Goal: Task Accomplishment & Management: Use online tool/utility

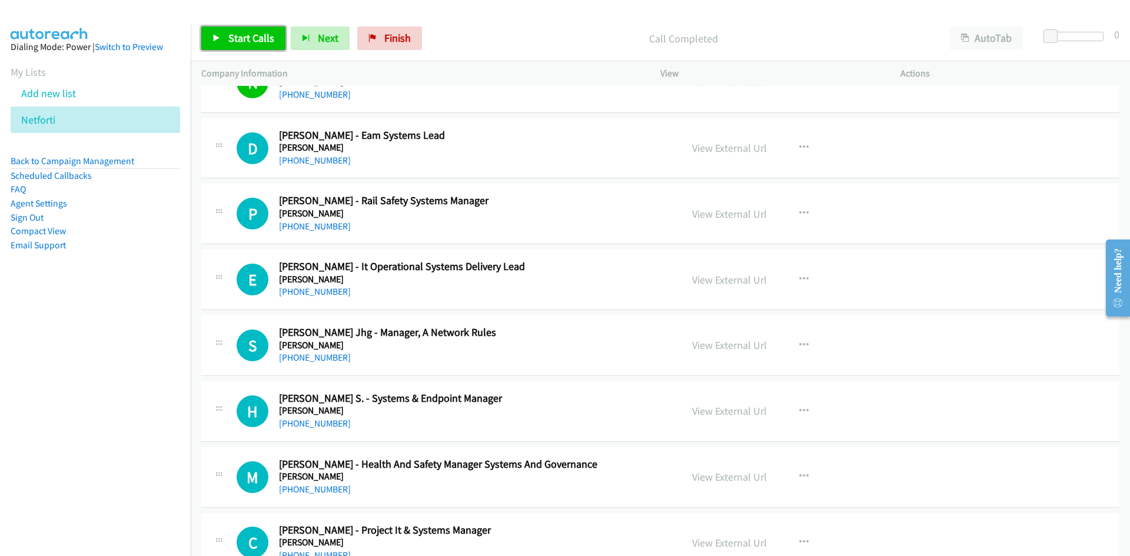
click at [235, 43] on span "Start Calls" at bounding box center [251, 38] width 46 height 14
click at [235, 43] on span "Pause" at bounding box center [241, 38] width 26 height 14
click at [753, 145] on link "View External Url" at bounding box center [729, 148] width 75 height 14
drag, startPoint x: 389, startPoint y: 49, endPoint x: 614, endPoint y: 64, distance: 225.9
click at [389, 49] on link "Finish" at bounding box center [389, 38] width 65 height 24
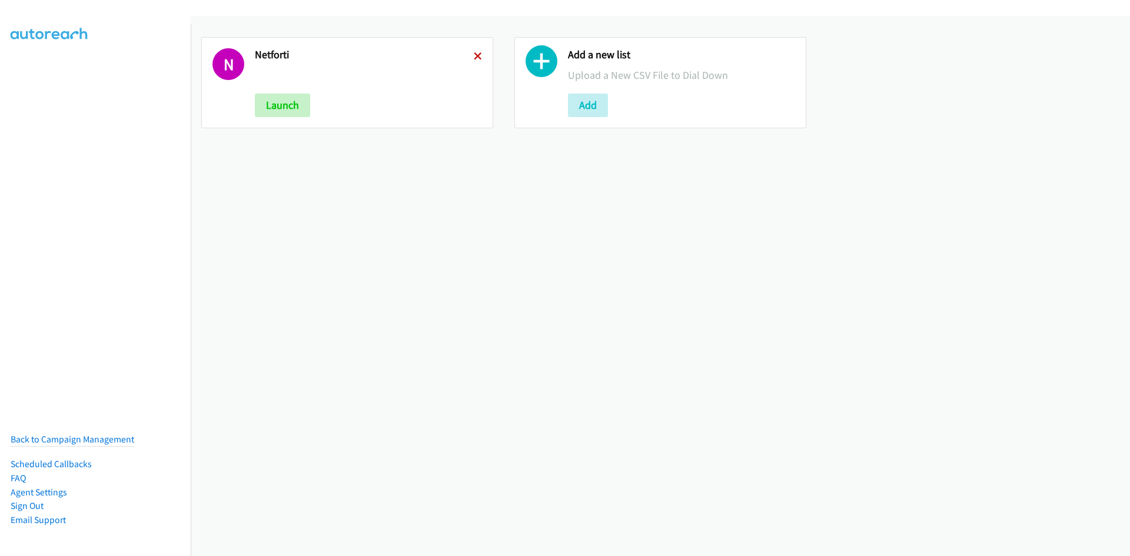
click at [476, 54] on icon at bounding box center [478, 57] width 8 height 8
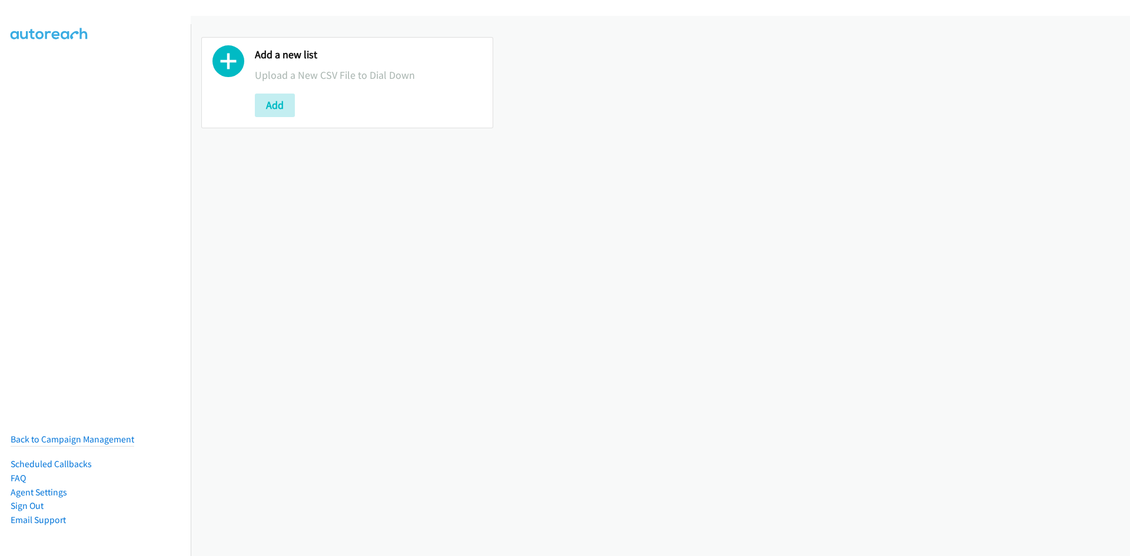
click at [281, 108] on button "Add" at bounding box center [275, 106] width 40 height 24
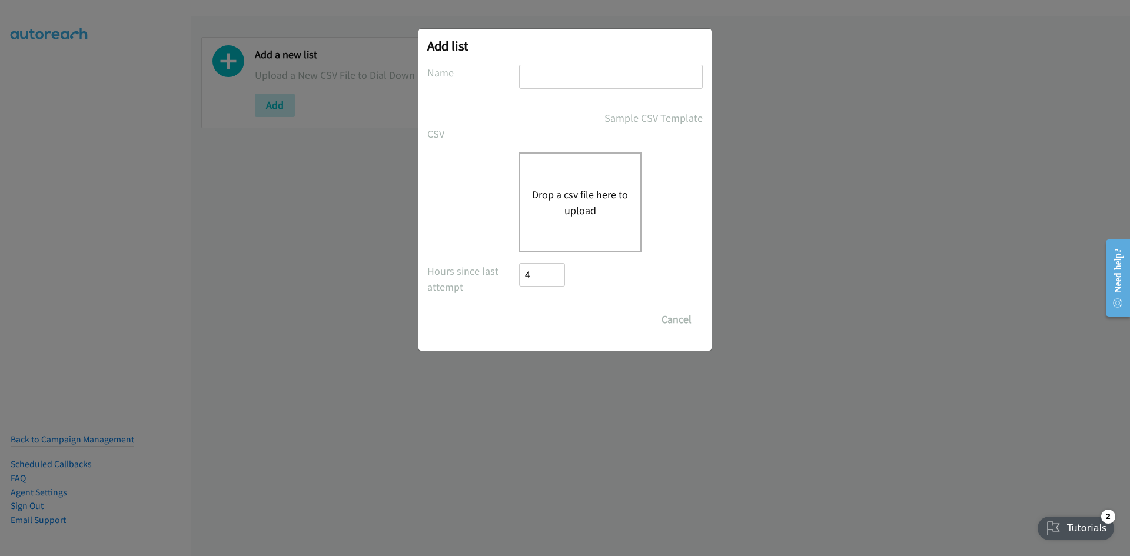
click at [545, 74] on input "text" at bounding box center [611, 77] width 184 height 24
type input "4fourtinet"
click at [607, 230] on div "Drop a csv file here to upload" at bounding box center [580, 202] width 122 height 100
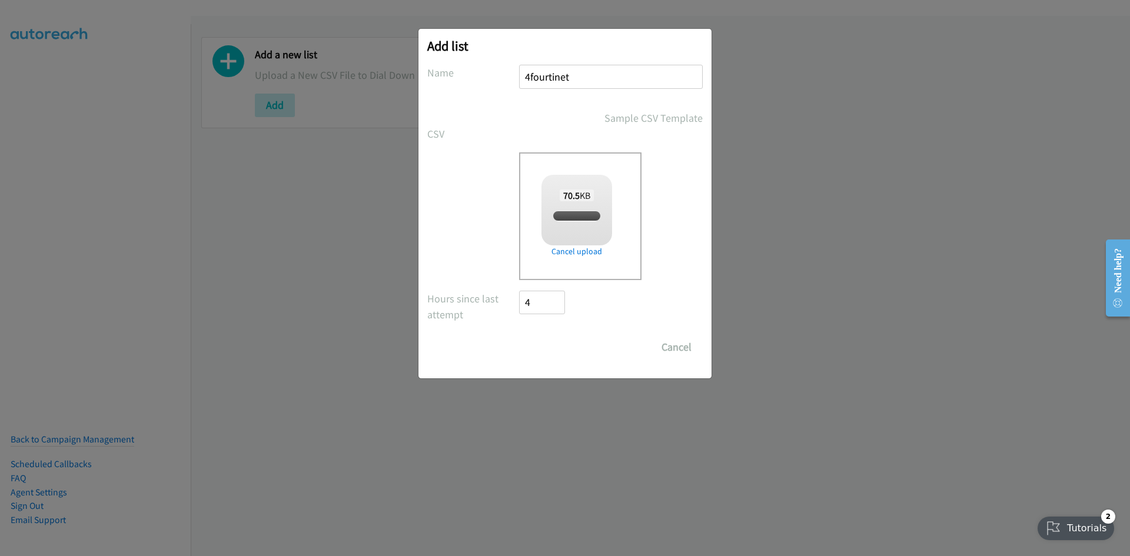
checkbox input "true"
click at [577, 353] on input "Save List" at bounding box center [550, 348] width 62 height 24
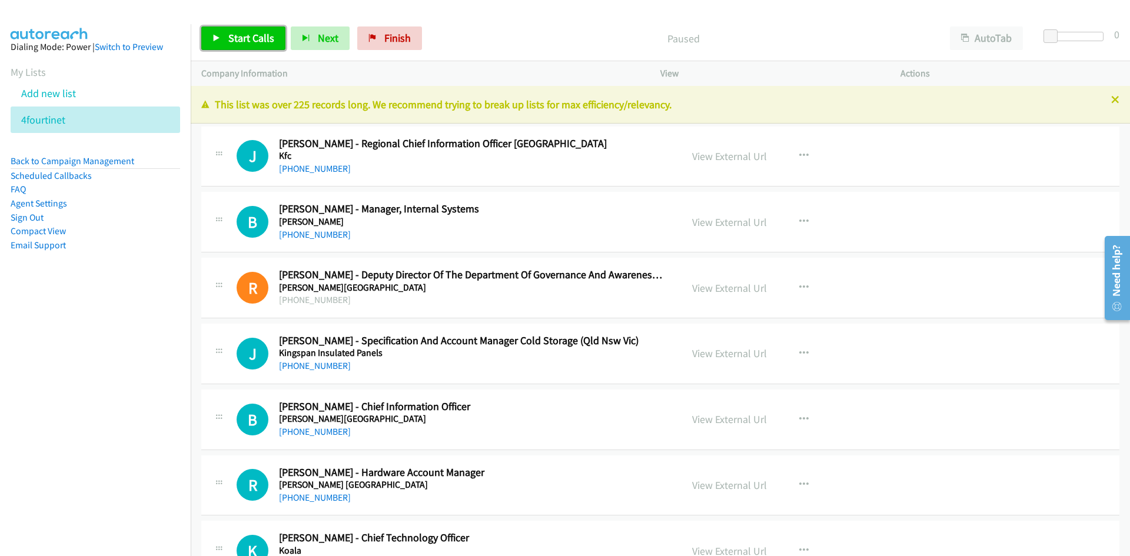
click at [239, 34] on span "Start Calls" at bounding box center [251, 38] width 46 height 14
click at [234, 35] on span "Pause" at bounding box center [241, 38] width 26 height 14
click at [267, 38] on span "Start Calls" at bounding box center [251, 38] width 46 height 14
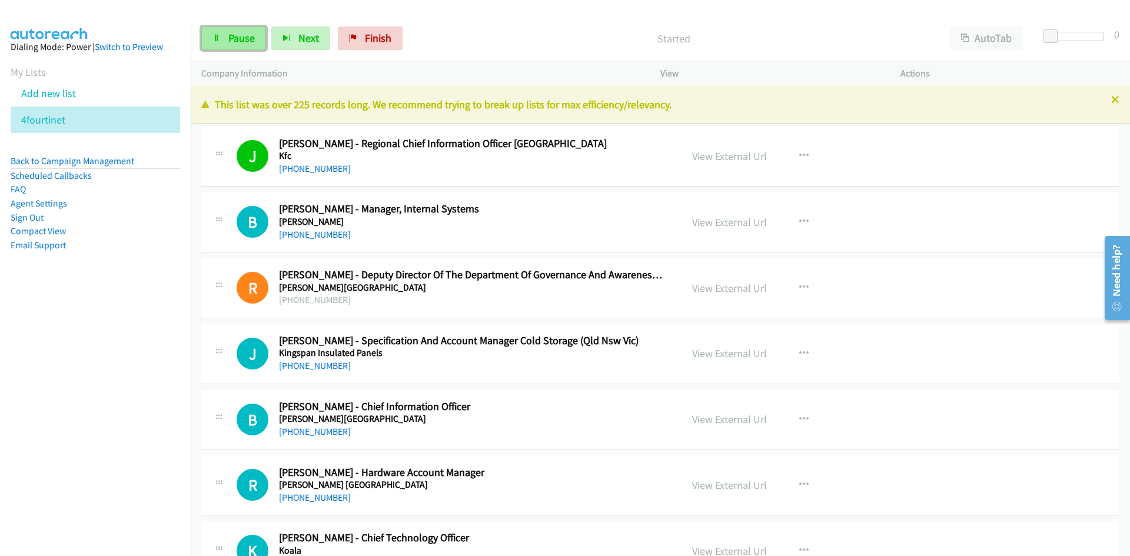
click at [257, 41] on link "Pause" at bounding box center [233, 38] width 65 height 24
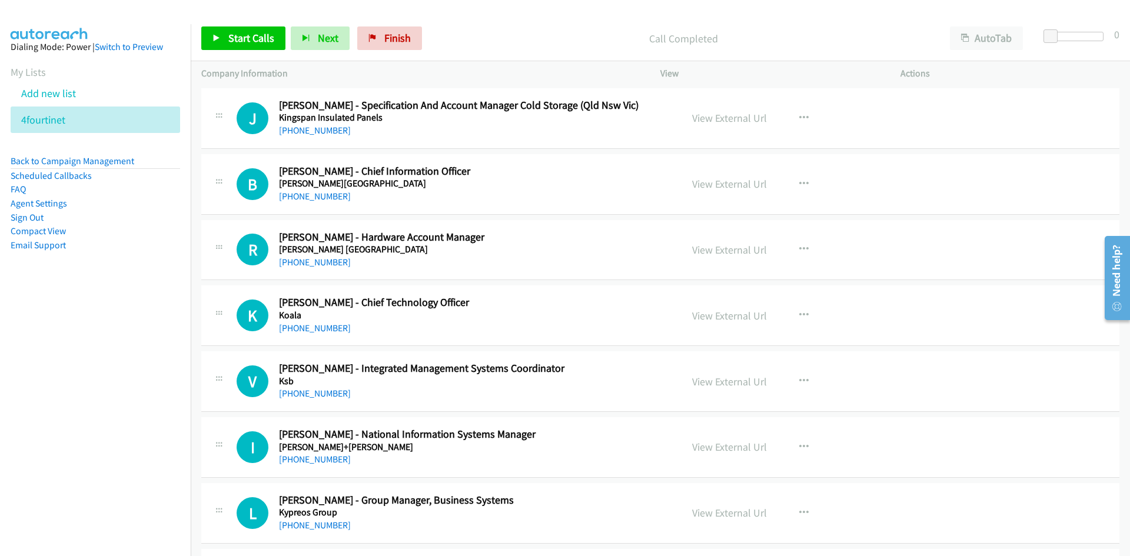
scroll to position [294, 0]
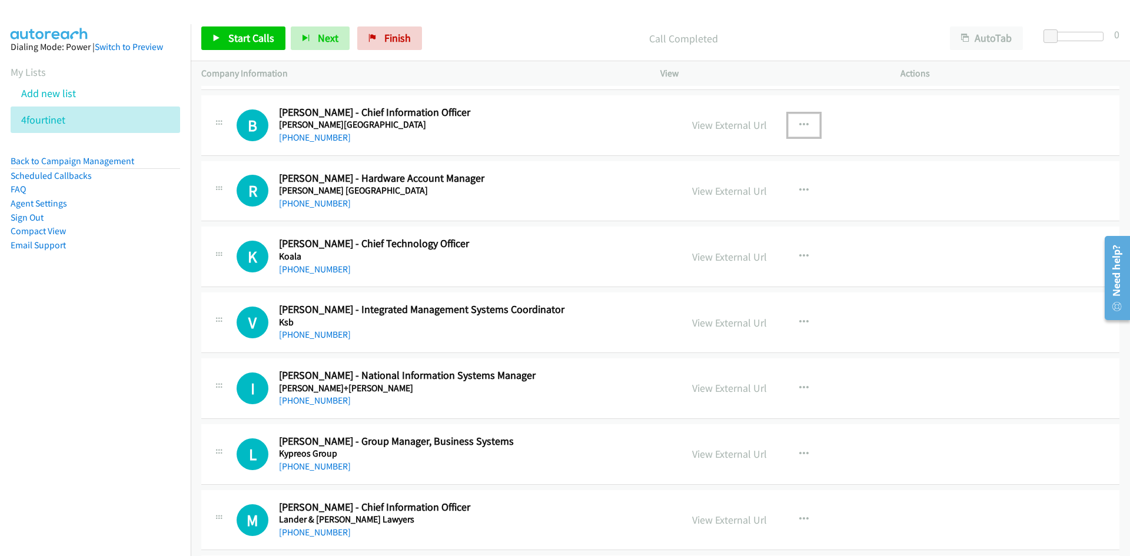
click at [799, 121] on icon "button" at bounding box center [803, 125] width 9 height 9
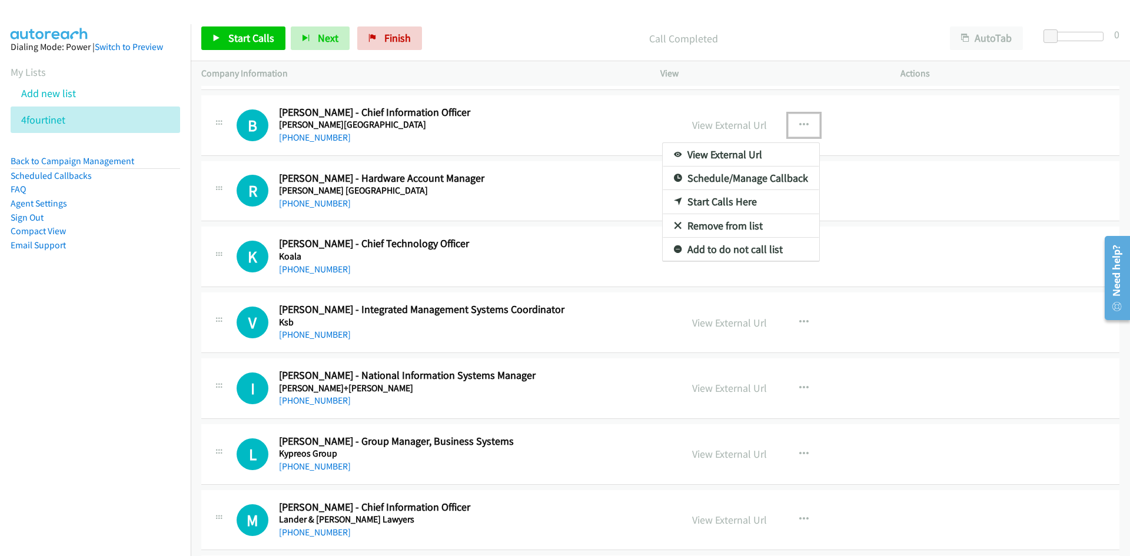
click at [675, 194] on link "Start Calls Here" at bounding box center [741, 202] width 157 height 24
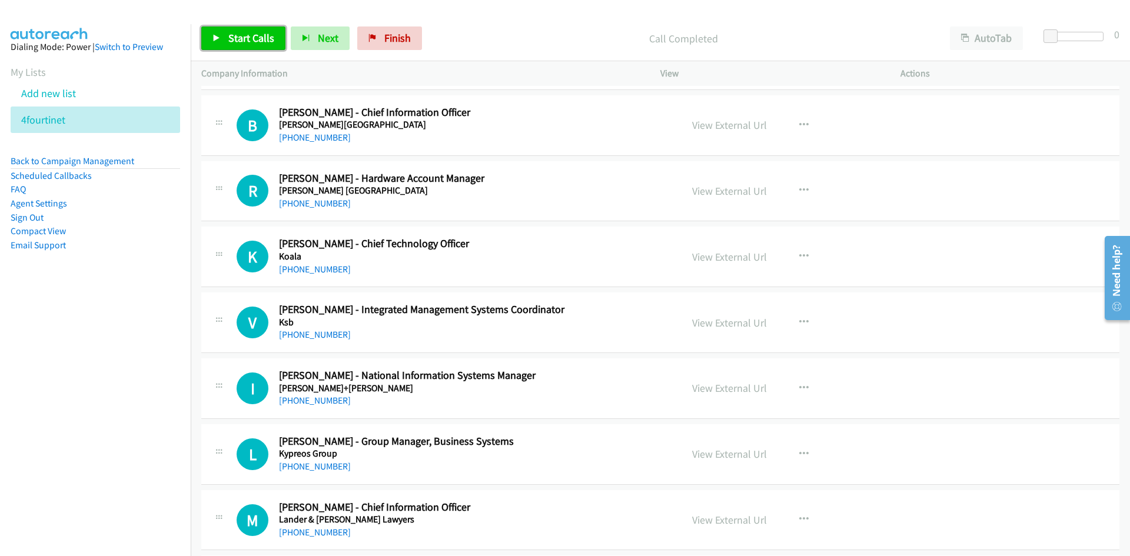
click at [270, 41] on span "Start Calls" at bounding box center [251, 38] width 46 height 14
click at [217, 38] on icon at bounding box center [217, 39] width 8 height 8
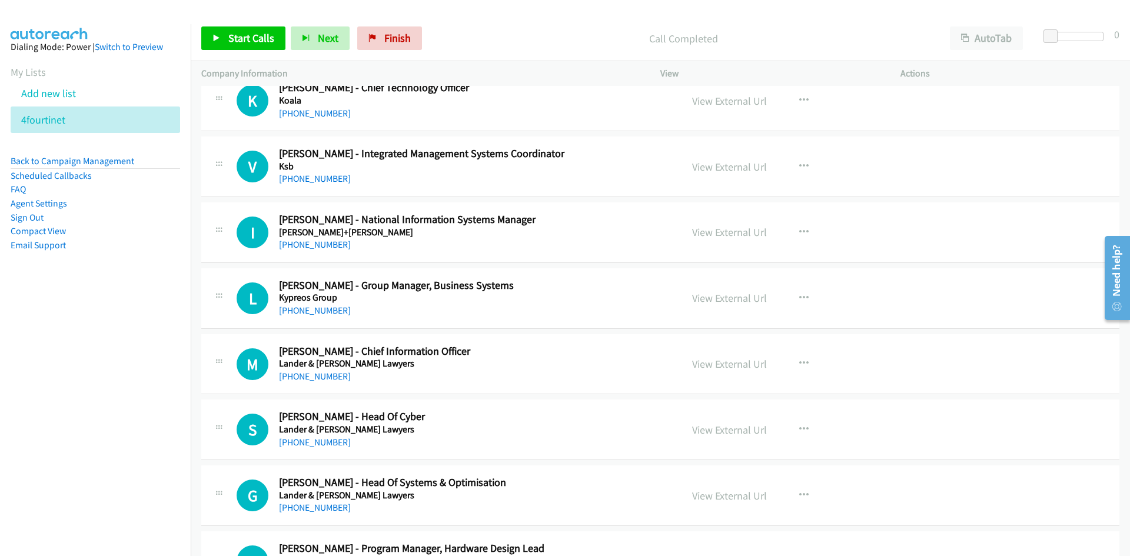
scroll to position [471, 0]
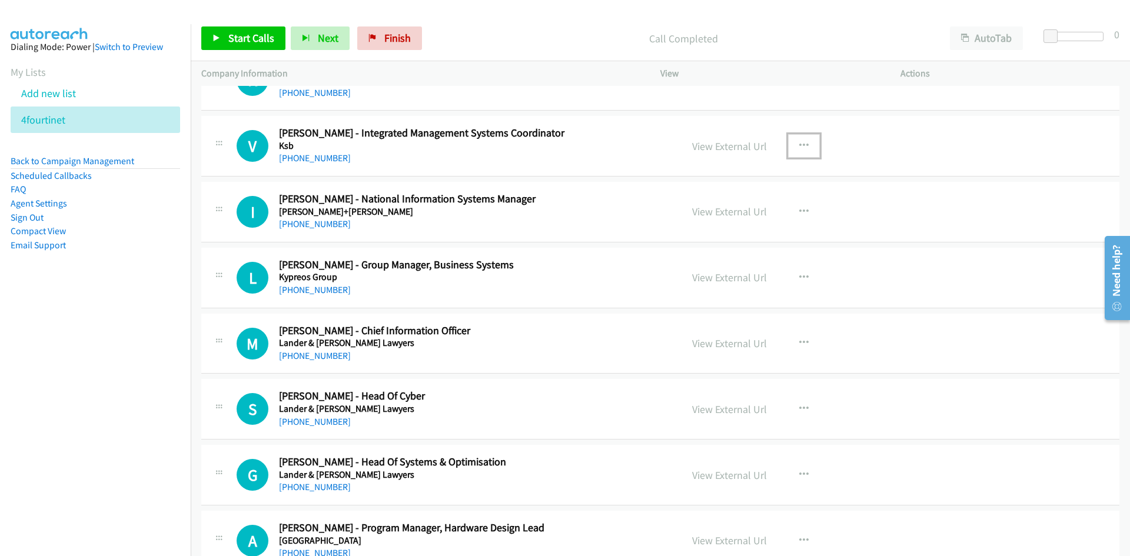
click at [794, 138] on button "button" at bounding box center [804, 146] width 32 height 24
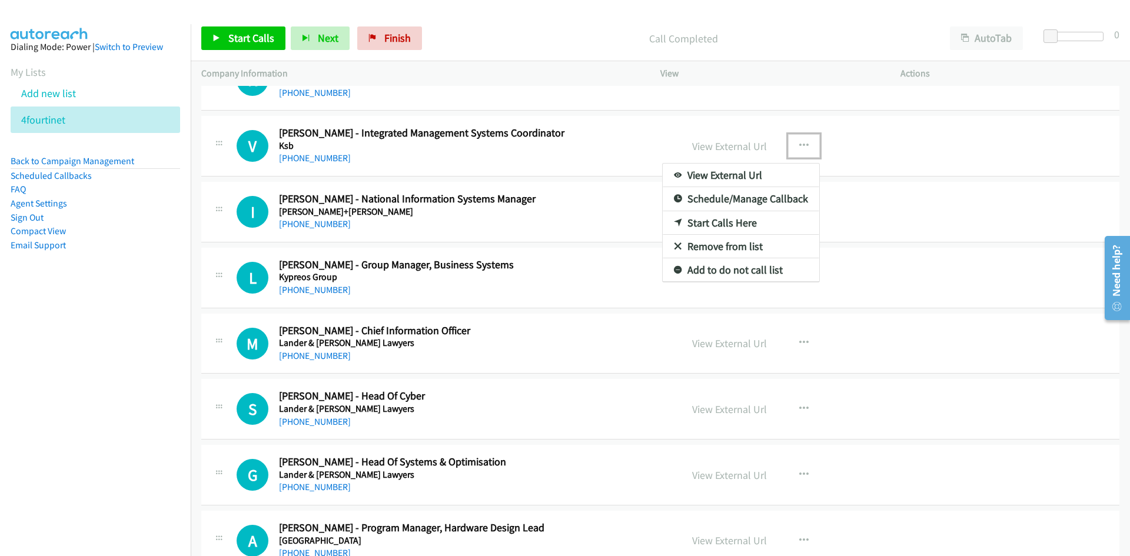
click at [673, 216] on link "Start Calls Here" at bounding box center [741, 223] width 157 height 24
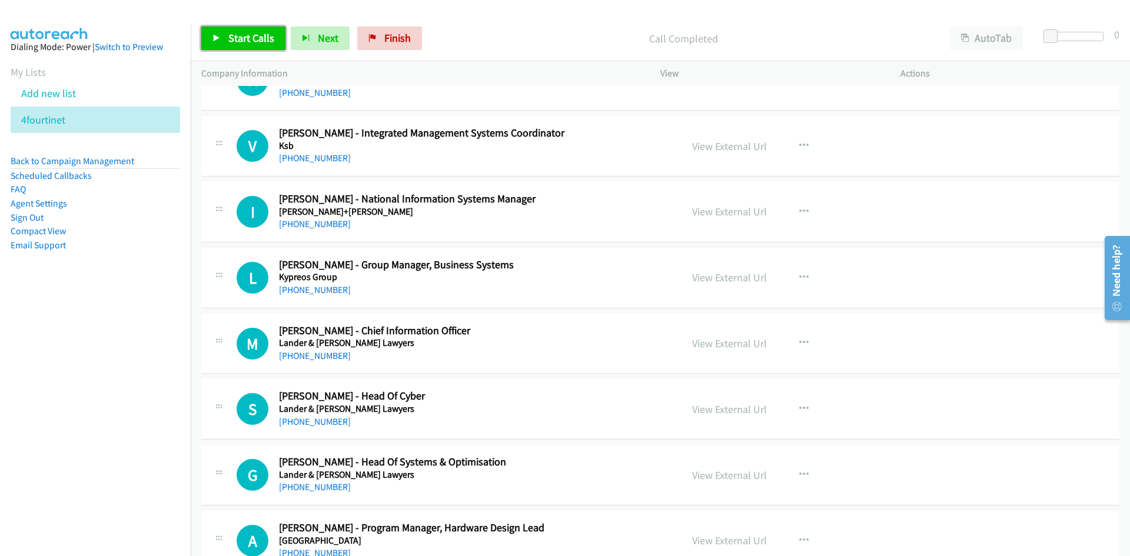
click at [274, 46] on link "Start Calls" at bounding box center [243, 38] width 84 height 24
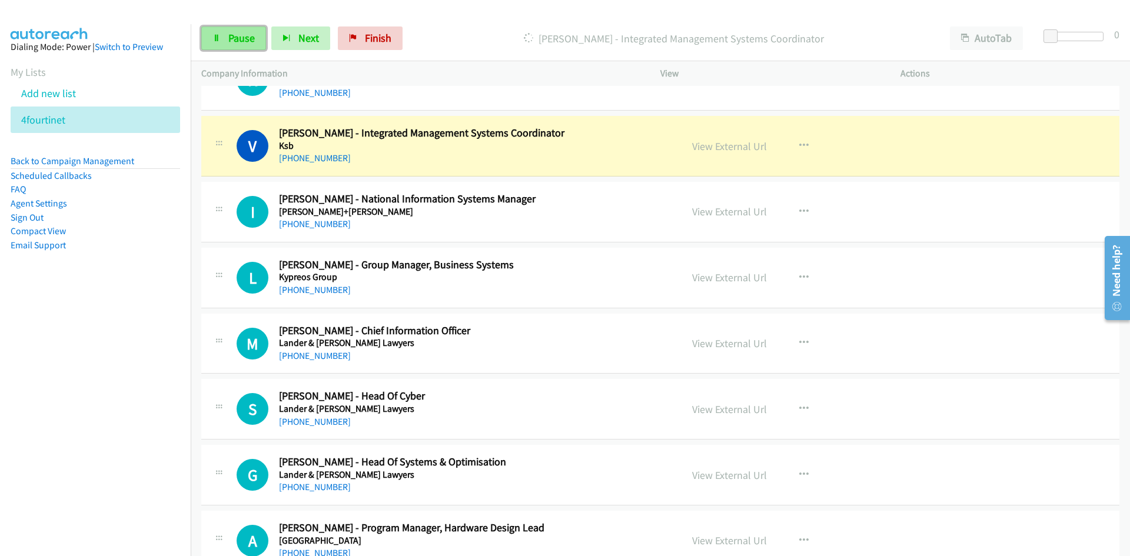
click at [255, 47] on link "Pause" at bounding box center [233, 38] width 65 height 24
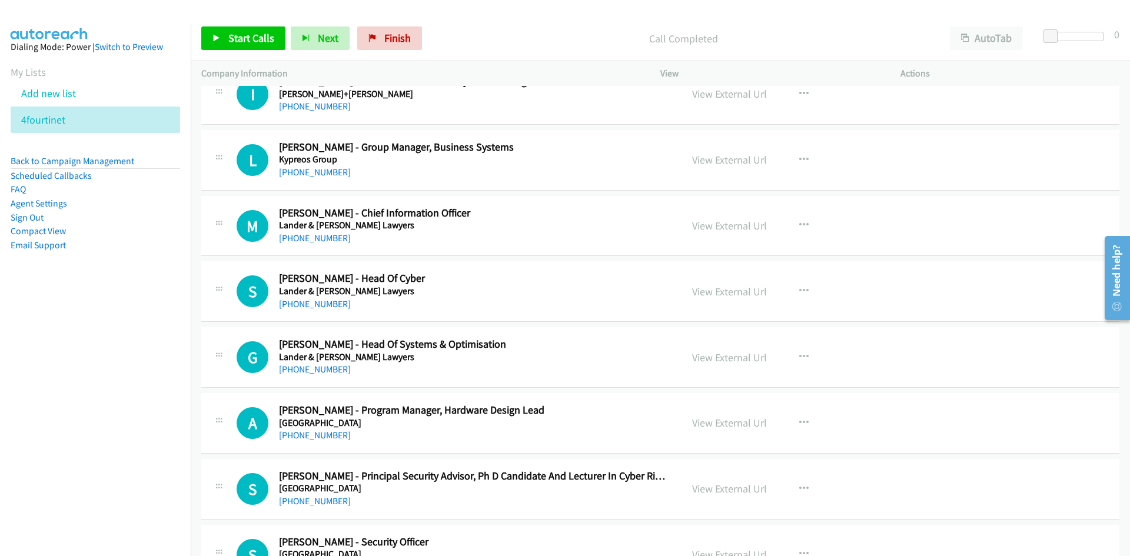
scroll to position [530, 0]
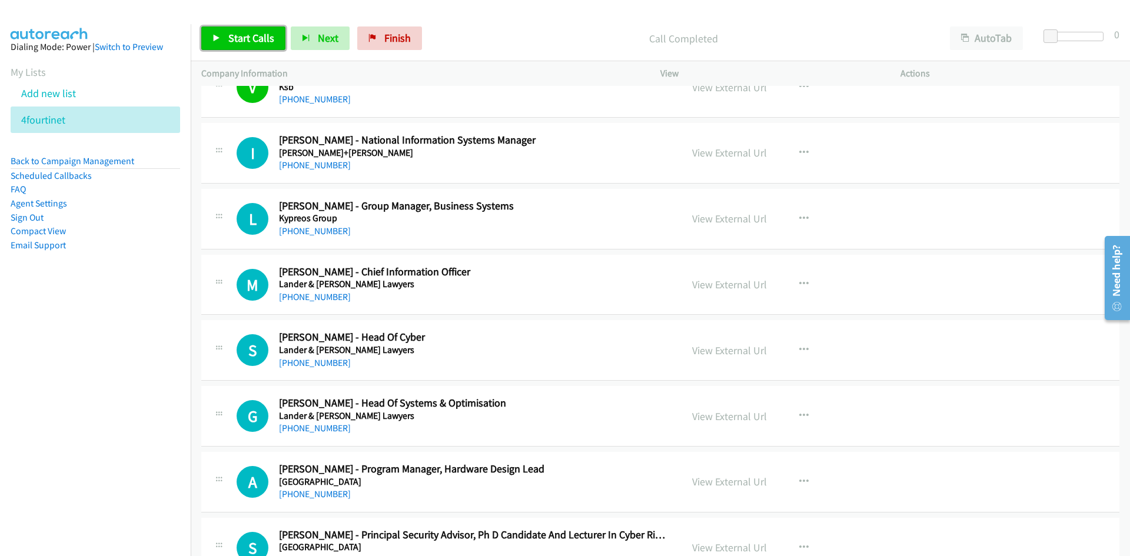
click at [263, 45] on link "Start Calls" at bounding box center [243, 38] width 84 height 24
drag, startPoint x: 263, startPoint y: 45, endPoint x: 284, endPoint y: 64, distance: 27.9
click at [263, 44] on link "Pause" at bounding box center [233, 38] width 65 height 24
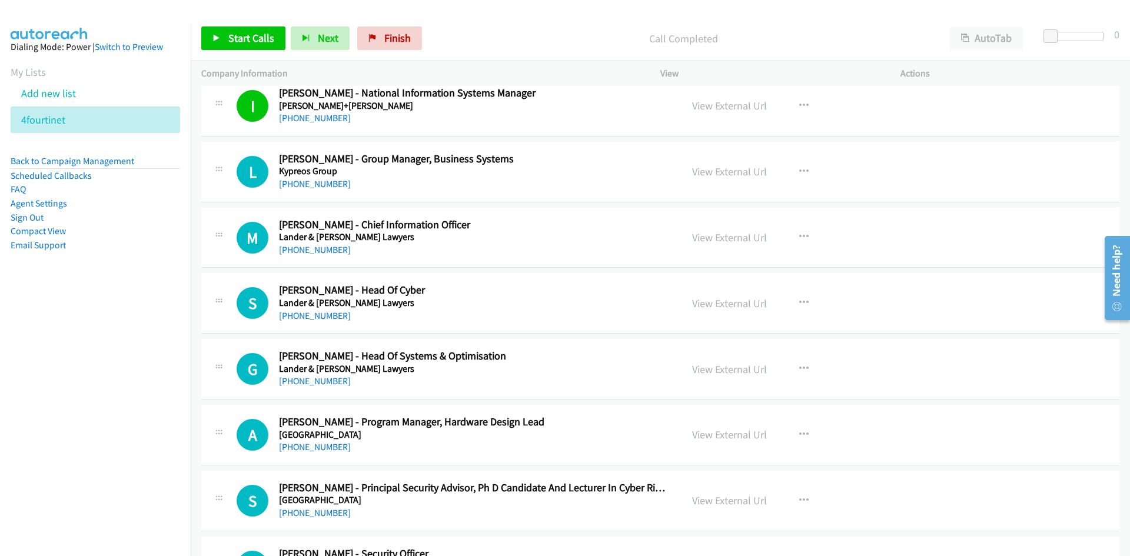
scroll to position [589, 0]
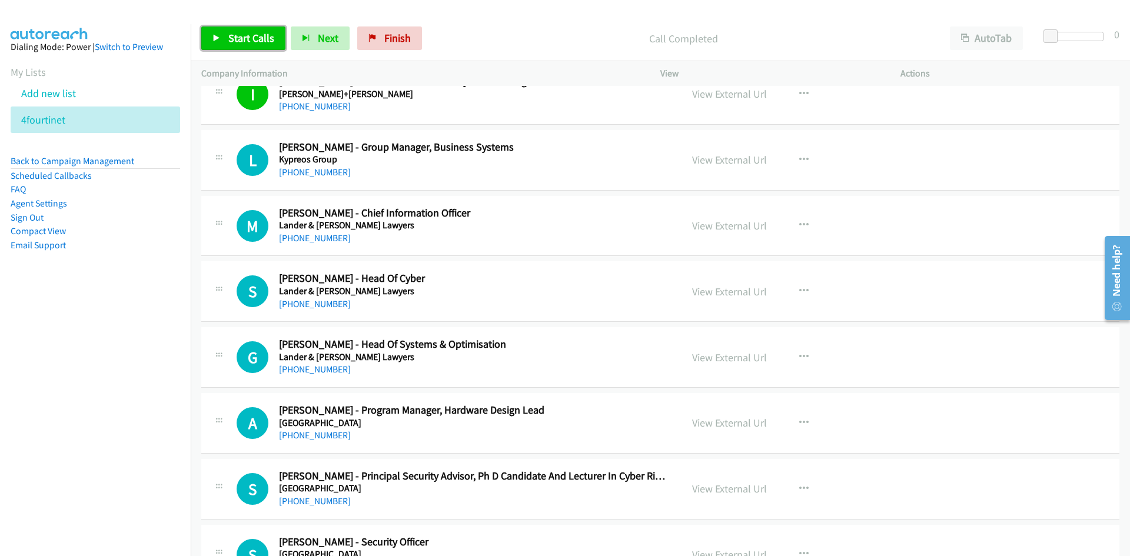
click at [245, 47] on link "Start Calls" at bounding box center [243, 38] width 84 height 24
click at [219, 35] on icon at bounding box center [217, 39] width 8 height 8
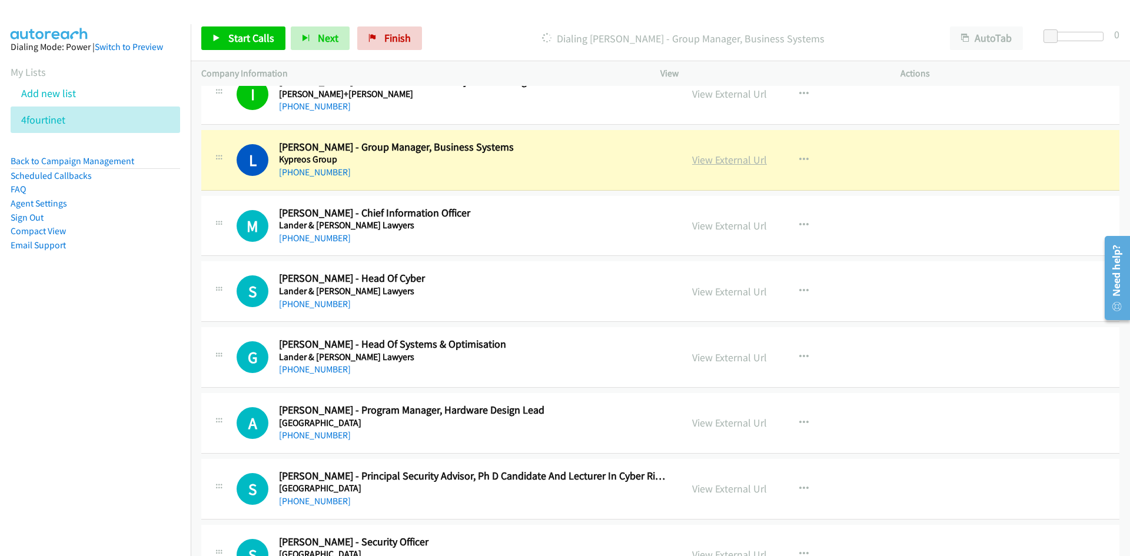
click at [726, 160] on link "View External Url" at bounding box center [729, 160] width 75 height 14
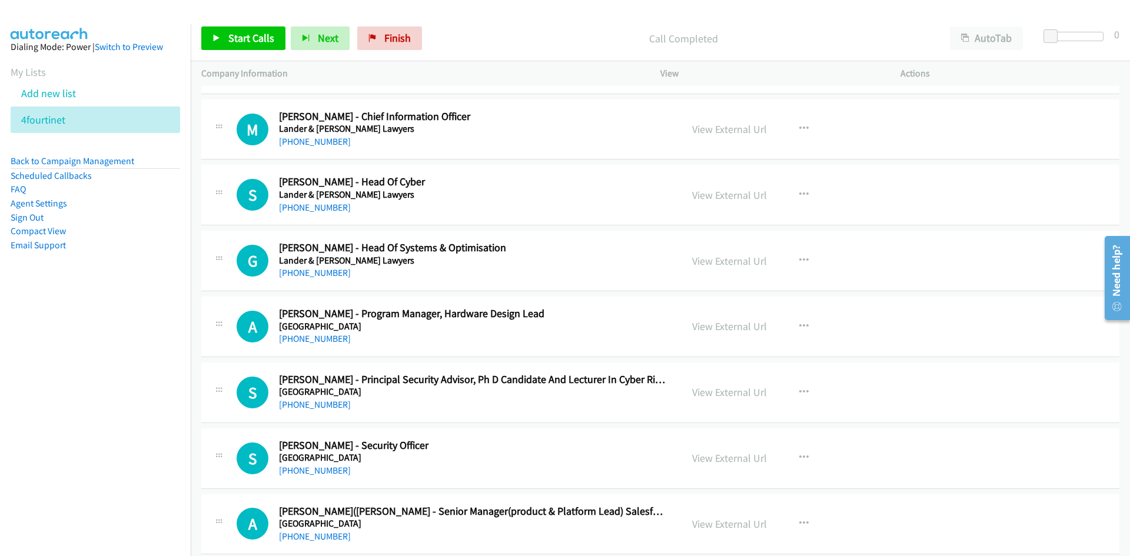
scroll to position [706, 0]
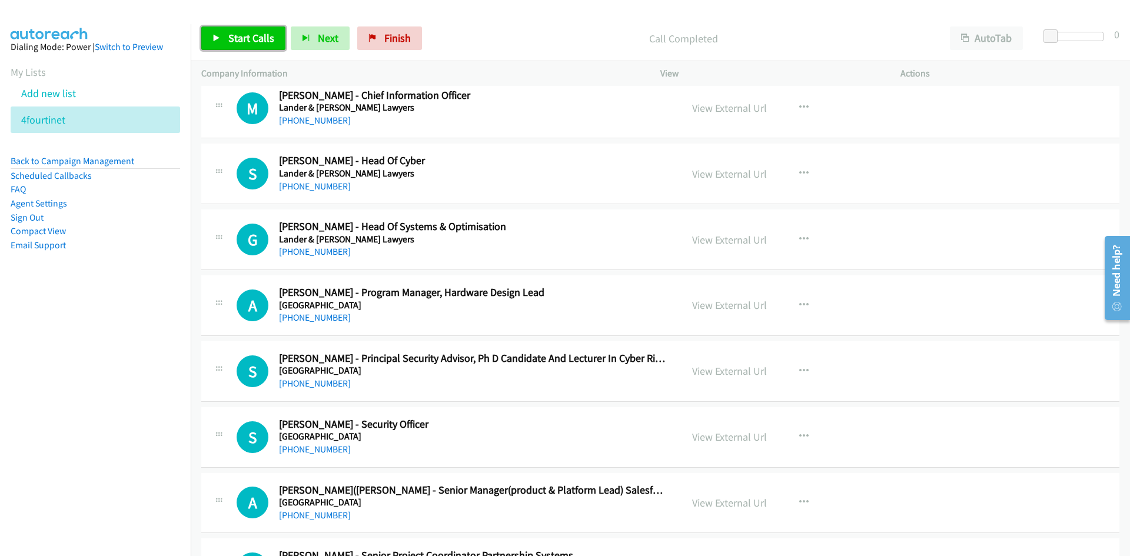
click at [275, 45] on link "Start Calls" at bounding box center [243, 38] width 84 height 24
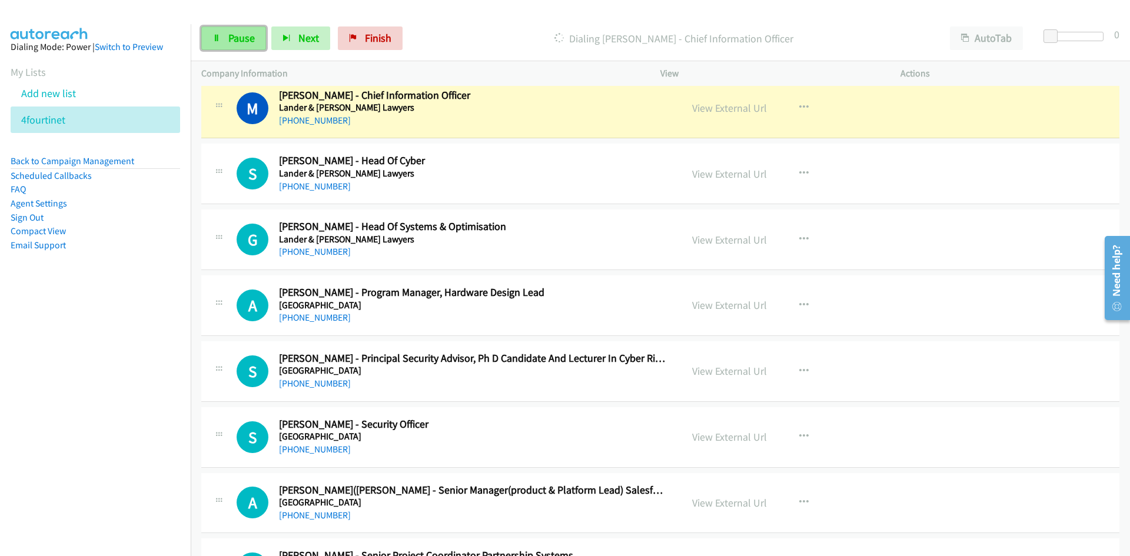
click at [214, 36] on icon at bounding box center [217, 39] width 8 height 8
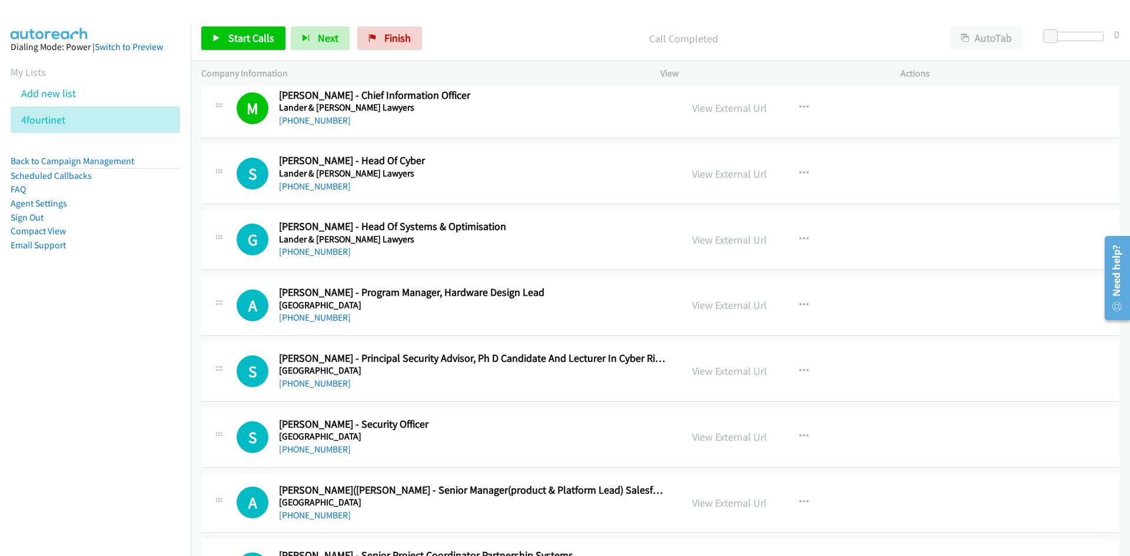
scroll to position [765, 0]
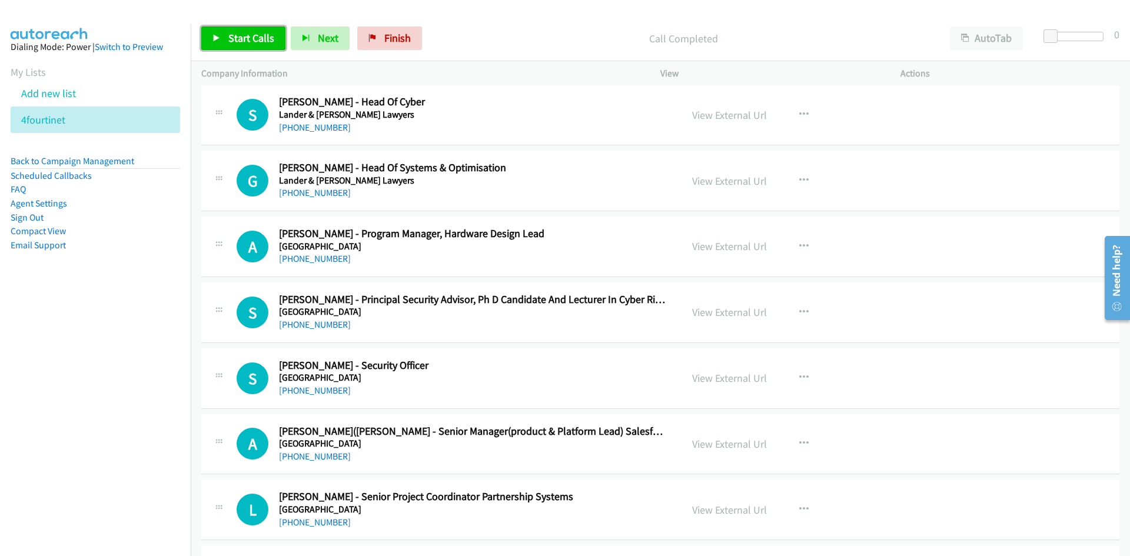
click at [244, 36] on span "Start Calls" at bounding box center [251, 38] width 46 height 14
click at [217, 36] on icon at bounding box center [217, 39] width 8 height 8
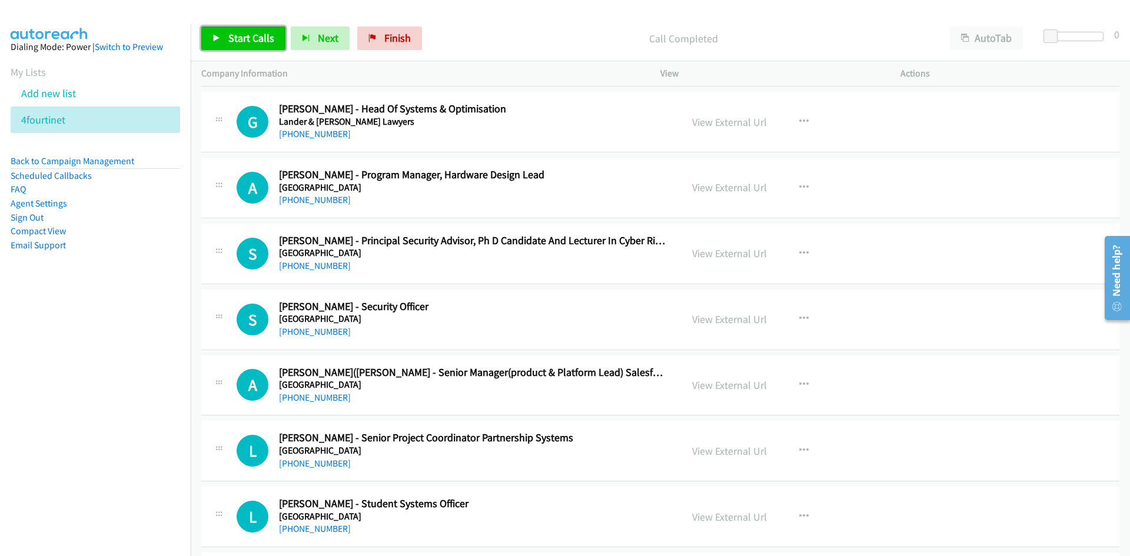
click at [230, 49] on link "Start Calls" at bounding box center [243, 38] width 84 height 24
click at [217, 35] on icon at bounding box center [217, 39] width 8 height 8
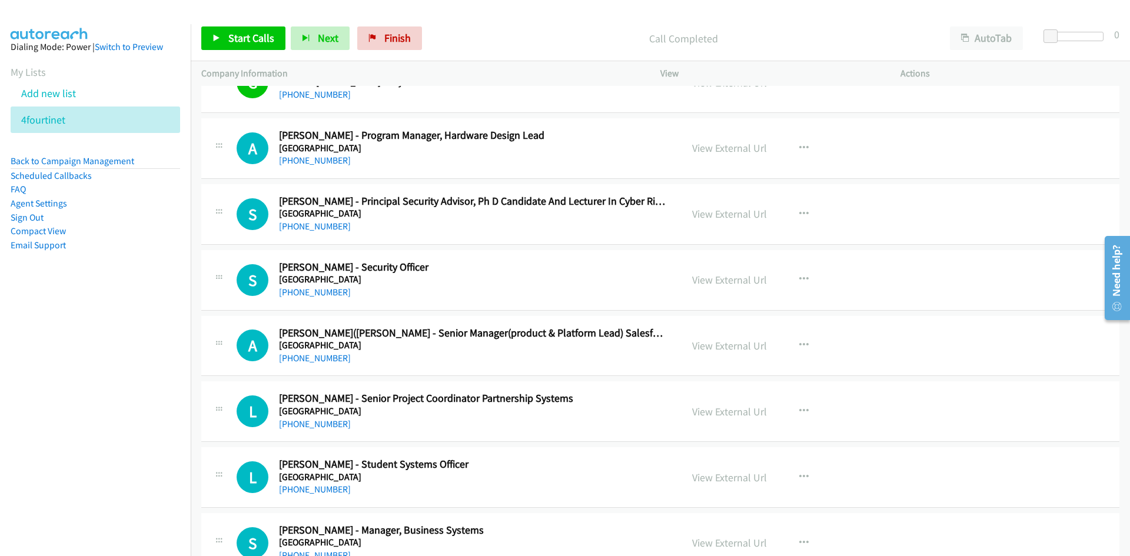
scroll to position [883, 0]
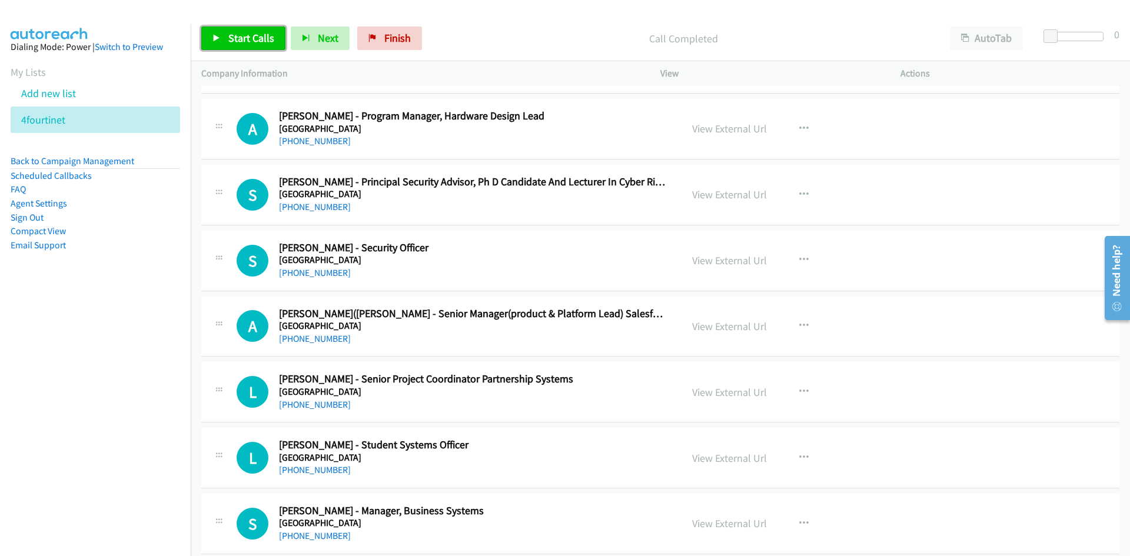
click at [248, 35] on span "Start Calls" at bounding box center [251, 38] width 46 height 14
click at [217, 35] on icon at bounding box center [217, 39] width 8 height 8
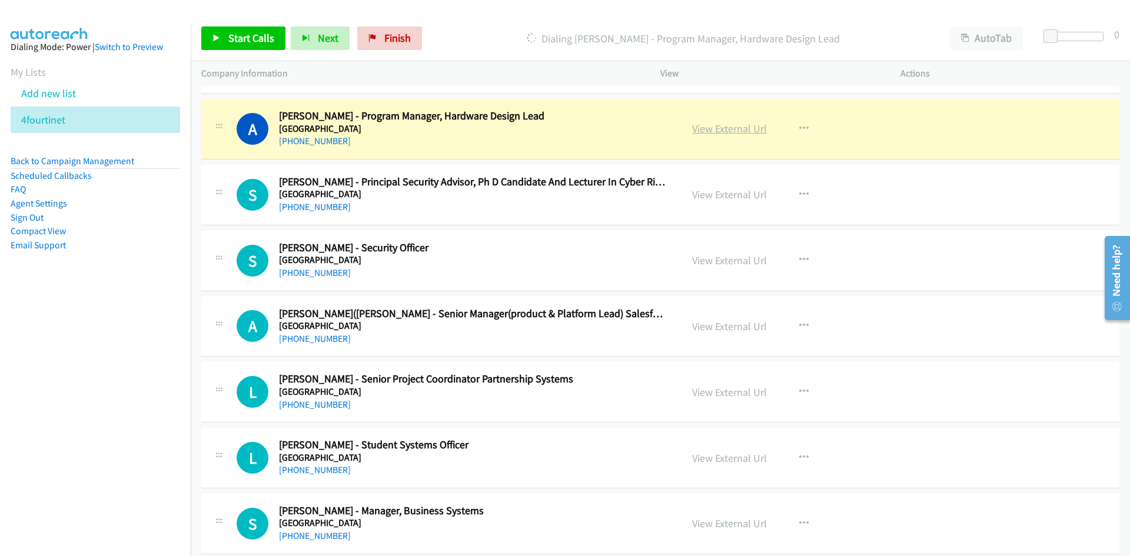
click at [742, 128] on link "View External Url" at bounding box center [729, 129] width 75 height 14
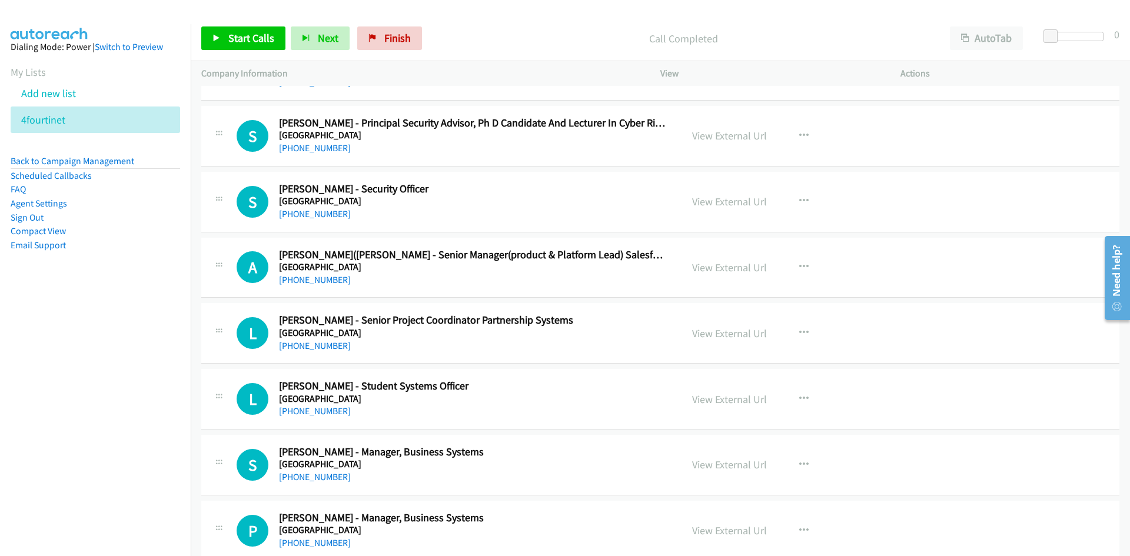
scroll to position [1001, 0]
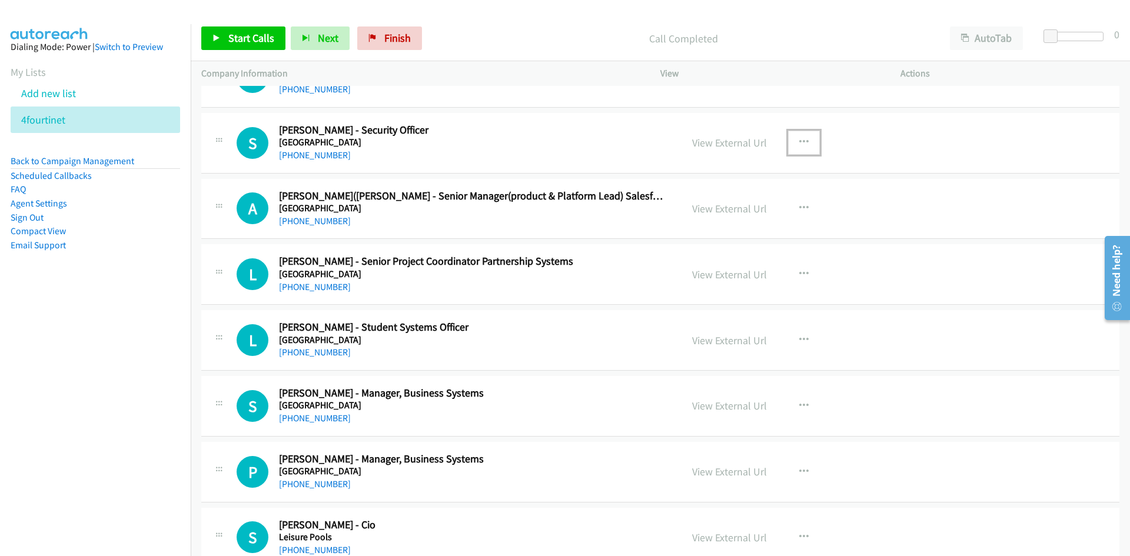
click at [803, 150] on button "button" at bounding box center [804, 143] width 32 height 24
click at [674, 216] on icon at bounding box center [678, 220] width 8 height 8
click at [799, 144] on icon "button" at bounding box center [803, 142] width 9 height 9
click at [674, 216] on icon at bounding box center [678, 220] width 8 height 8
click at [225, 37] on link "Start Calls" at bounding box center [243, 38] width 84 height 24
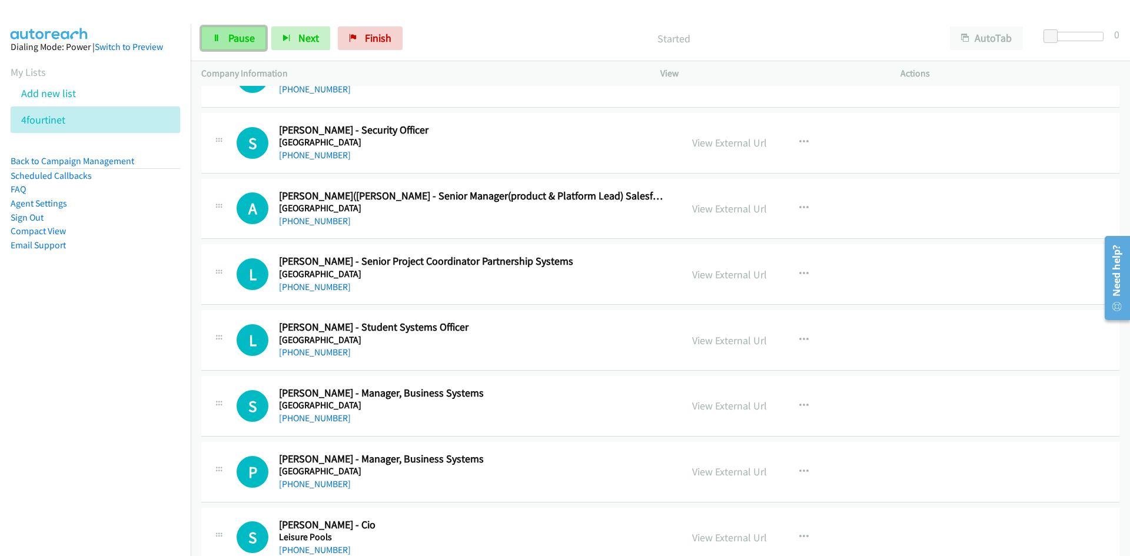
click at [214, 35] on icon at bounding box center [217, 39] width 8 height 8
click at [721, 144] on link "View External Url" at bounding box center [729, 143] width 75 height 14
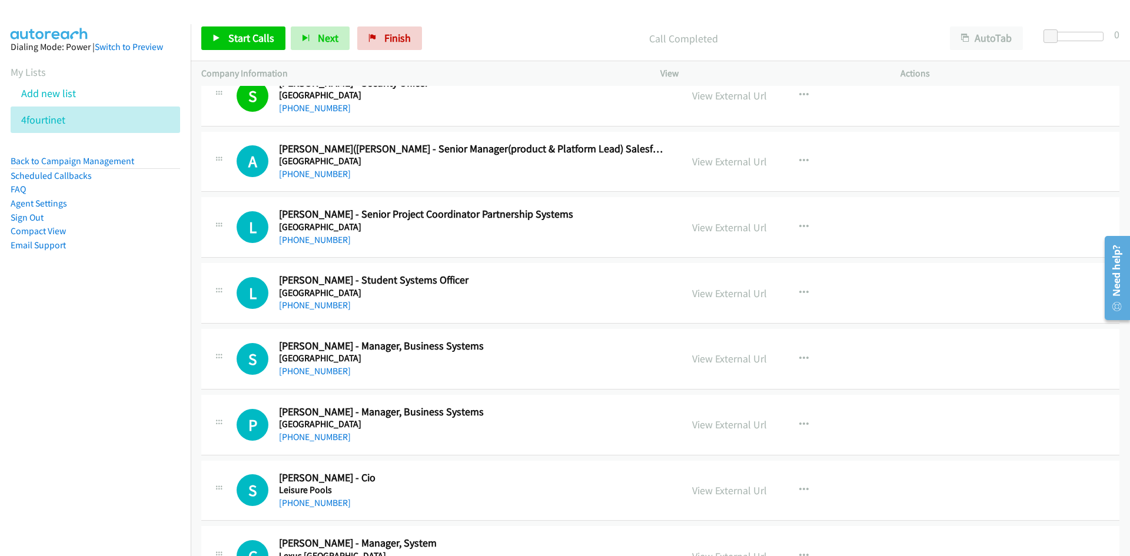
scroll to position [1060, 0]
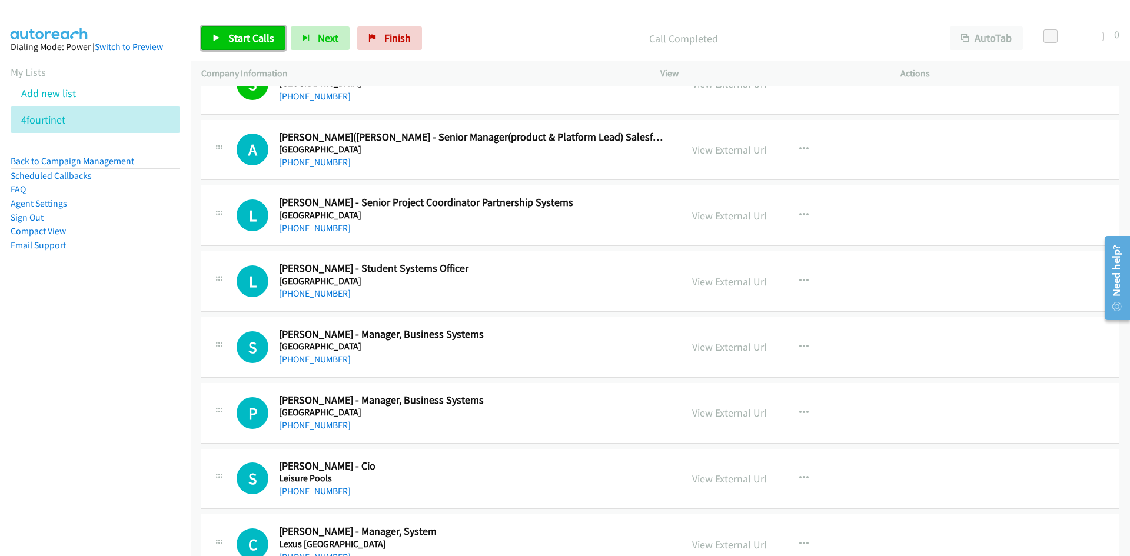
click at [215, 31] on link "Start Calls" at bounding box center [243, 38] width 84 height 24
click at [215, 31] on link "Pause" at bounding box center [233, 38] width 65 height 24
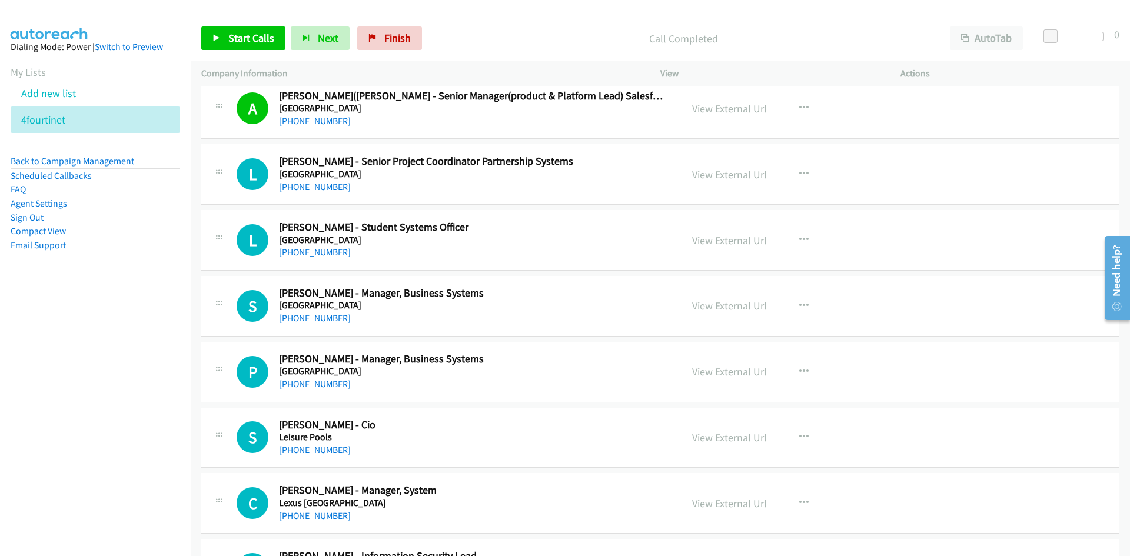
scroll to position [1118, 0]
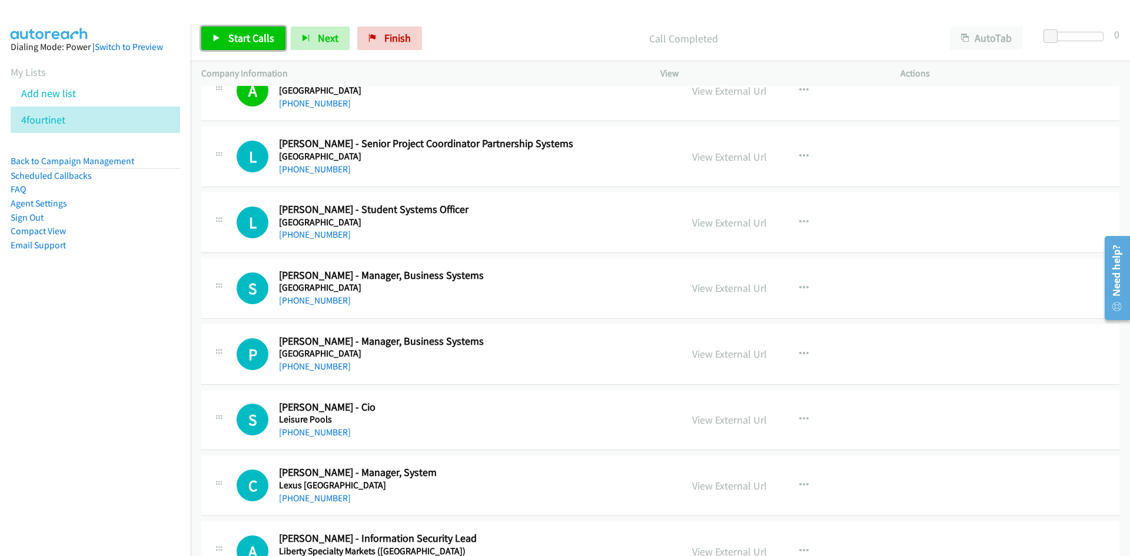
click at [275, 36] on link "Start Calls" at bounding box center [243, 38] width 84 height 24
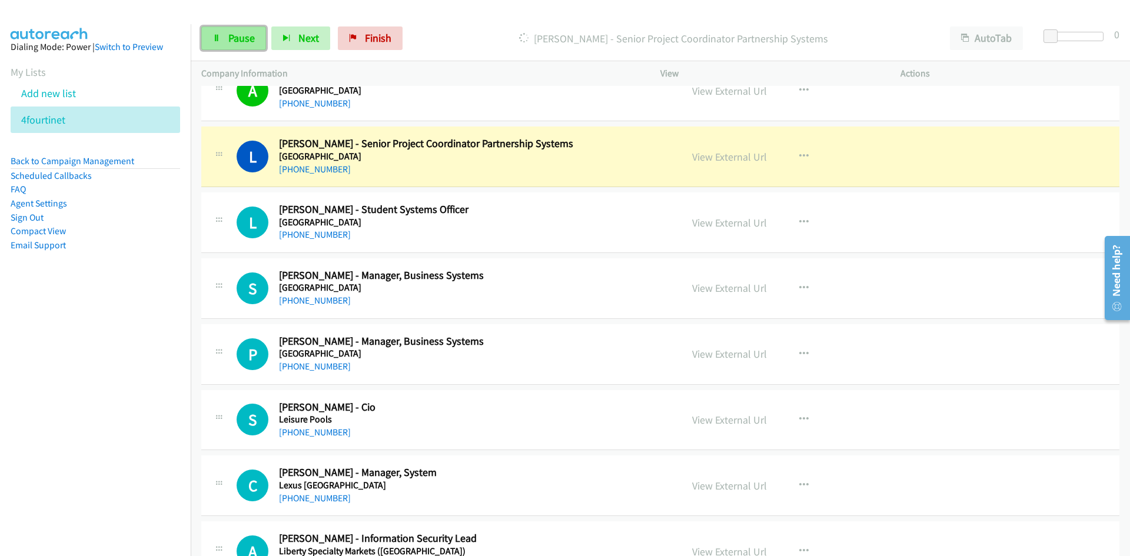
click at [254, 40] on link "Pause" at bounding box center [233, 38] width 65 height 24
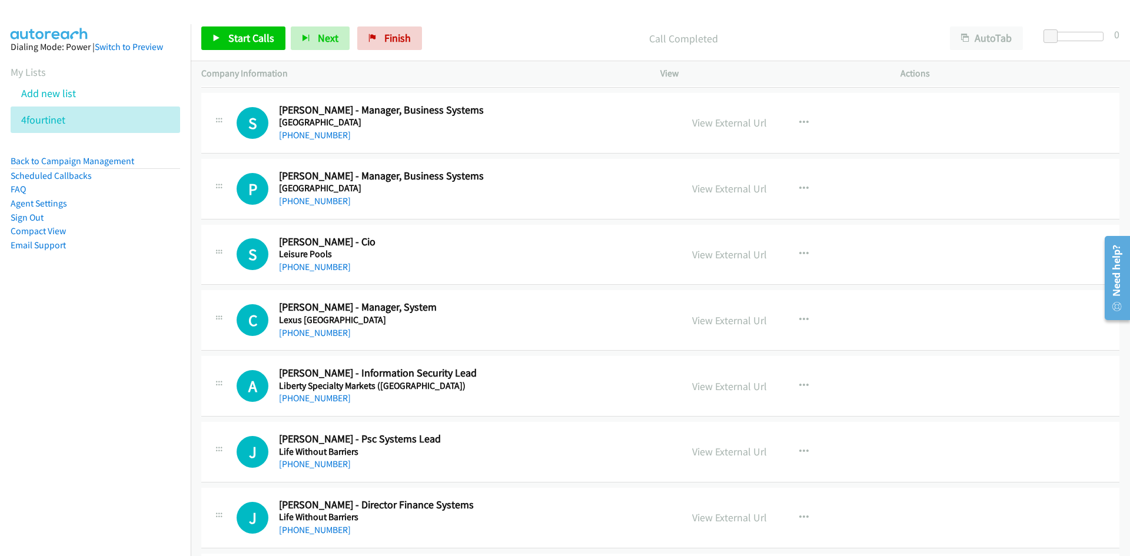
scroll to position [1295, 0]
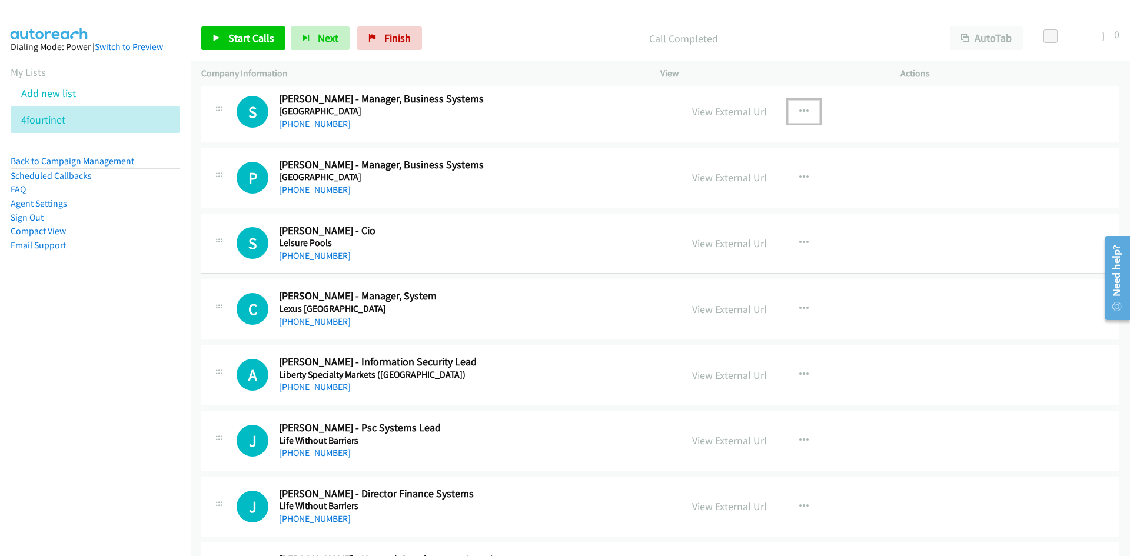
click at [799, 111] on icon "button" at bounding box center [803, 111] width 9 height 9
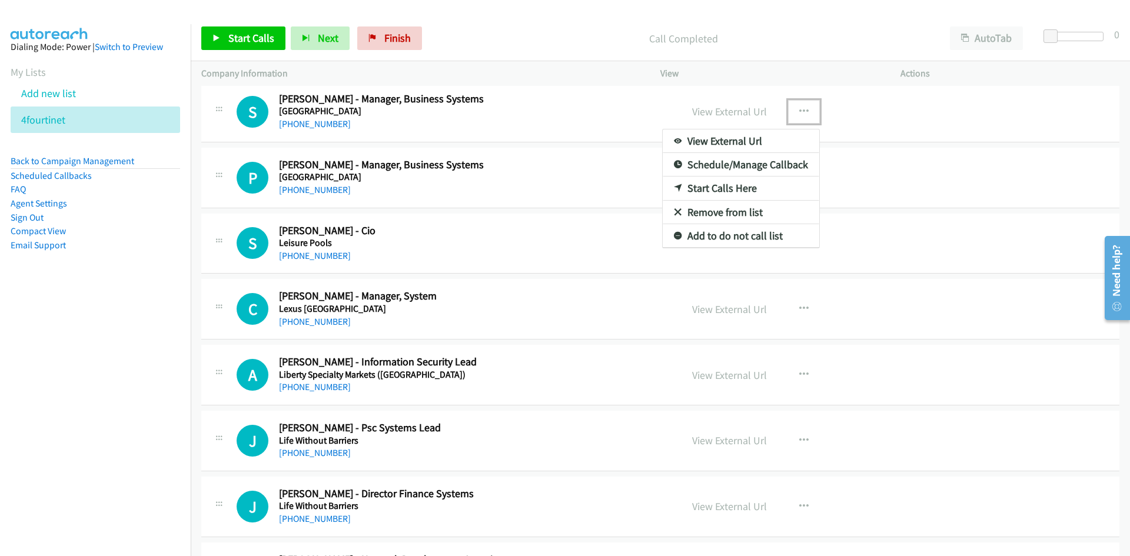
click at [688, 185] on link "Start Calls Here" at bounding box center [741, 189] width 157 height 24
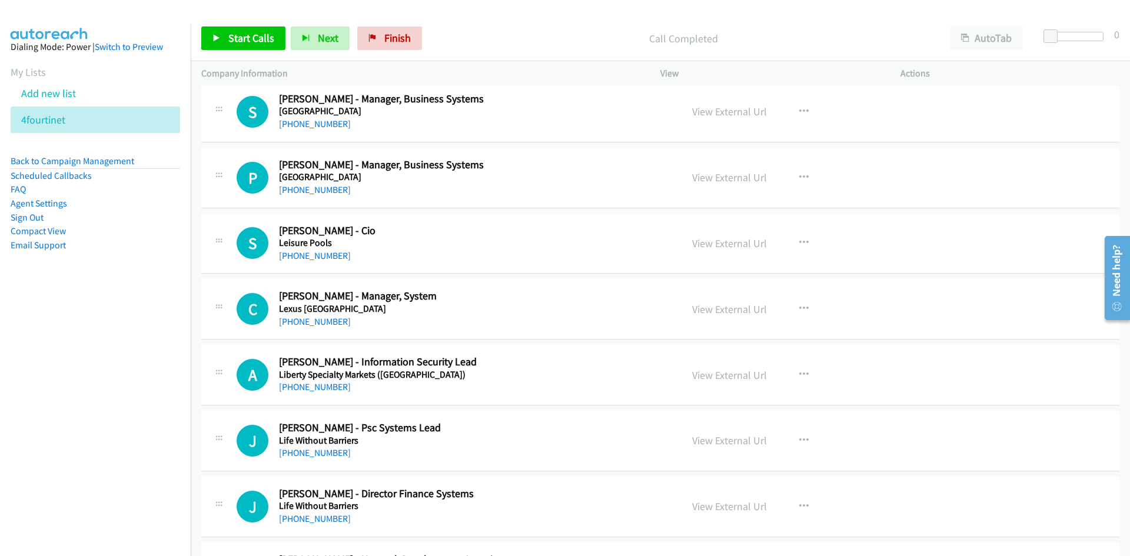
click at [253, 24] on div "Start Calls Pause Next Finish Call Completed AutoTab AutoTab 0" at bounding box center [661, 38] width 940 height 45
click at [257, 30] on link "Start Calls" at bounding box center [243, 38] width 84 height 24
click at [260, 36] on link "Pause" at bounding box center [233, 38] width 65 height 24
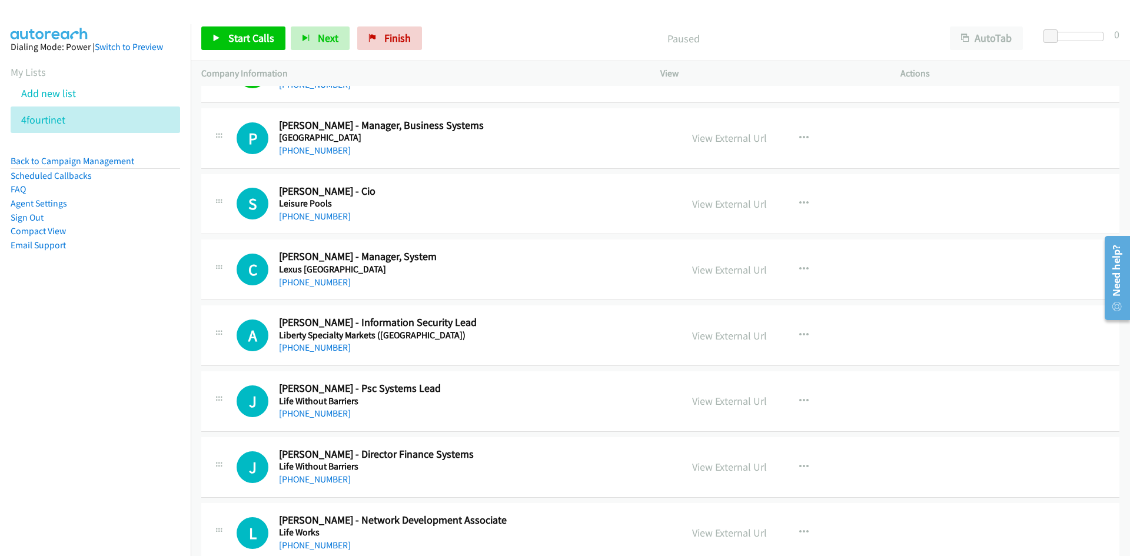
scroll to position [1354, 0]
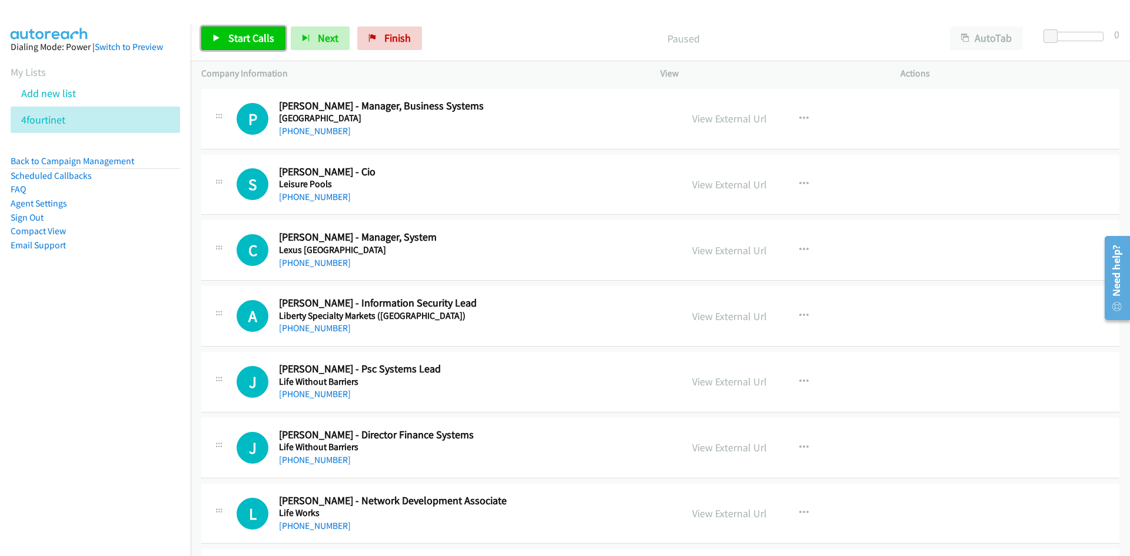
click at [280, 36] on link "Start Calls" at bounding box center [243, 38] width 84 height 24
click at [255, 32] on link "Pause" at bounding box center [233, 38] width 65 height 24
click at [248, 42] on span "Start Calls" at bounding box center [251, 38] width 46 height 14
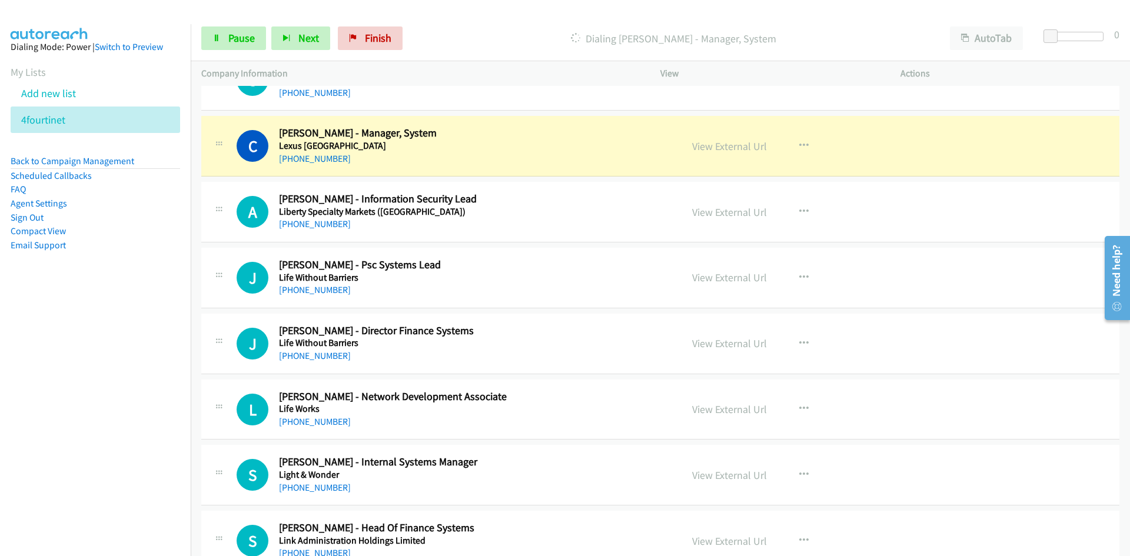
scroll to position [1472, 0]
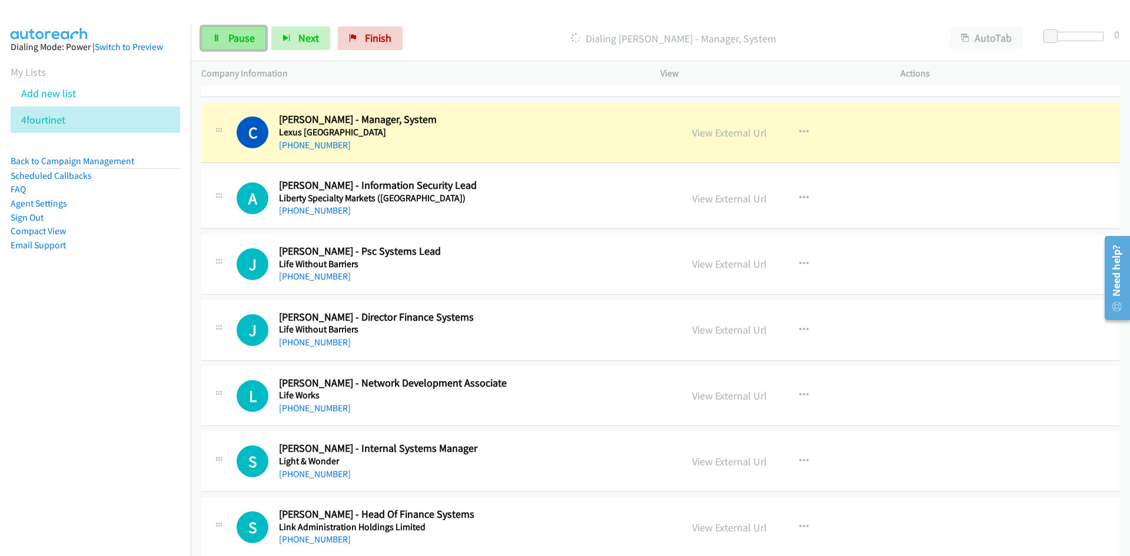
click at [221, 45] on link "Pause" at bounding box center [233, 38] width 65 height 24
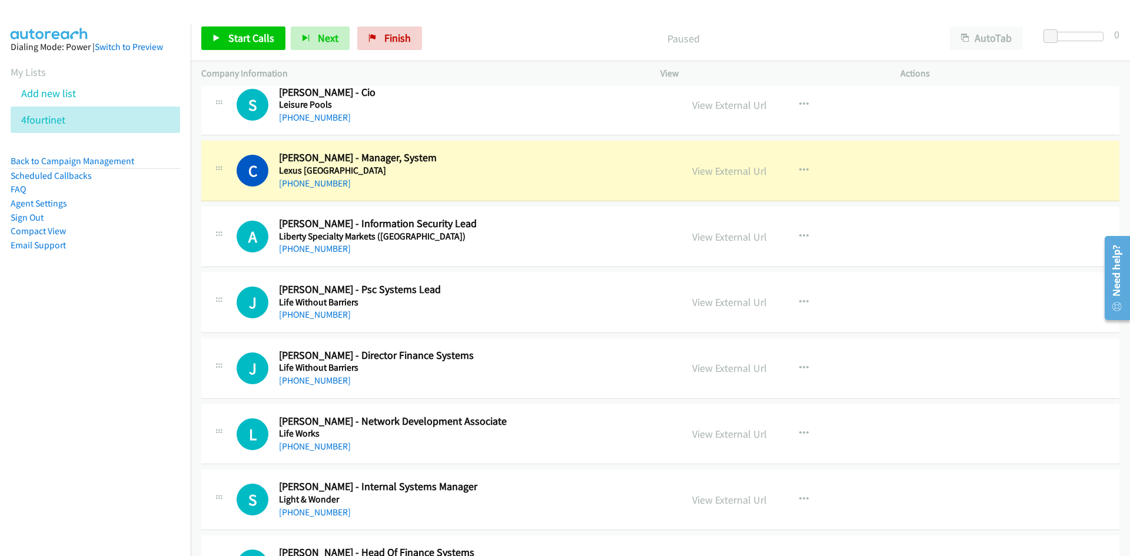
scroll to position [1413, 0]
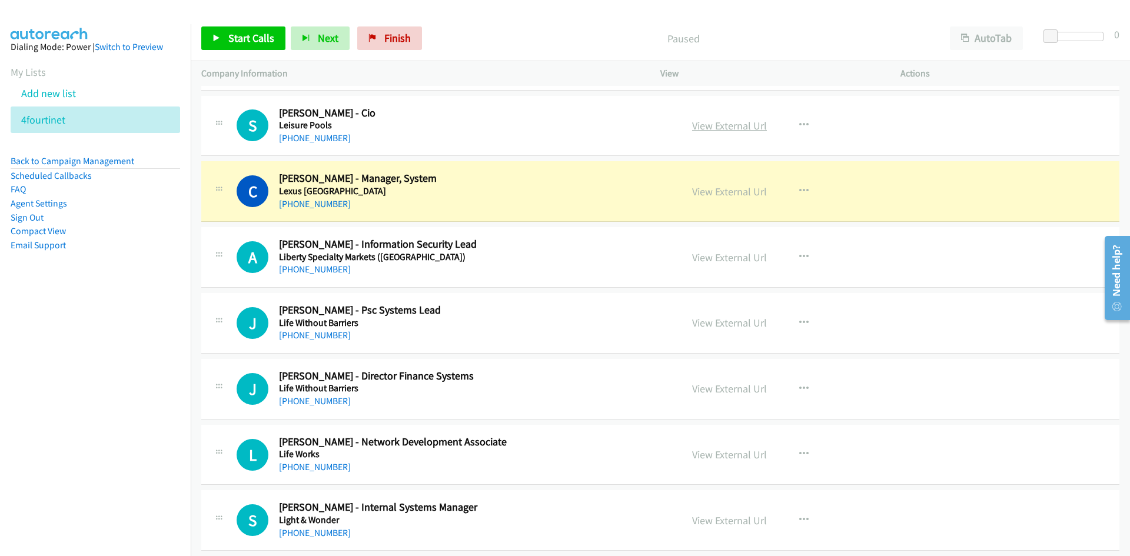
click at [737, 128] on link "View External Url" at bounding box center [729, 126] width 75 height 14
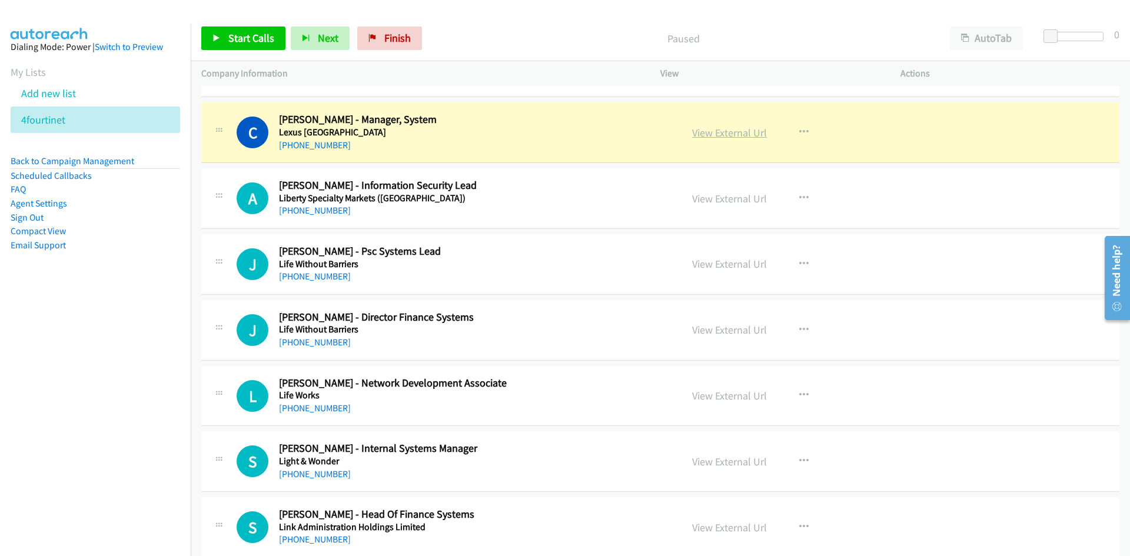
click at [753, 136] on link "View External Url" at bounding box center [729, 133] width 75 height 14
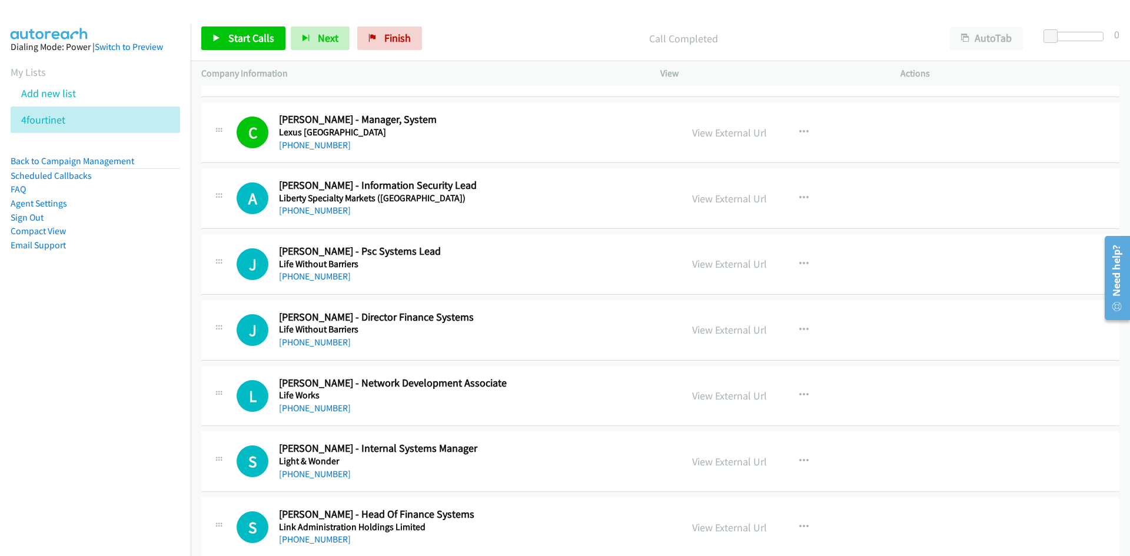
scroll to position [1531, 0]
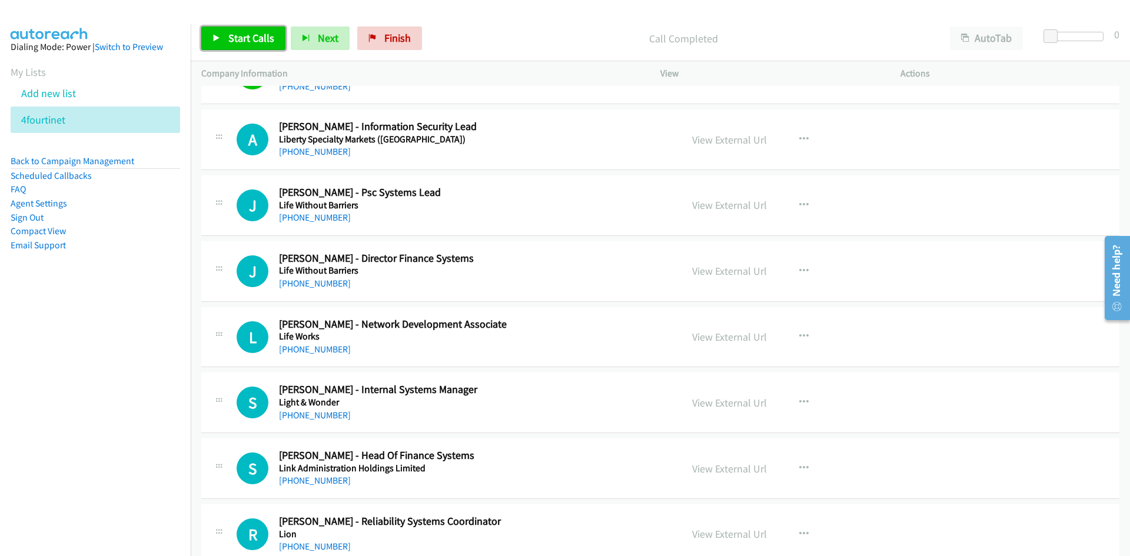
click at [214, 35] on icon at bounding box center [217, 39] width 8 height 8
click at [216, 35] on icon at bounding box center [217, 39] width 8 height 8
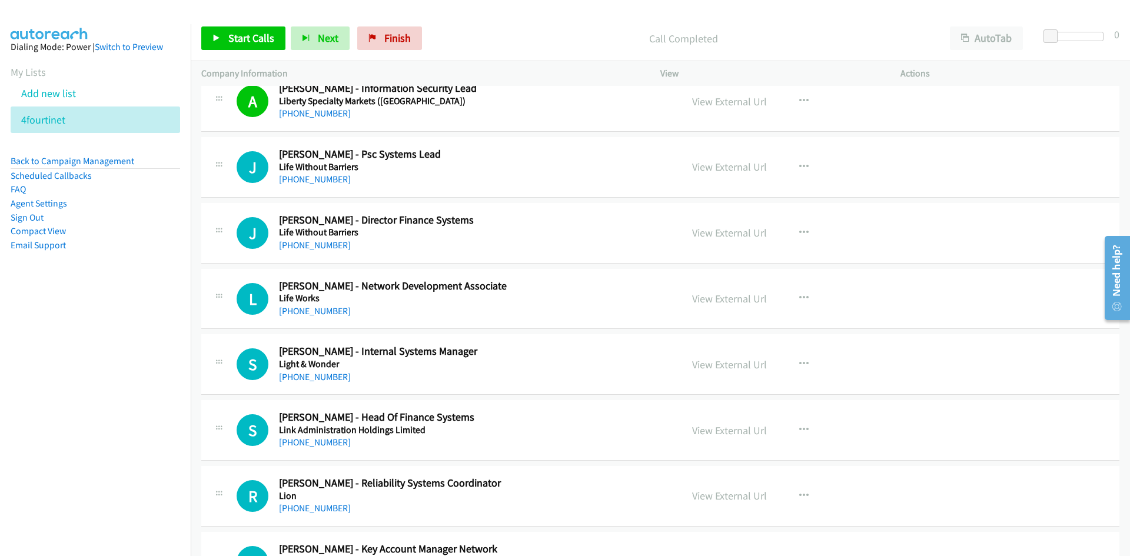
scroll to position [1589, 0]
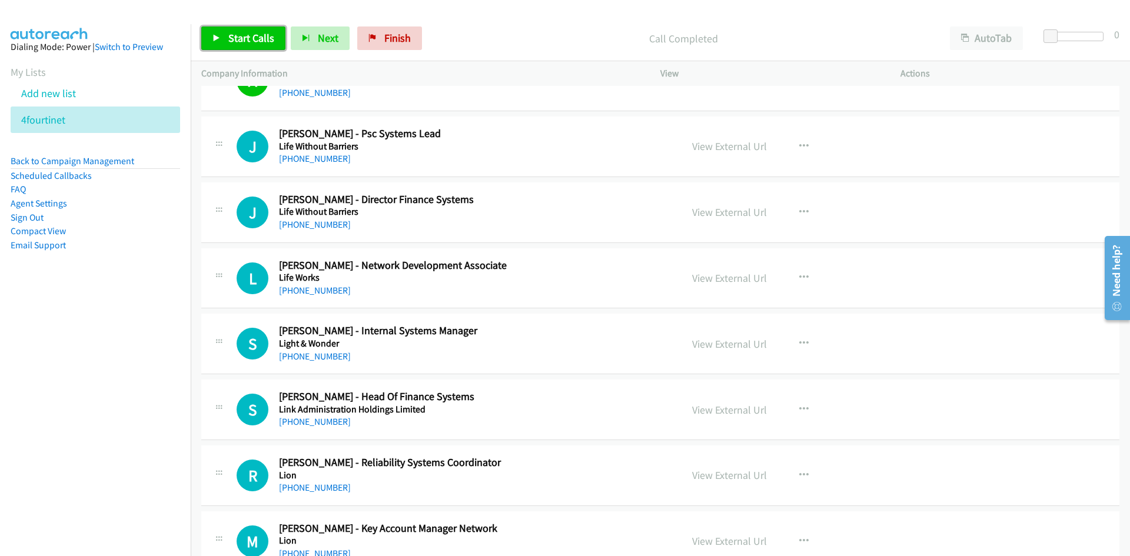
click at [237, 42] on span "Start Calls" at bounding box center [251, 38] width 46 height 14
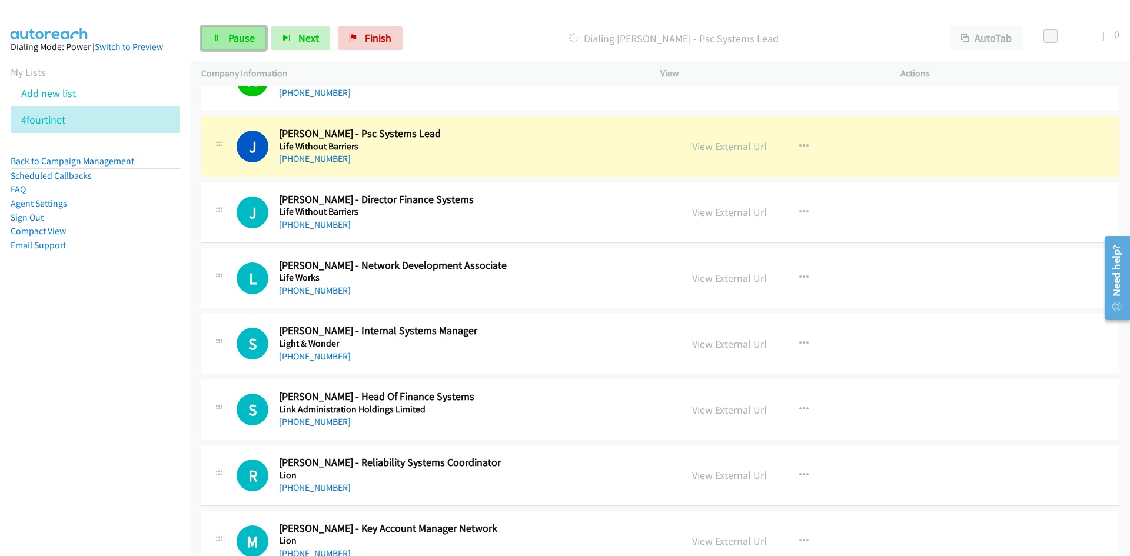
click at [237, 42] on span "Pause" at bounding box center [241, 38] width 26 height 14
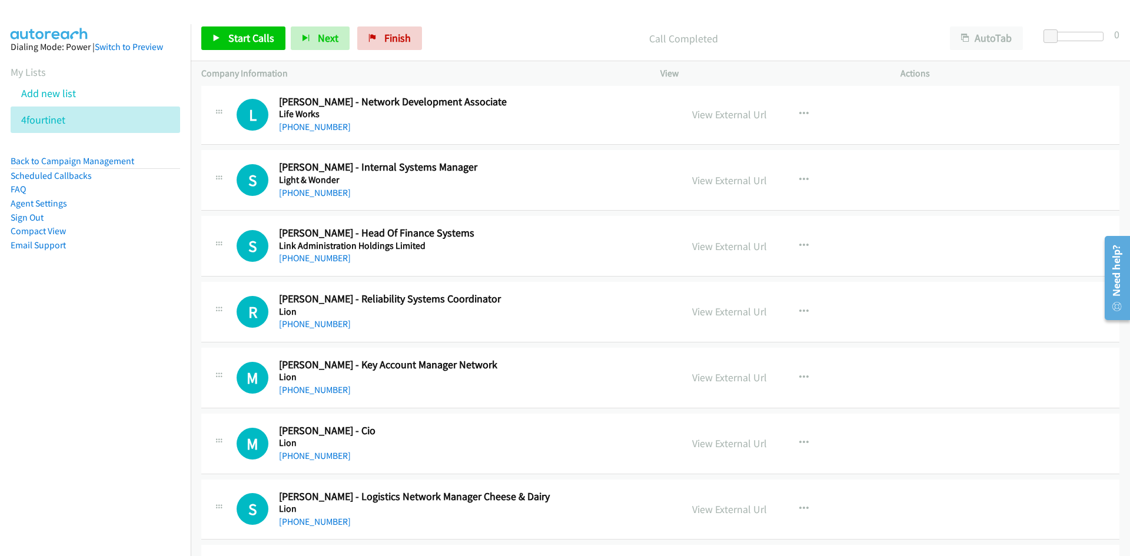
scroll to position [1766, 0]
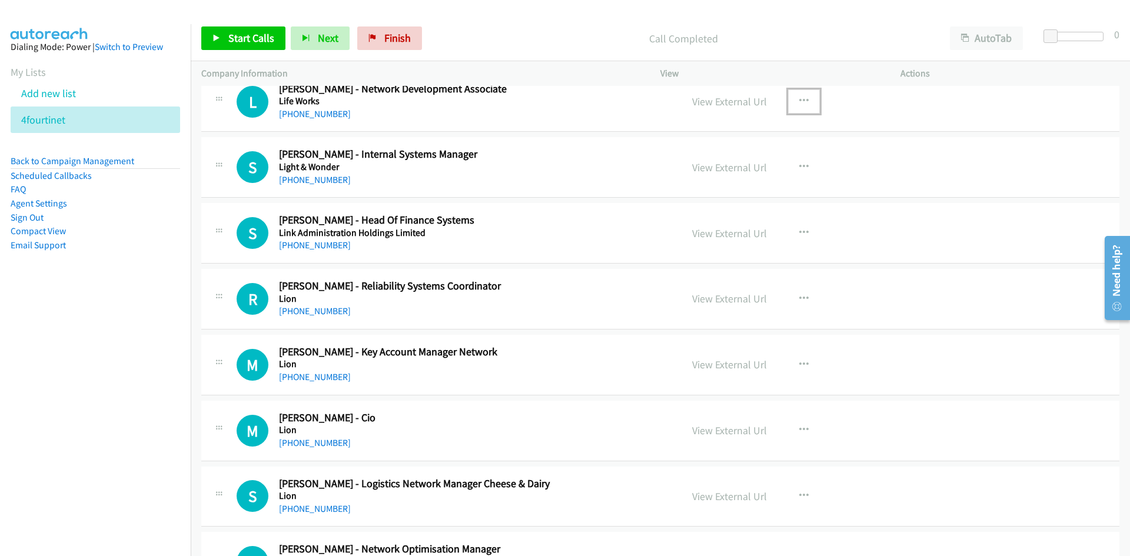
click at [800, 100] on icon "button" at bounding box center [803, 101] width 9 height 9
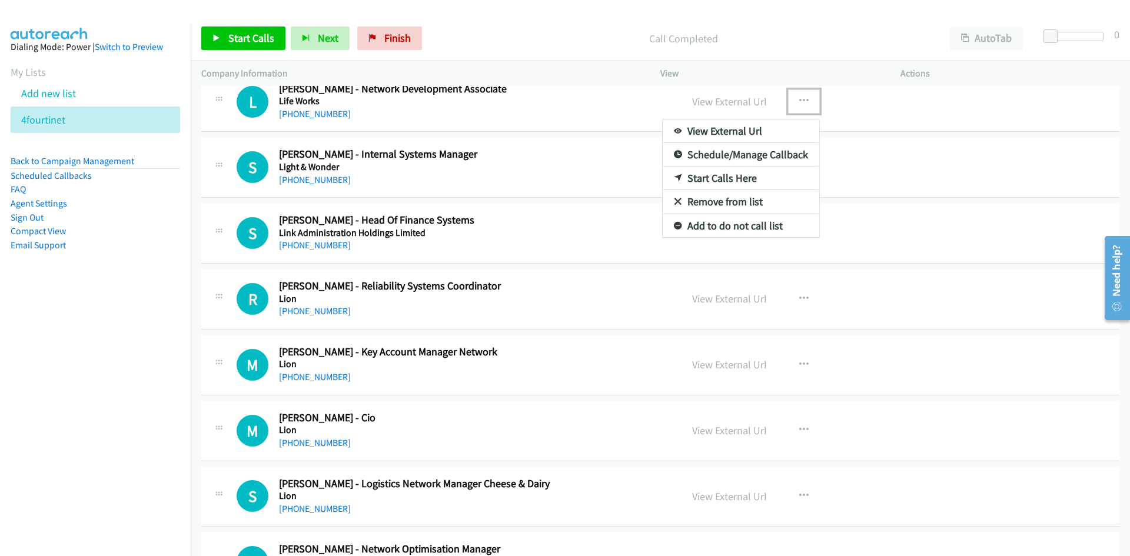
click at [666, 182] on link "Start Calls Here" at bounding box center [741, 179] width 157 height 24
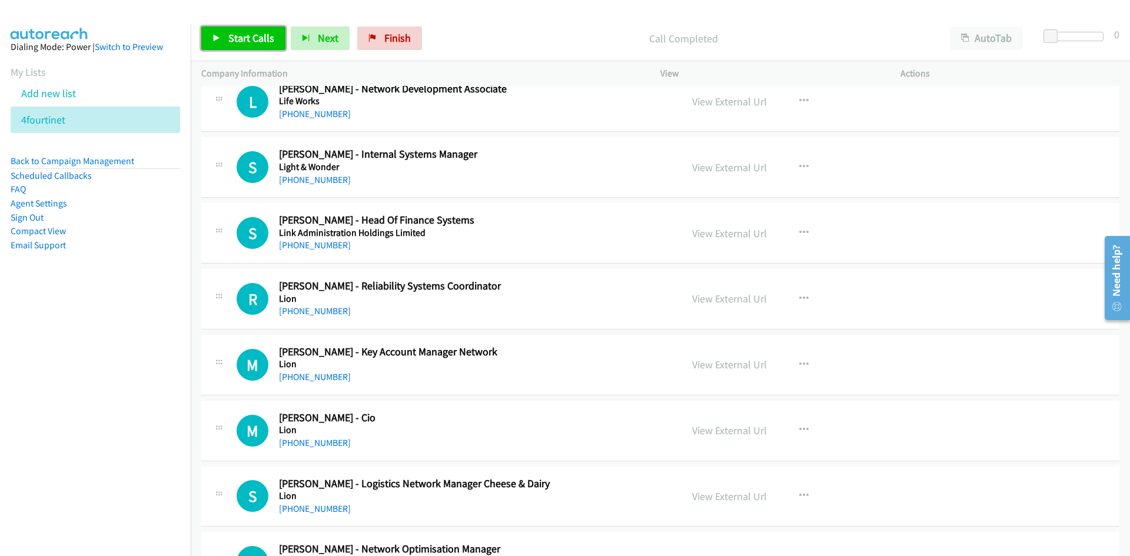
click at [265, 44] on span "Start Calls" at bounding box center [251, 38] width 46 height 14
click at [216, 37] on icon at bounding box center [217, 39] width 8 height 8
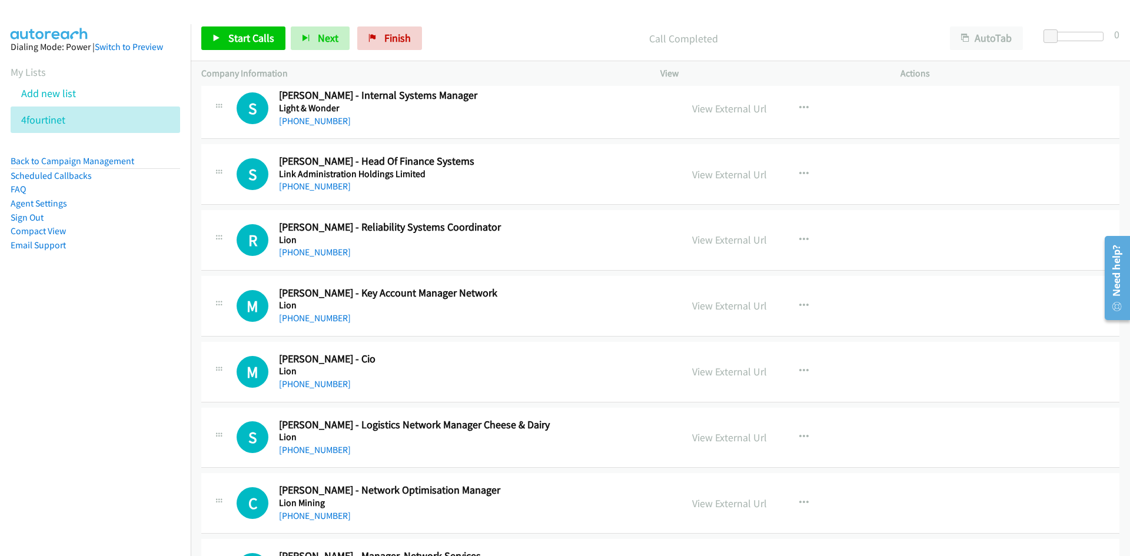
click at [273, 54] on div "Start Calls Pause Next Finish Call Completed AutoTab AutoTab 0" at bounding box center [661, 38] width 940 height 45
click at [273, 46] on link "Start Calls" at bounding box center [243, 38] width 84 height 24
click at [217, 35] on icon at bounding box center [217, 39] width 8 height 8
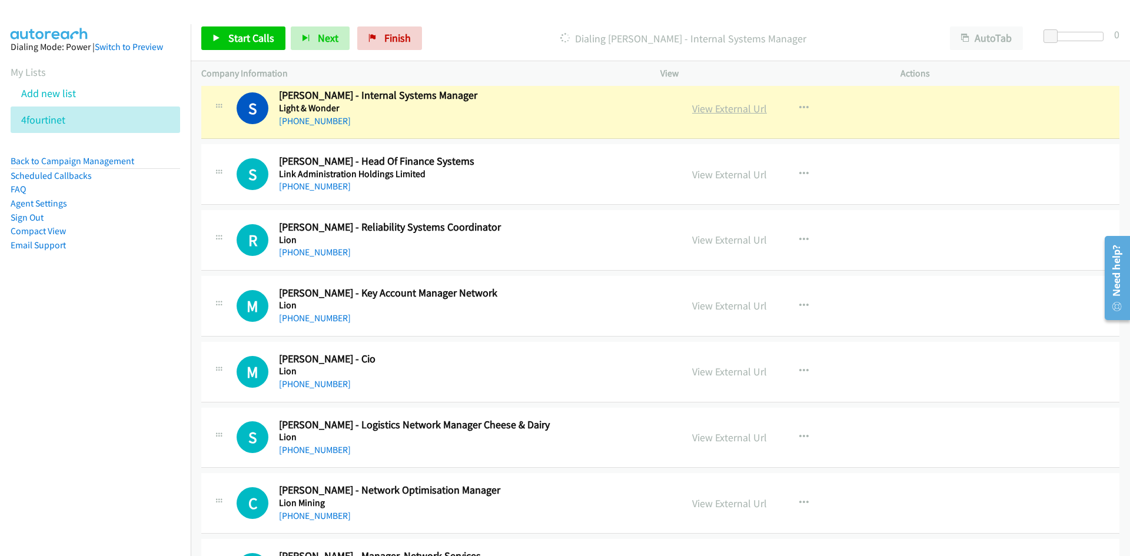
click at [729, 115] on link "View External Url" at bounding box center [729, 109] width 75 height 14
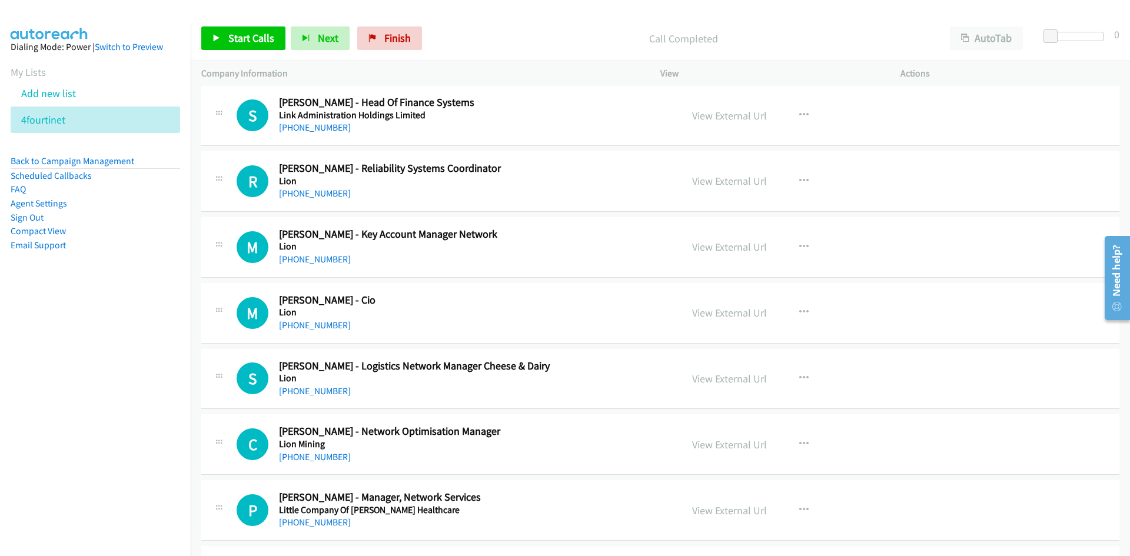
scroll to position [1943, 0]
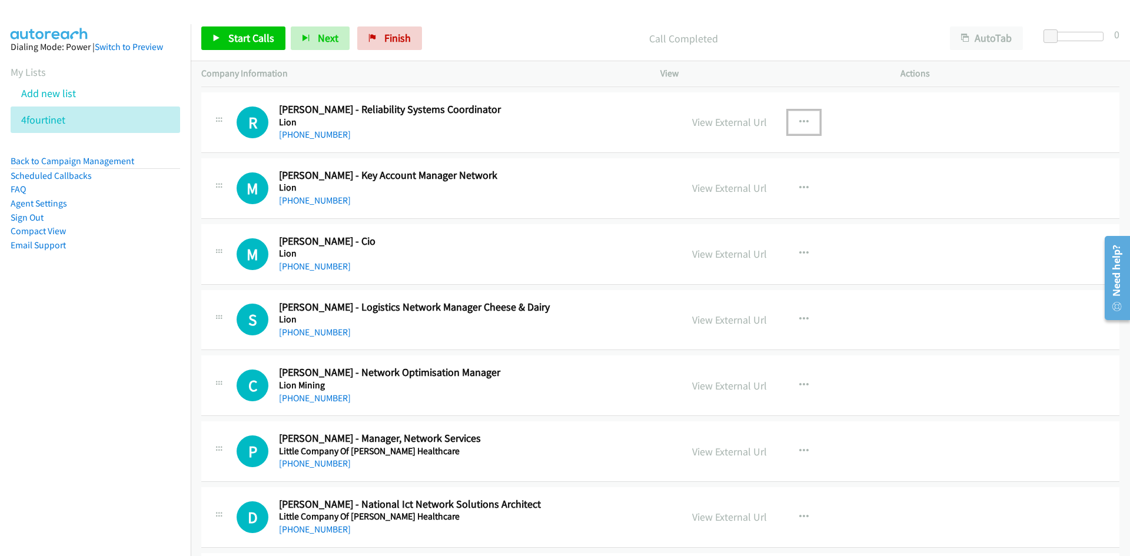
click at [794, 127] on button "button" at bounding box center [804, 123] width 32 height 24
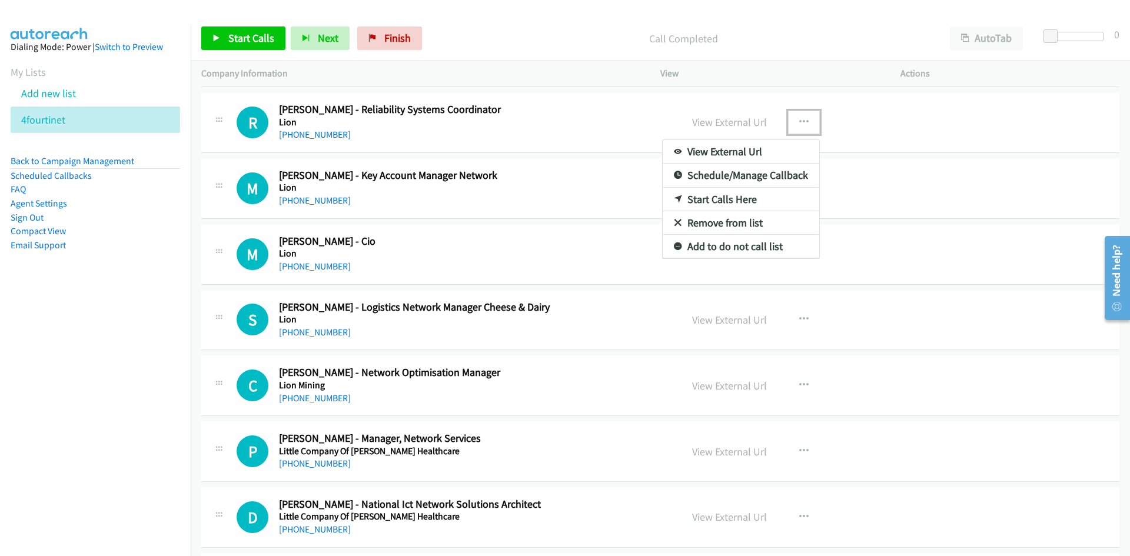
click at [674, 198] on icon at bounding box center [678, 200] width 8 height 8
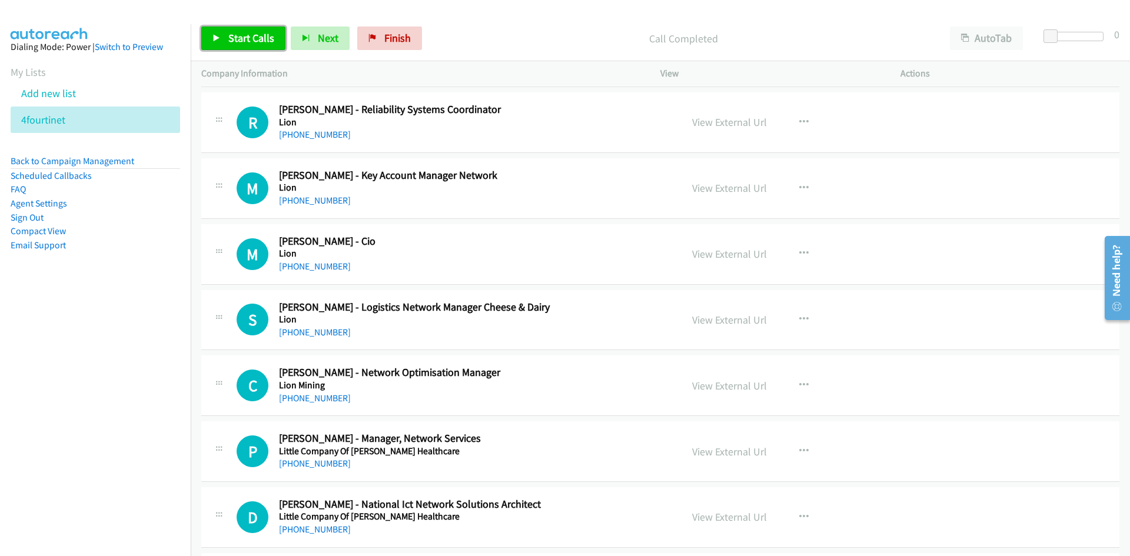
click at [254, 38] on span "Start Calls" at bounding box center [251, 38] width 46 height 14
click at [254, 38] on link "Pause" at bounding box center [233, 38] width 65 height 24
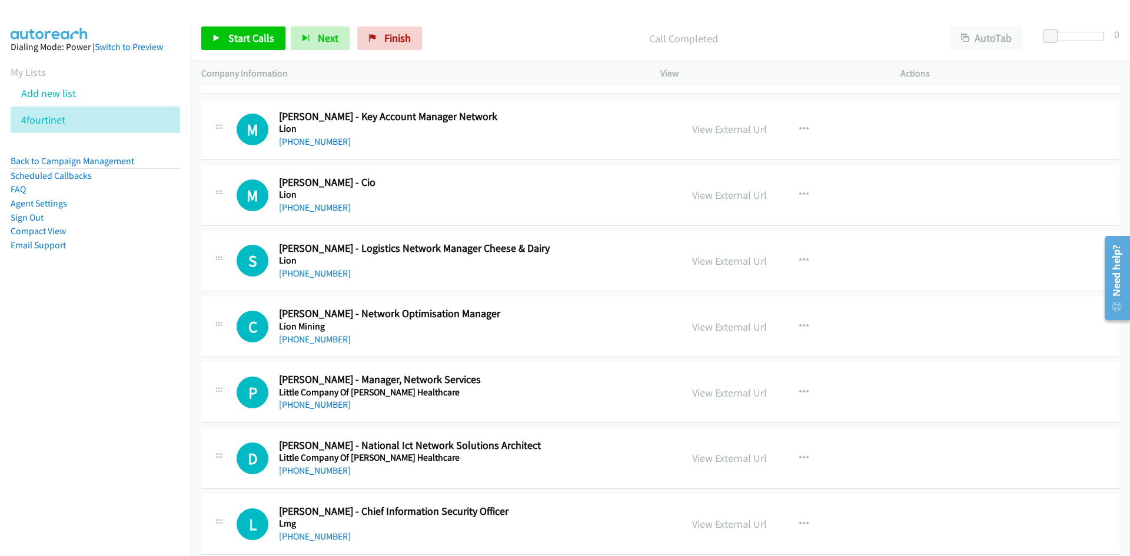
scroll to position [2060, 0]
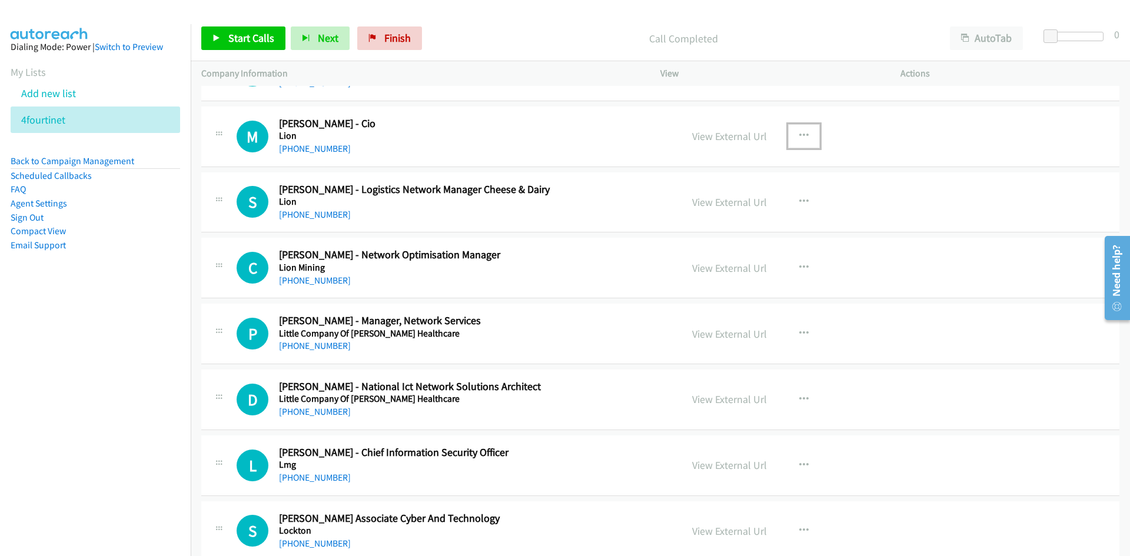
click at [794, 142] on button "button" at bounding box center [804, 136] width 32 height 24
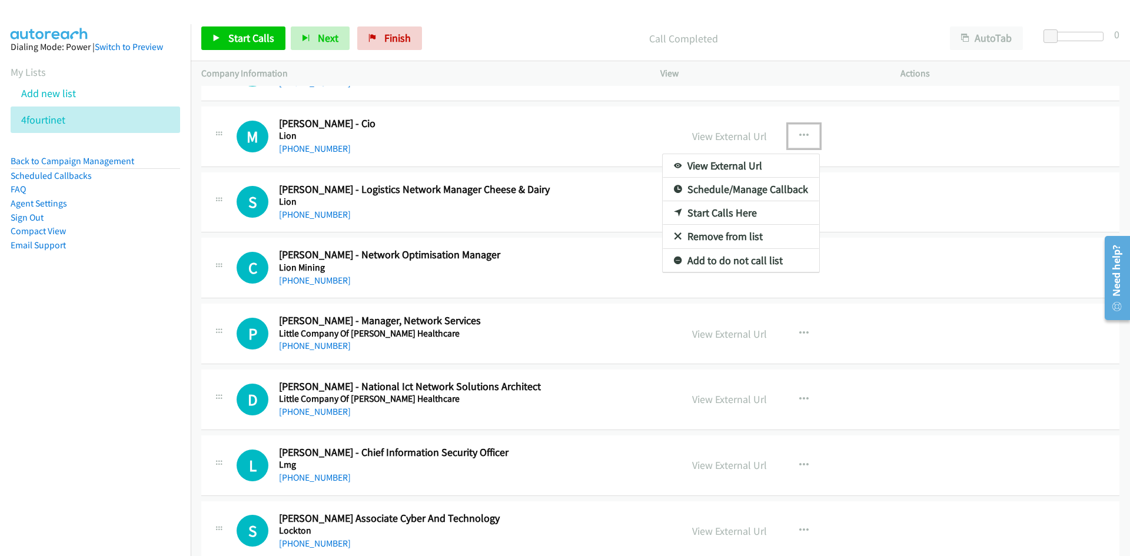
click at [668, 217] on link "Start Calls Here" at bounding box center [741, 213] width 157 height 24
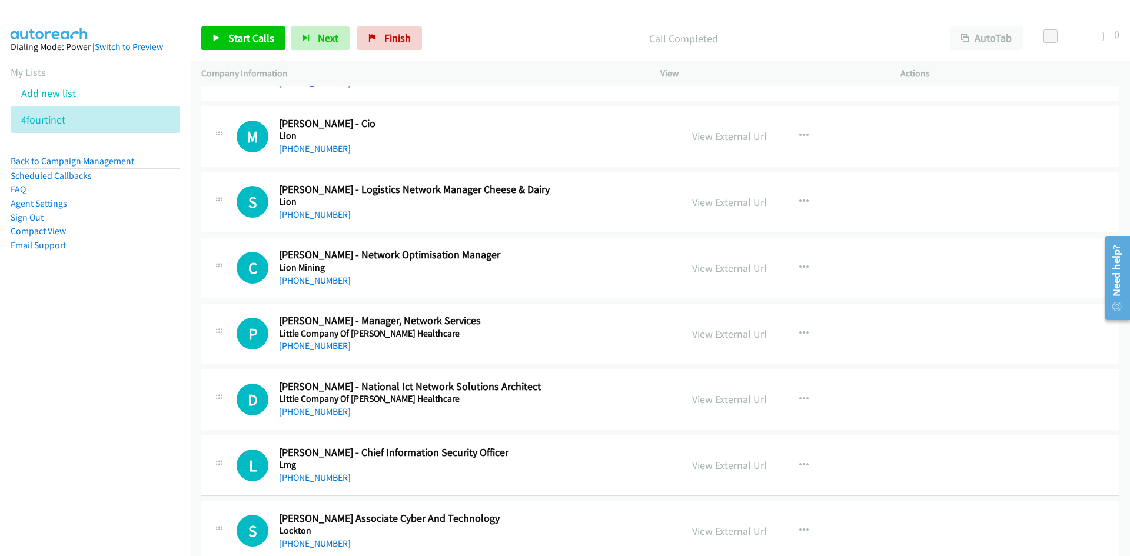
click at [217, 17] on div "Start Calls Pause Next Finish Call Completed AutoTab AutoTab 0" at bounding box center [661, 38] width 940 height 45
click at [217, 24] on div "Start Calls Pause Next Finish Call Completed AutoTab AutoTab 0" at bounding box center [661, 38] width 940 height 45
click at [215, 36] on icon at bounding box center [217, 39] width 8 height 8
click at [214, 32] on link "Pause" at bounding box center [233, 38] width 65 height 24
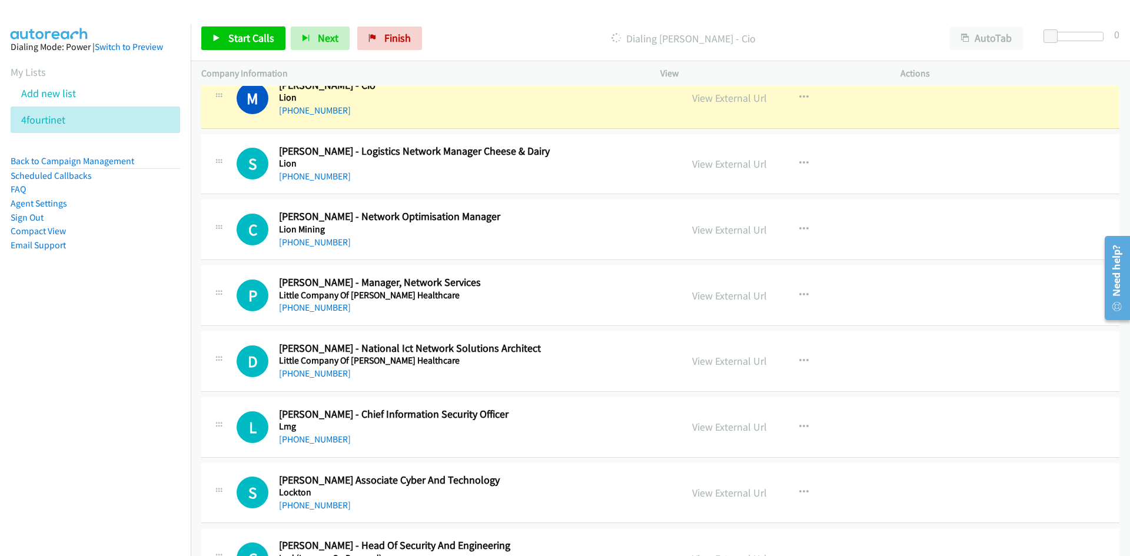
scroll to position [2119, 0]
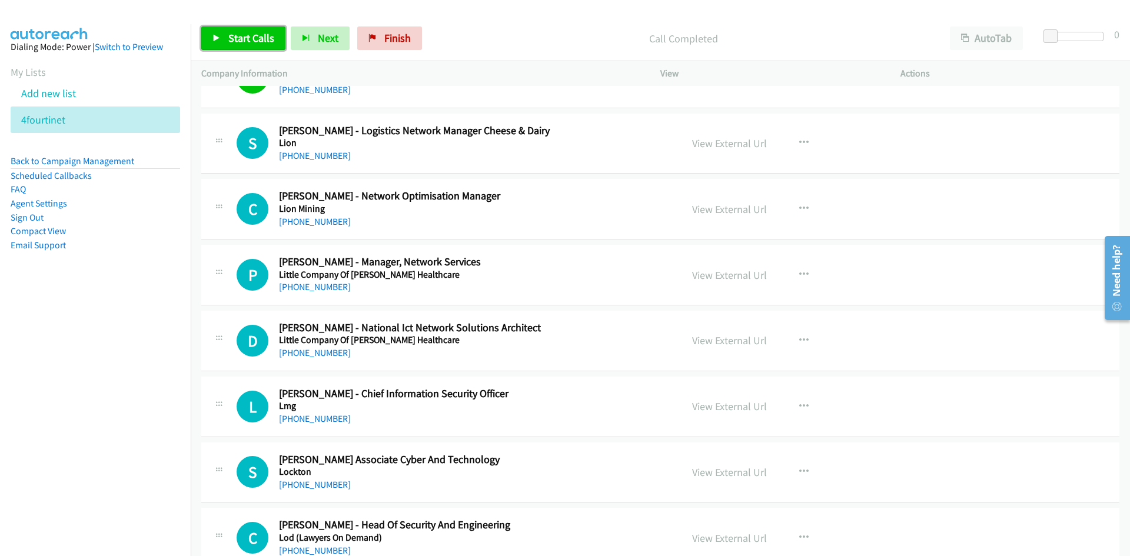
click at [240, 40] on span "Start Calls" at bounding box center [251, 38] width 46 height 14
click at [240, 40] on span "Pause" at bounding box center [241, 38] width 26 height 14
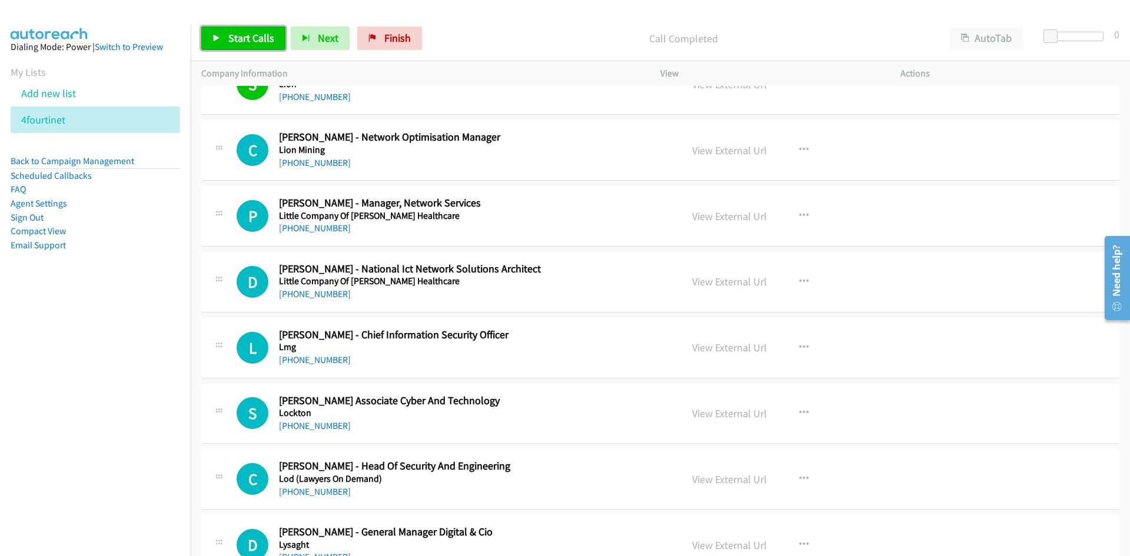
click at [242, 42] on span "Start Calls" at bounding box center [251, 38] width 46 height 14
click at [242, 42] on span "Pause" at bounding box center [241, 38] width 26 height 14
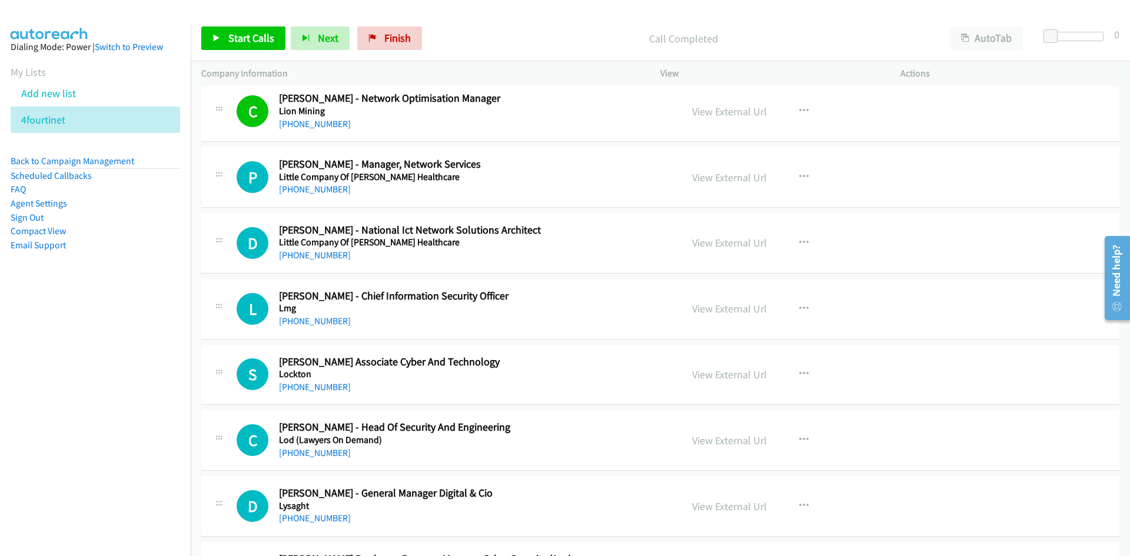
scroll to position [2237, 0]
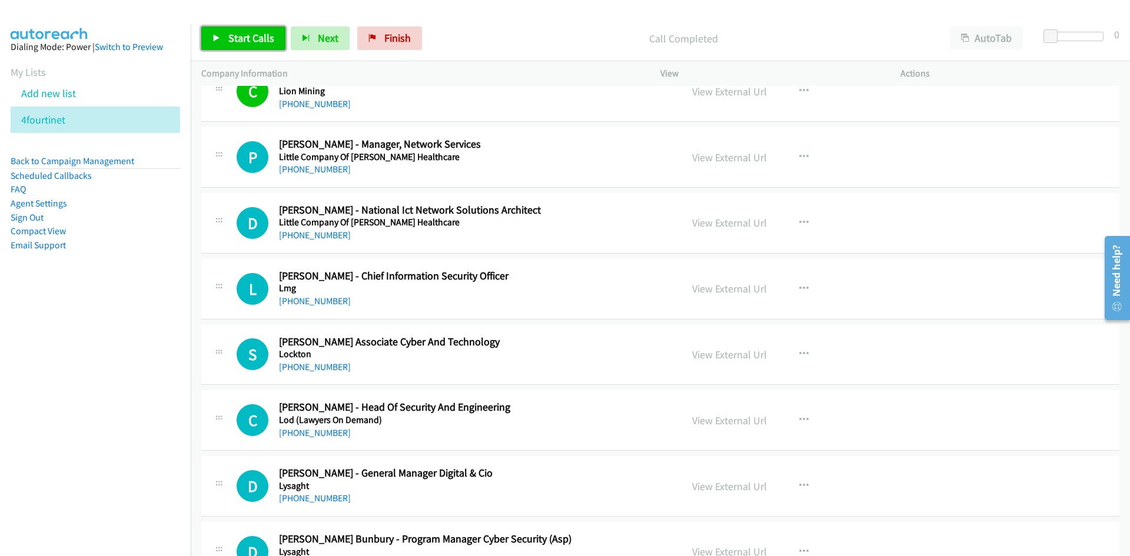
click at [265, 43] on span "Start Calls" at bounding box center [251, 38] width 46 height 14
click at [217, 36] on icon at bounding box center [217, 39] width 8 height 8
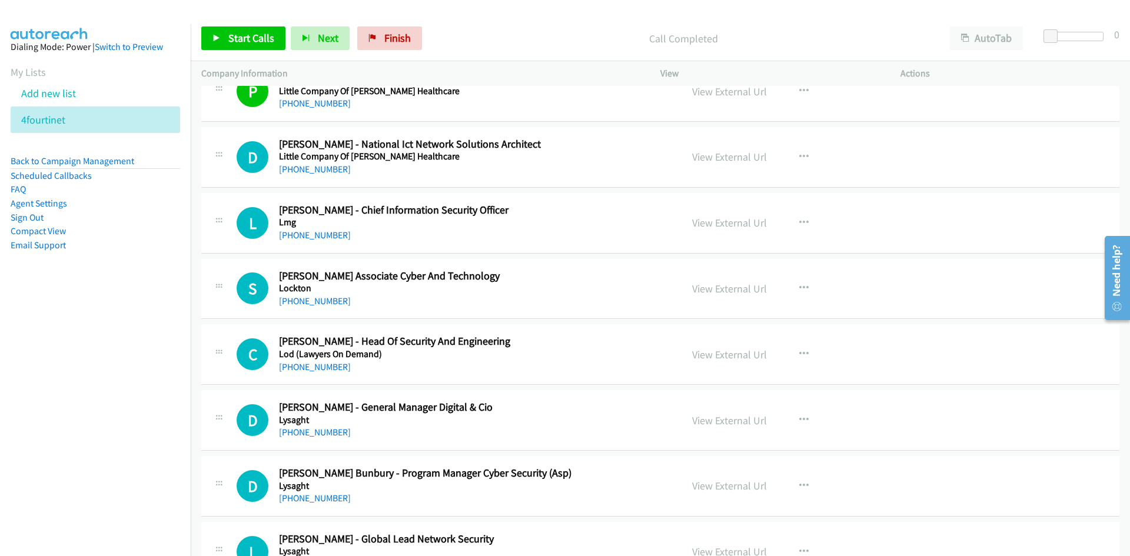
scroll to position [2355, 0]
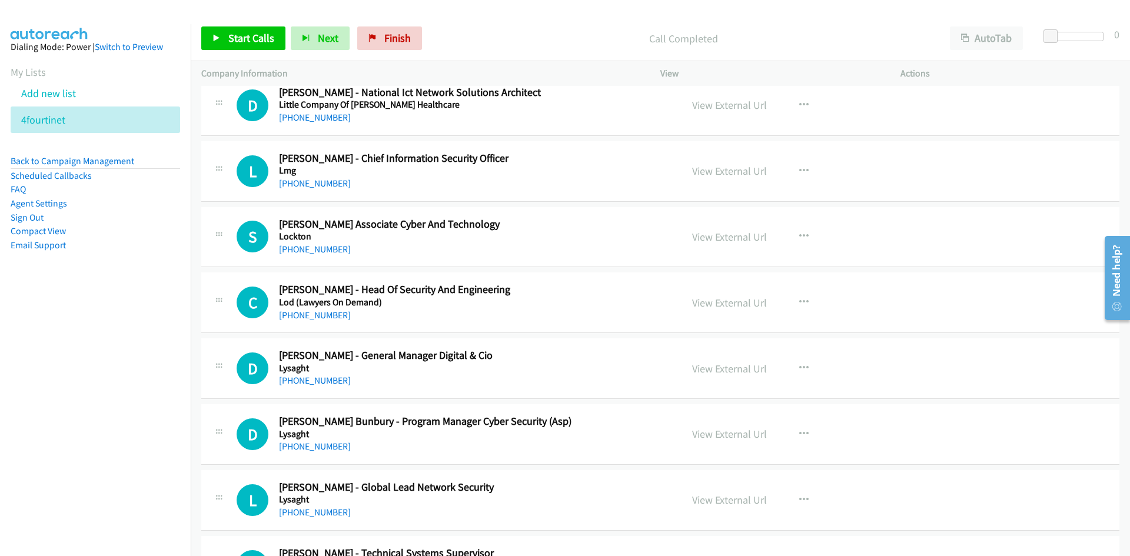
click at [277, 54] on div "Start Calls Pause Next Finish Call Completed AutoTab AutoTab 0" at bounding box center [661, 38] width 940 height 45
click at [277, 47] on link "Start Calls" at bounding box center [243, 38] width 84 height 24
click at [215, 33] on link "Pause" at bounding box center [233, 38] width 65 height 24
click at [225, 36] on link "Start Calls" at bounding box center [243, 38] width 84 height 24
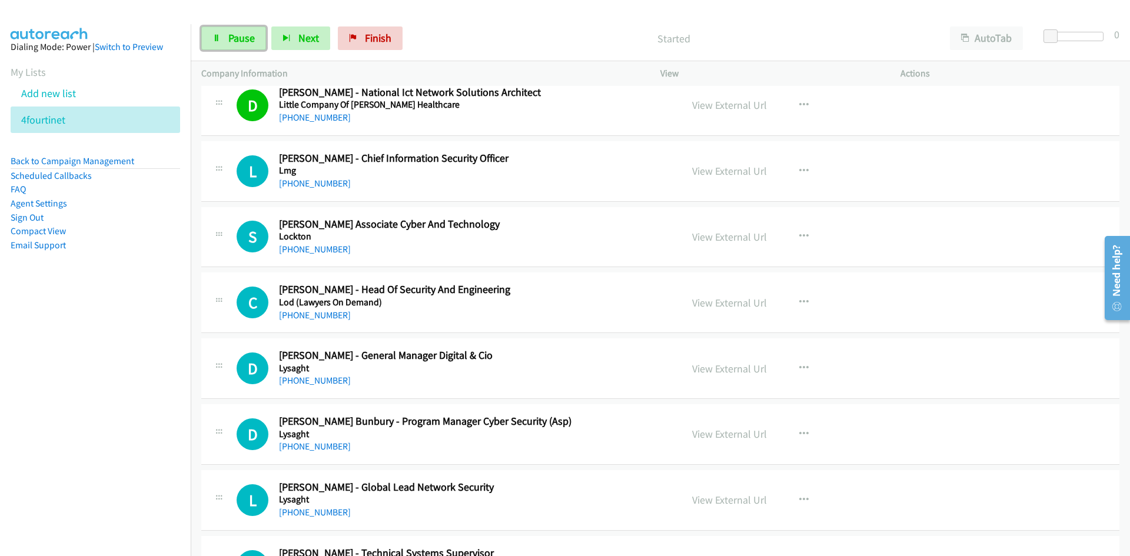
click at [225, 36] on link "Pause" at bounding box center [233, 38] width 65 height 24
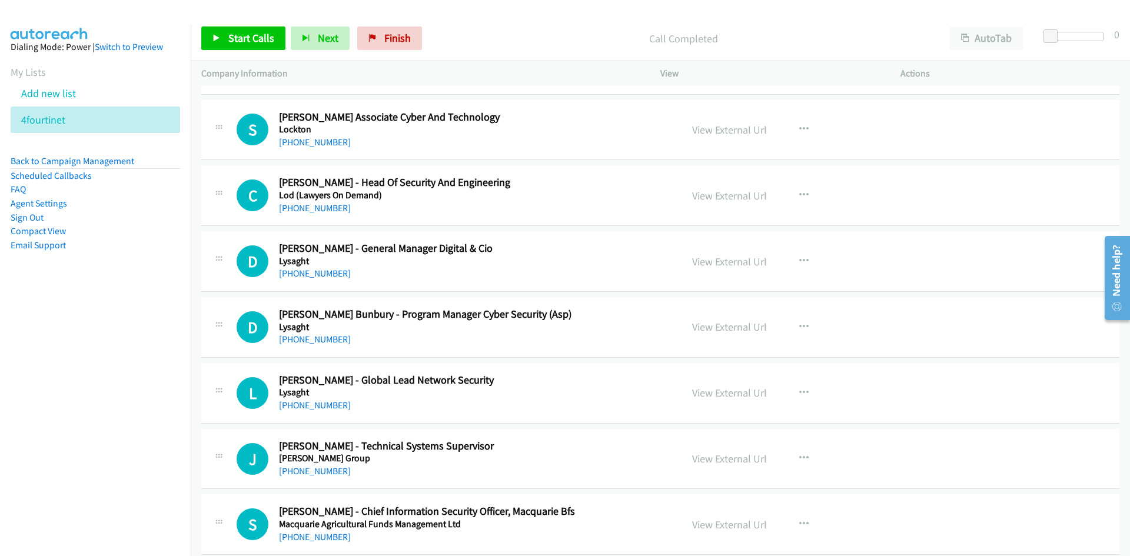
scroll to position [2472, 0]
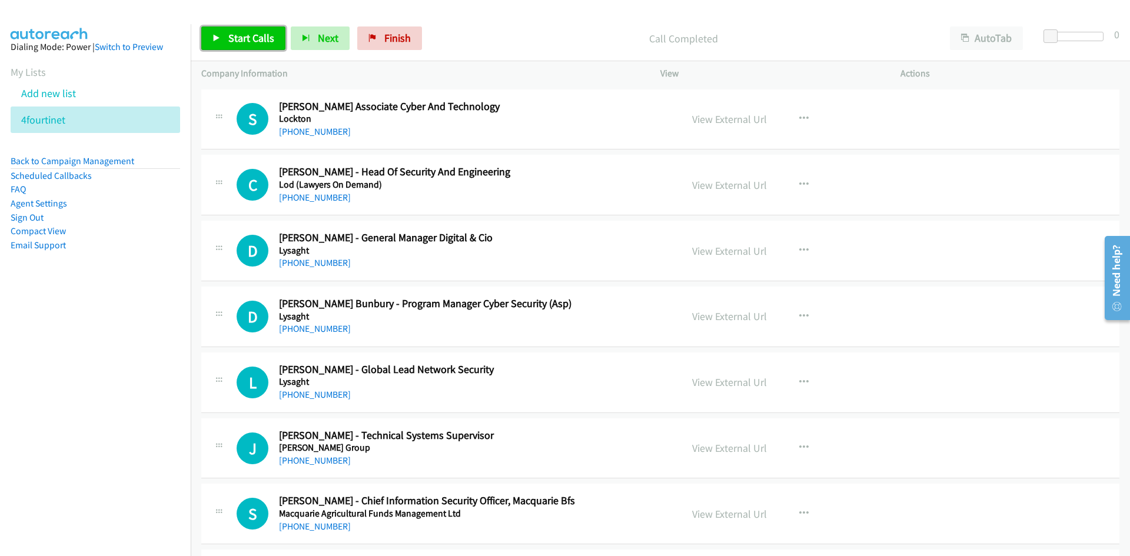
click at [265, 40] on span "Start Calls" at bounding box center [251, 38] width 46 height 14
click at [215, 32] on link "Pause" at bounding box center [233, 38] width 65 height 24
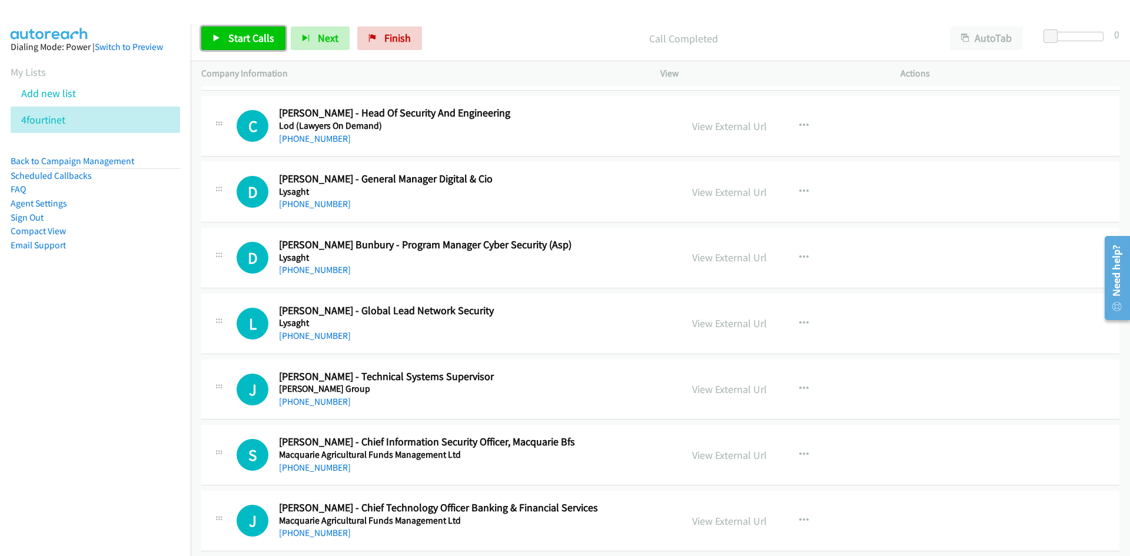
click at [265, 48] on link "Start Calls" at bounding box center [243, 38] width 84 height 24
click at [215, 32] on link "Pause" at bounding box center [233, 38] width 65 height 24
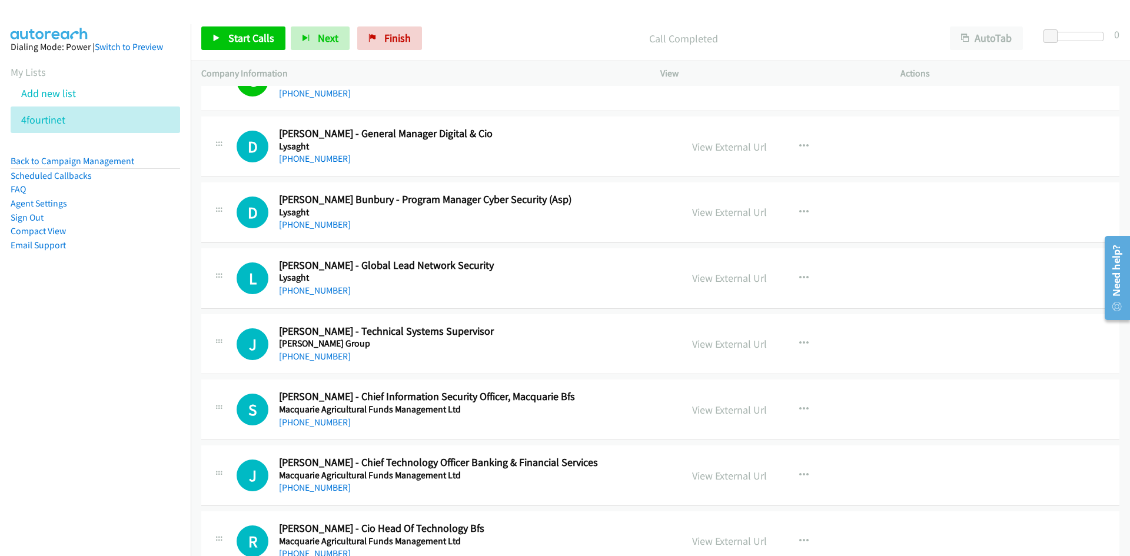
scroll to position [2590, 0]
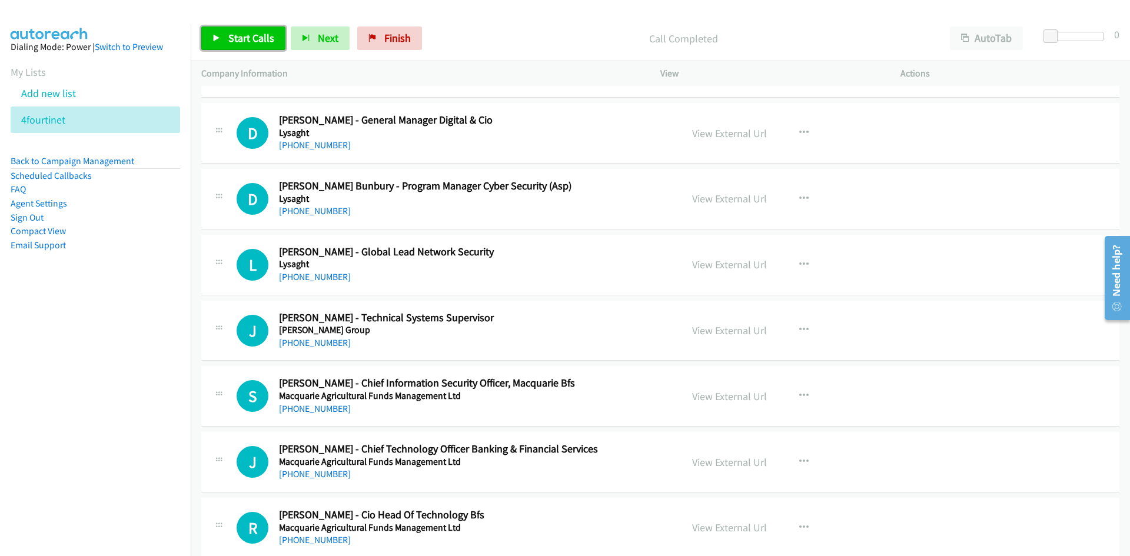
click at [243, 32] on span "Start Calls" at bounding box center [251, 38] width 46 height 14
click at [214, 35] on icon at bounding box center [217, 39] width 8 height 8
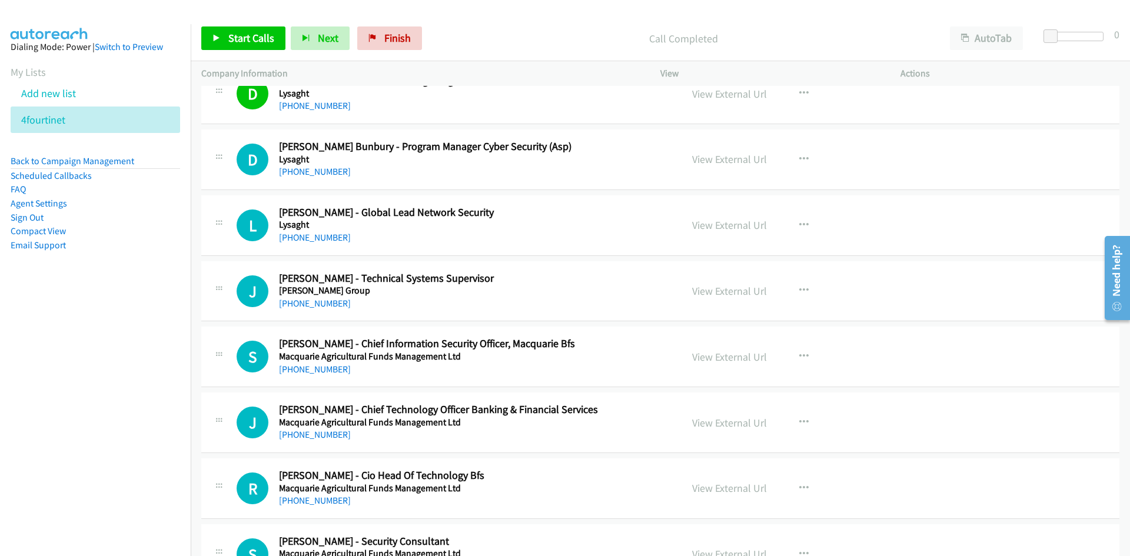
scroll to position [2649, 0]
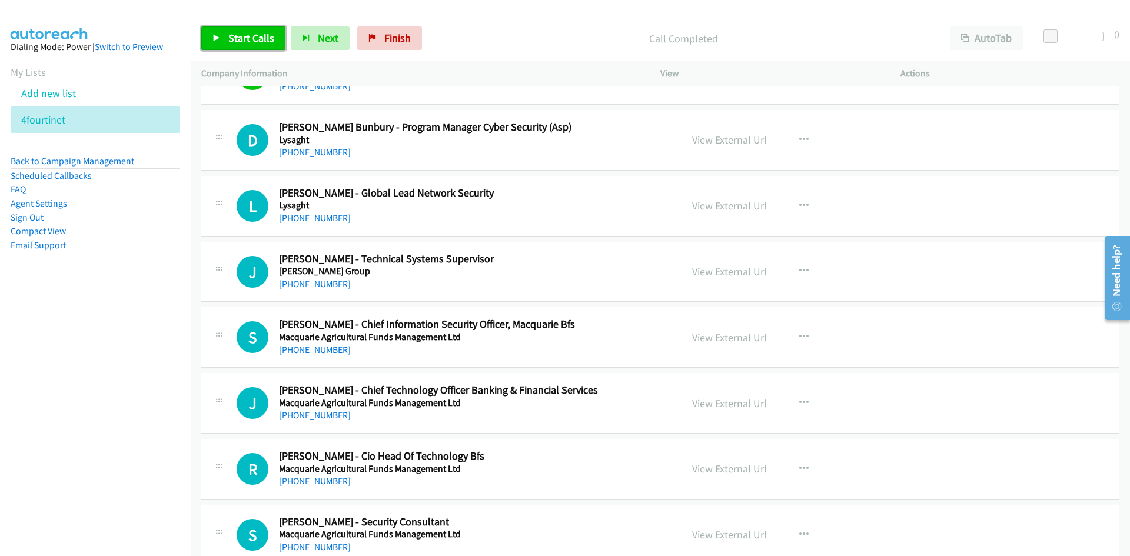
click at [247, 37] on span "Start Calls" at bounding box center [251, 38] width 46 height 14
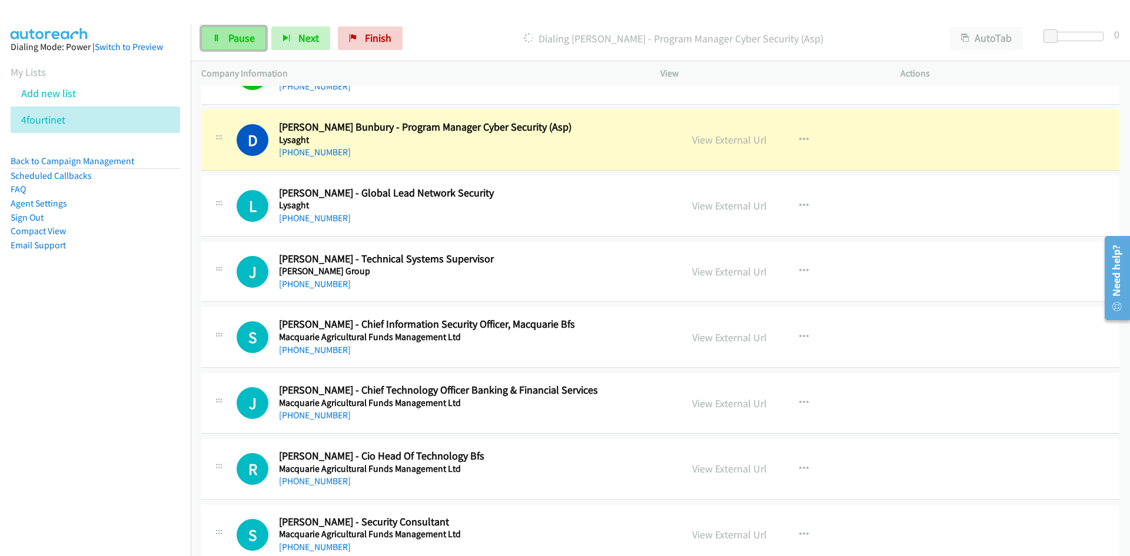
click at [247, 37] on span "Pause" at bounding box center [241, 38] width 26 height 14
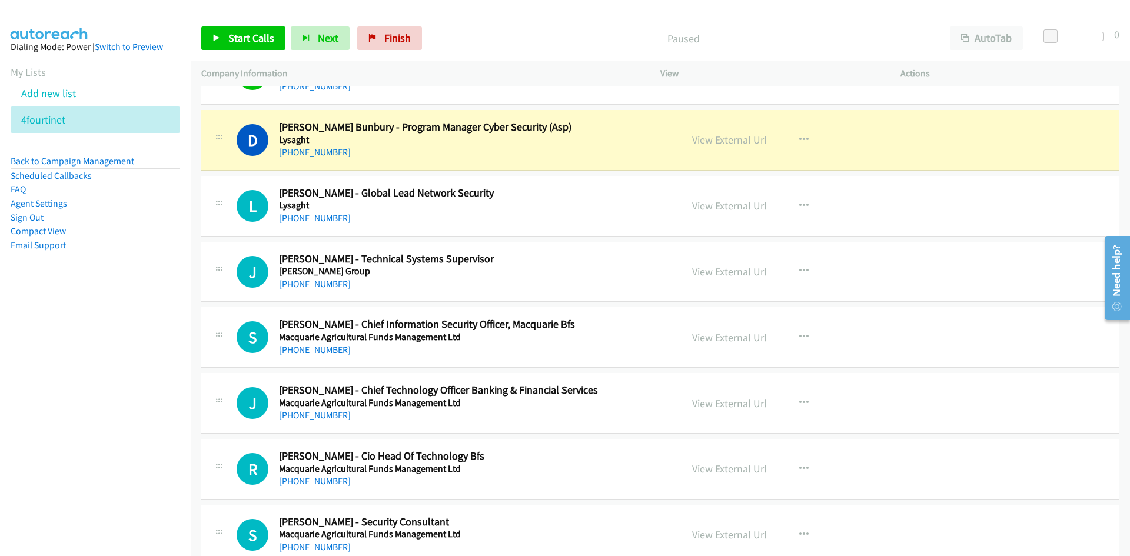
click at [748, 147] on div "View External Url" at bounding box center [729, 140] width 75 height 16
click at [748, 142] on link "View External Url" at bounding box center [729, 140] width 75 height 14
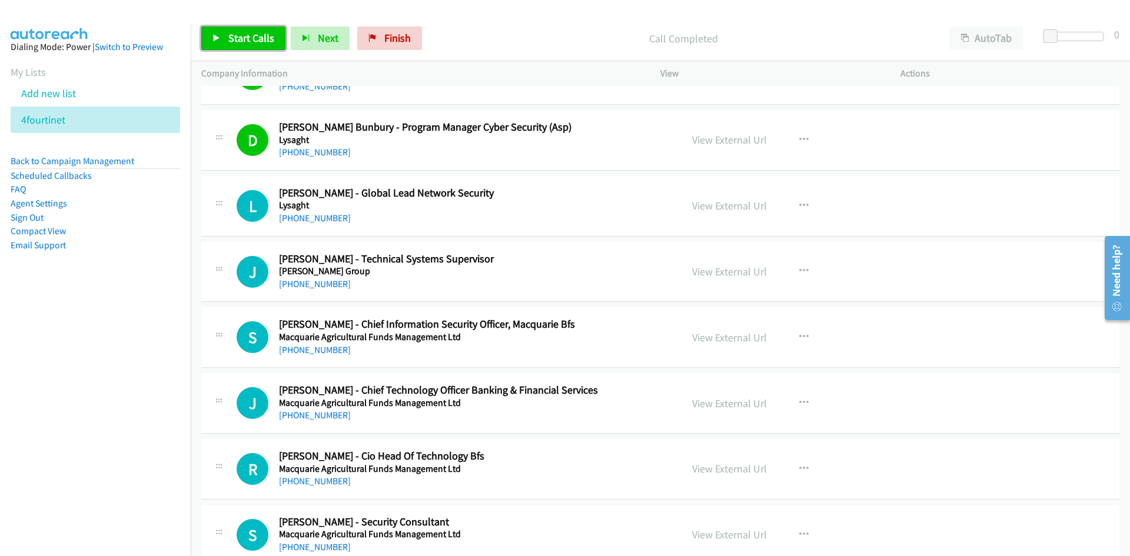
click at [277, 27] on link "Start Calls" at bounding box center [243, 38] width 84 height 24
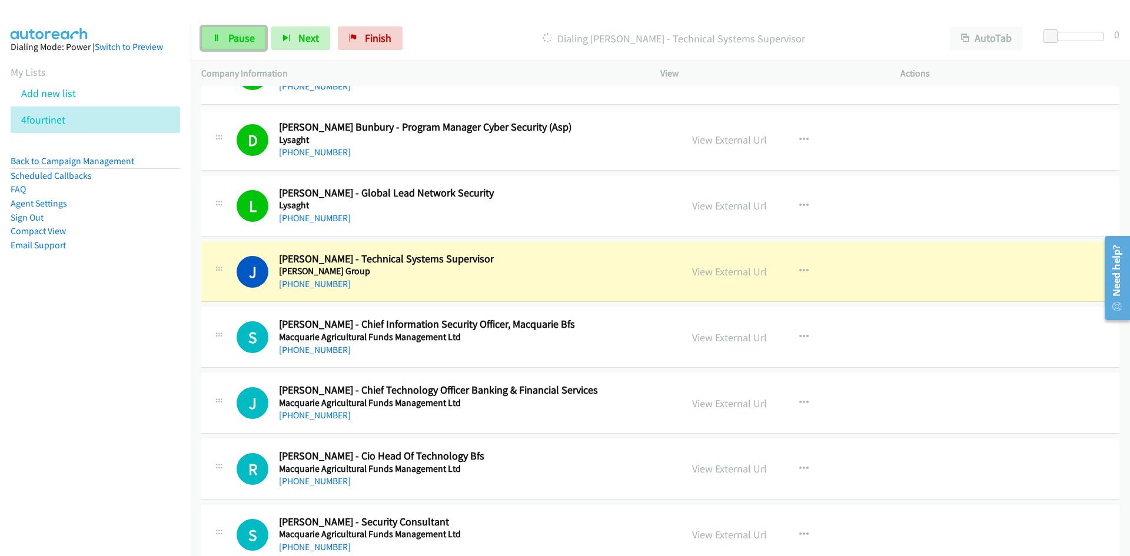
click at [260, 38] on link "Pause" at bounding box center [233, 38] width 65 height 24
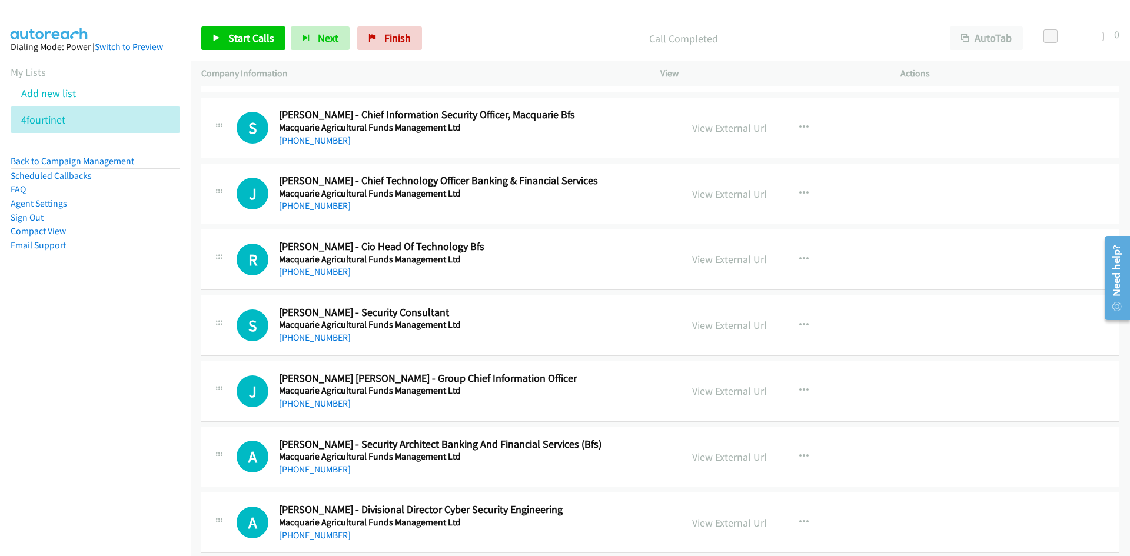
scroll to position [2884, 0]
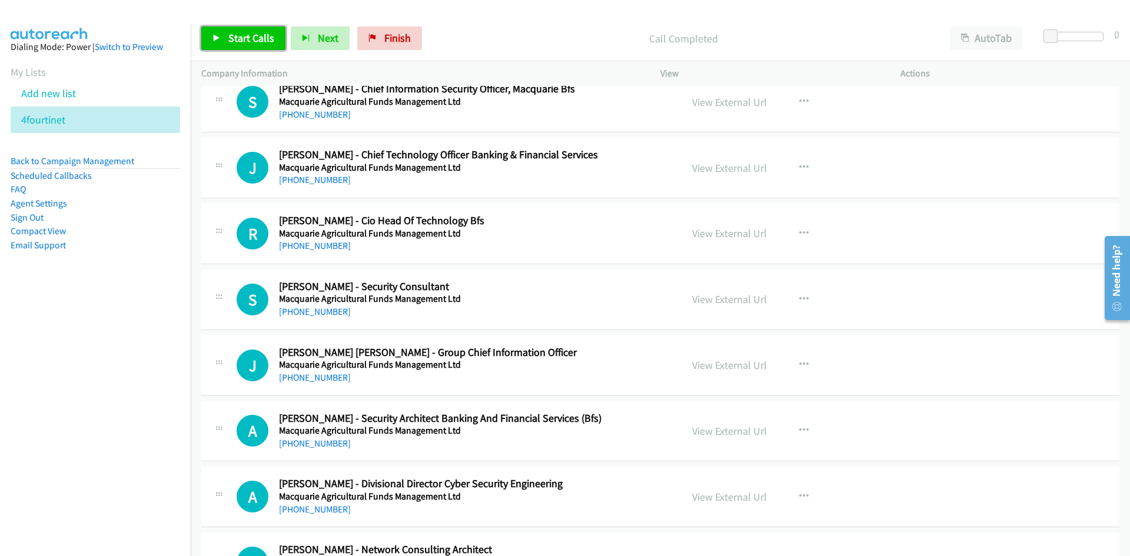
click at [237, 46] on link "Start Calls" at bounding box center [243, 38] width 84 height 24
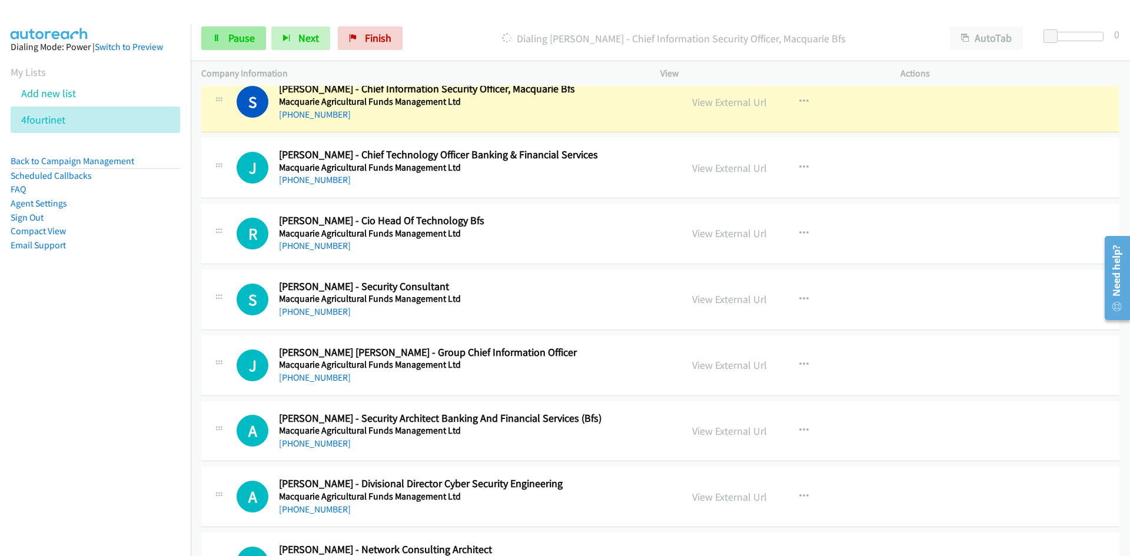
click at [241, 47] on link "Pause" at bounding box center [233, 38] width 65 height 24
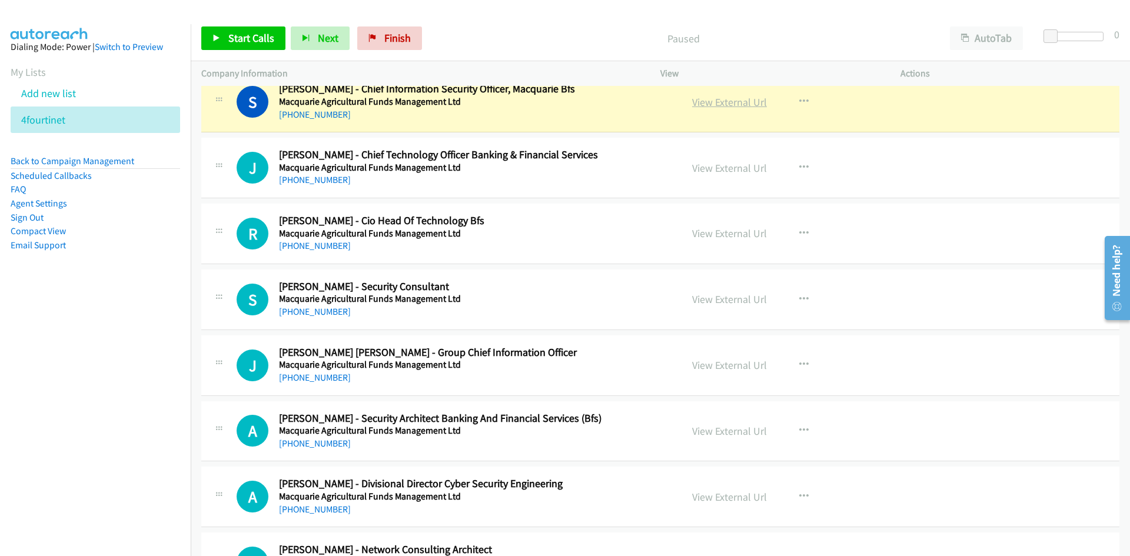
click at [739, 105] on link "View External Url" at bounding box center [729, 102] width 75 height 14
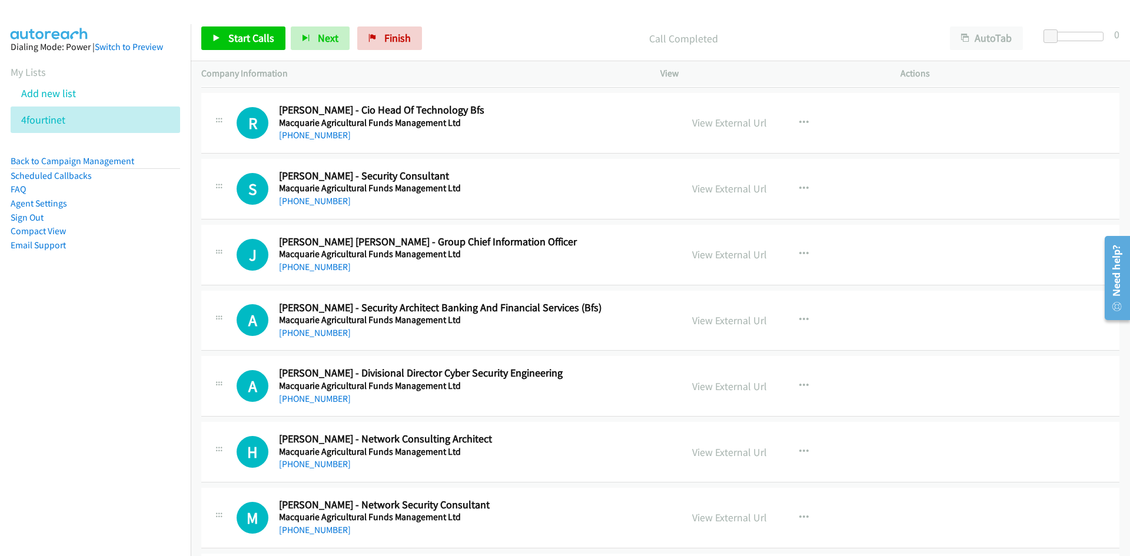
scroll to position [3002, 0]
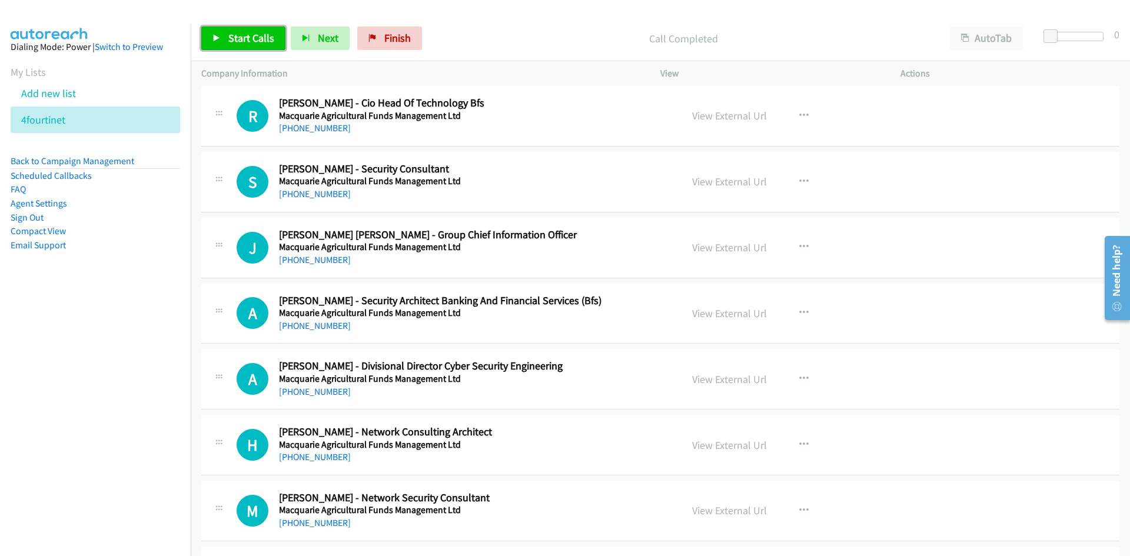
click at [280, 40] on link "Start Calls" at bounding box center [243, 38] width 84 height 24
click at [263, 36] on link "Pause" at bounding box center [233, 38] width 65 height 24
click at [257, 54] on div "Start Calls Pause Next Finish Call Completed AutoTab AutoTab 0" at bounding box center [661, 38] width 940 height 45
click at [263, 45] on link "Start Calls" at bounding box center [243, 38] width 84 height 24
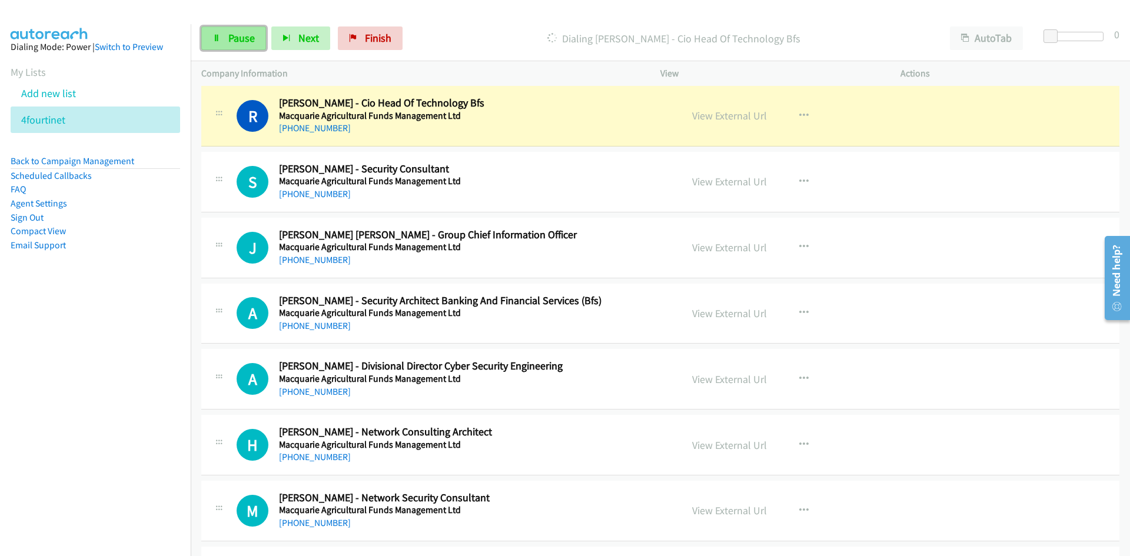
click at [254, 48] on link "Pause" at bounding box center [233, 38] width 65 height 24
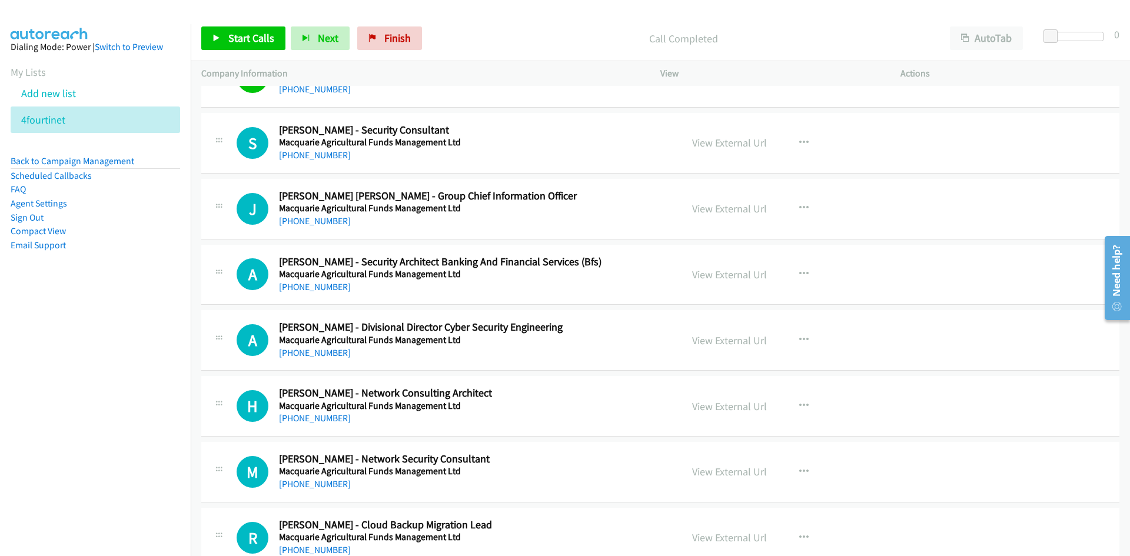
scroll to position [3061, 0]
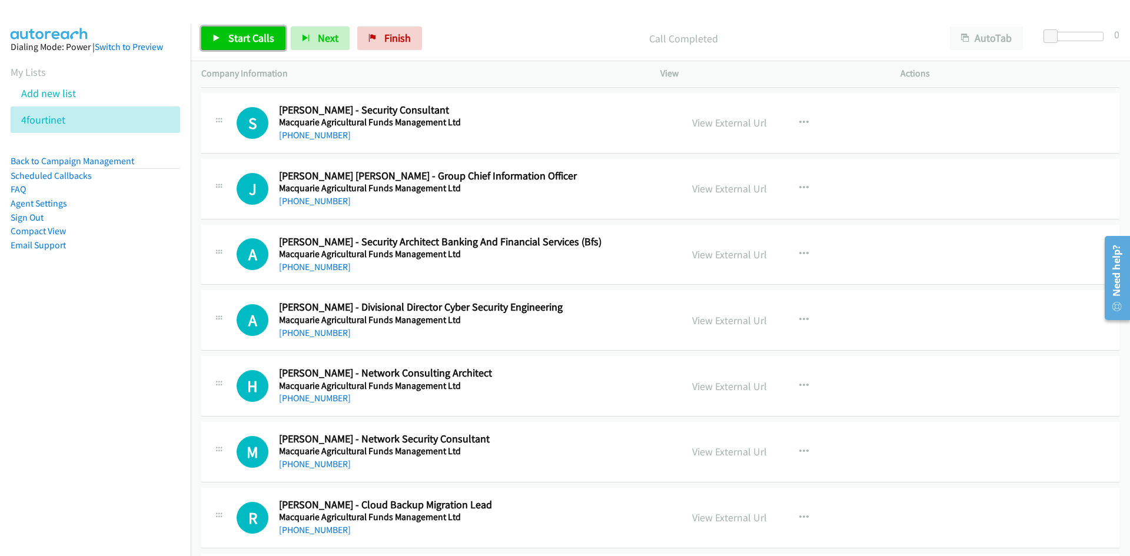
click at [224, 26] on div "Start Calls Pause Next Finish Call Completed AutoTab AutoTab 0" at bounding box center [661, 38] width 940 height 45
click at [216, 46] on link "Start Calls" at bounding box center [243, 38] width 84 height 24
click at [221, 29] on link "Pause" at bounding box center [233, 38] width 65 height 24
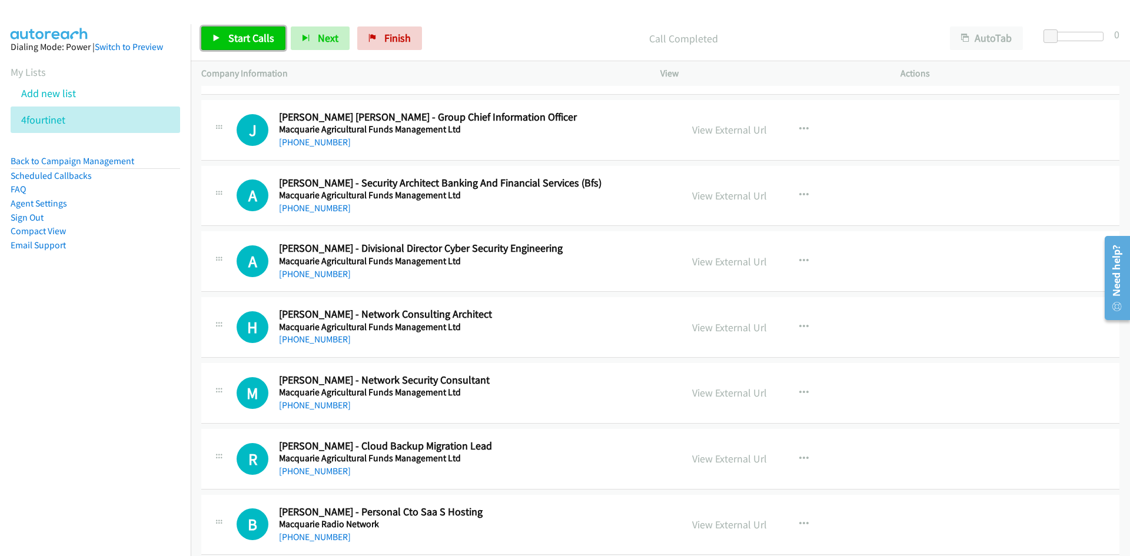
click at [228, 40] on span "Start Calls" at bounding box center [251, 38] width 46 height 14
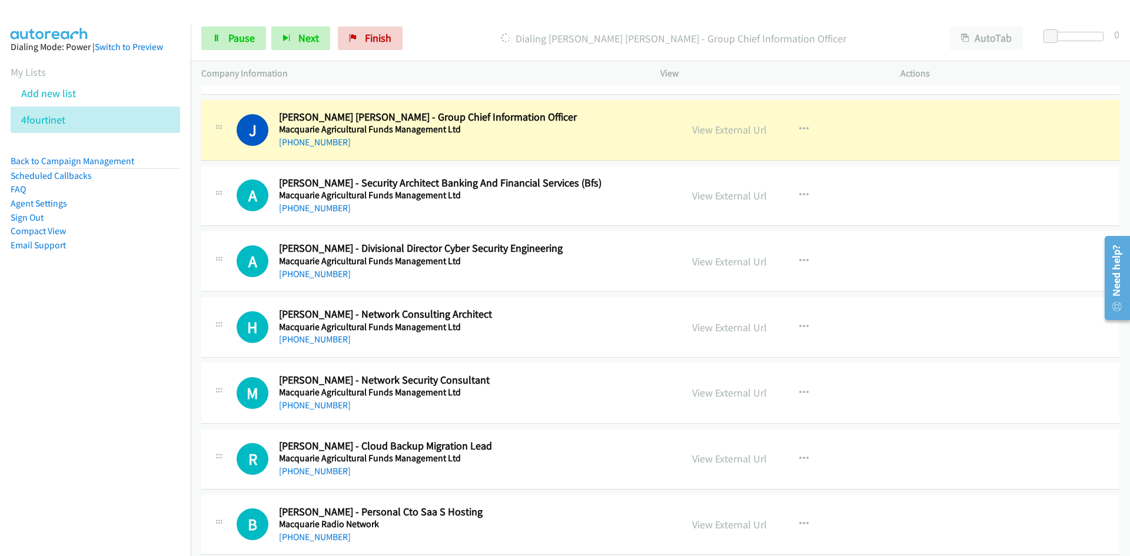
click at [225, 60] on div "Start Calls Pause Next Finish Dialing Justin Raoul Moffitt - Group Chief Inform…" at bounding box center [661, 38] width 940 height 45
click at [217, 39] on icon at bounding box center [217, 39] width 8 height 8
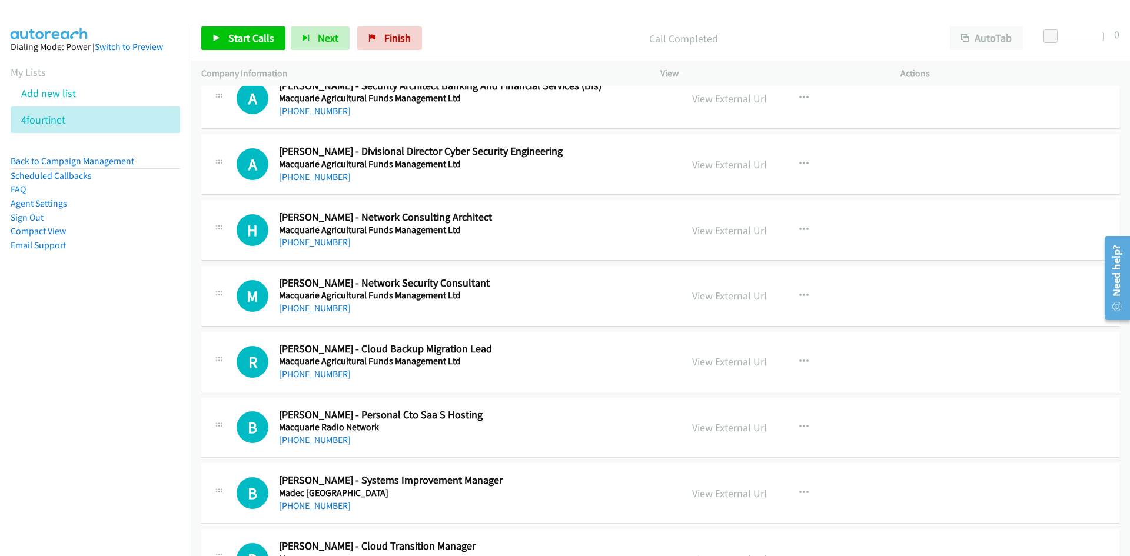
scroll to position [3238, 0]
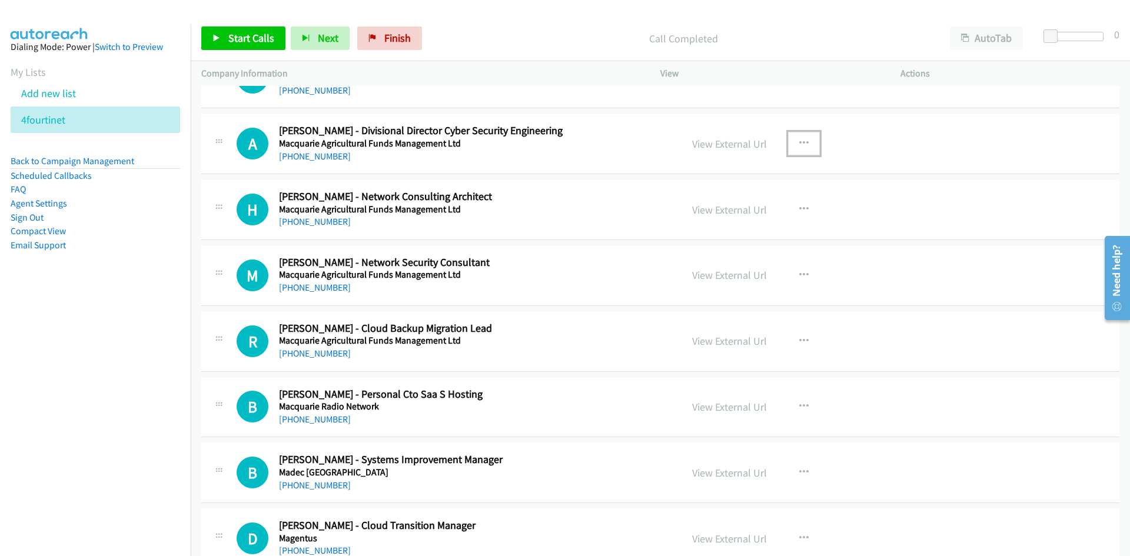
click at [801, 144] on icon "button" at bounding box center [803, 143] width 9 height 9
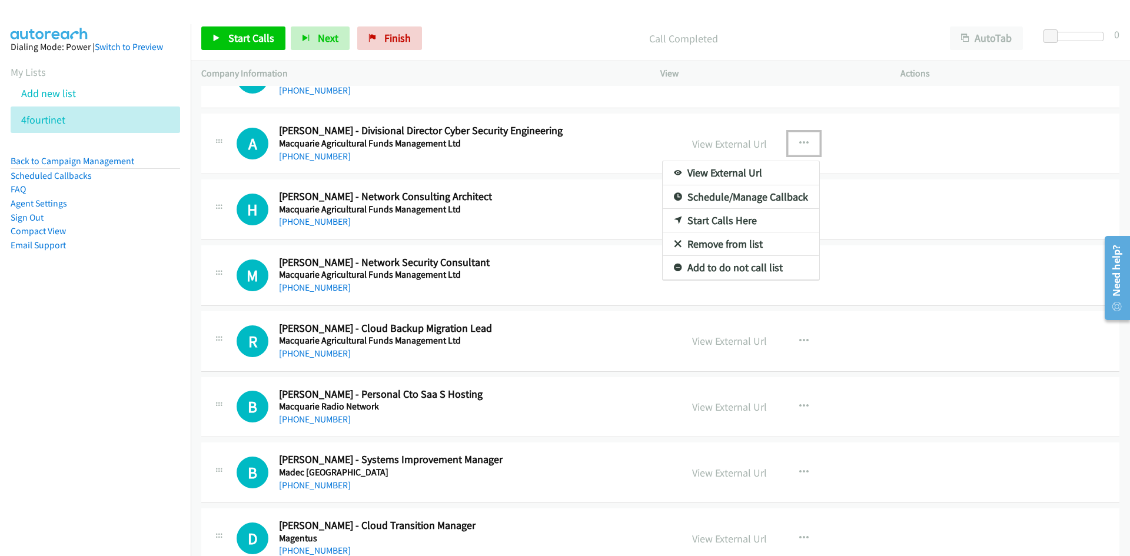
click at [676, 223] on icon at bounding box center [678, 221] width 8 height 8
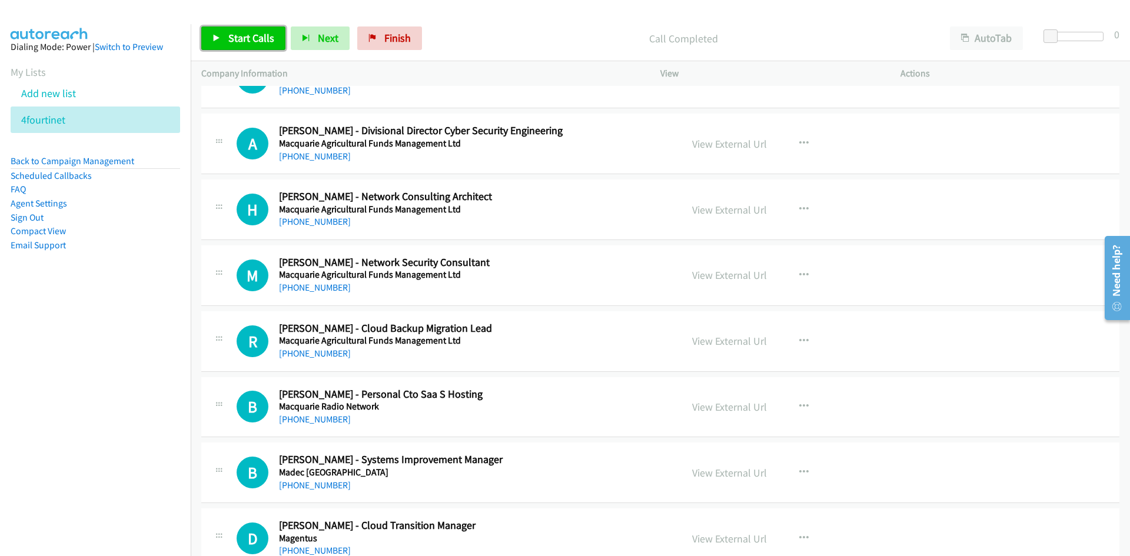
click at [265, 32] on span "Start Calls" at bounding box center [251, 38] width 46 height 14
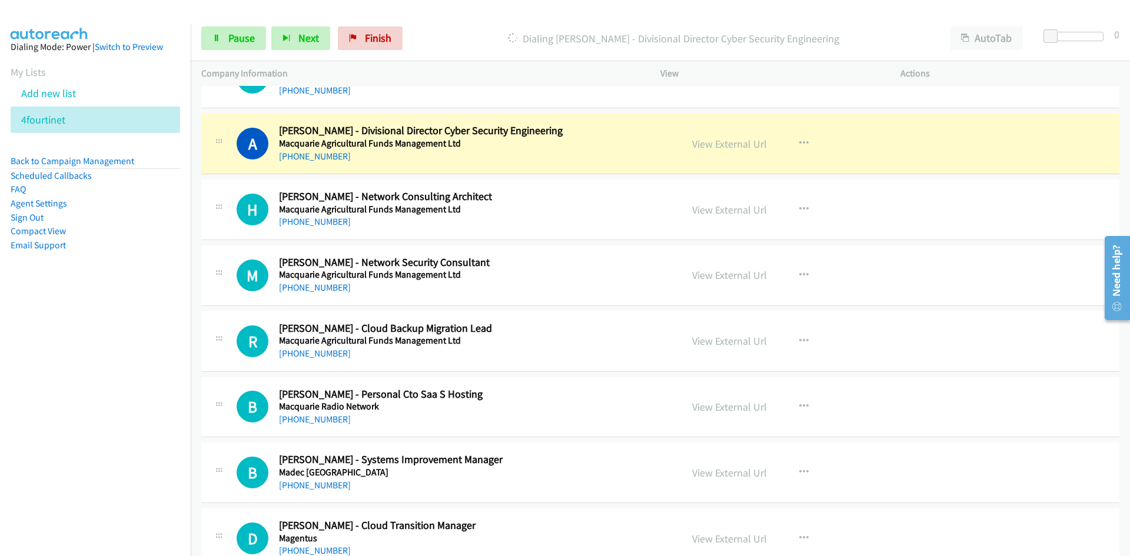
click at [251, 51] on div "Start Calls Pause Next Finish Dialing Andrew Bacon - Divisional Director Cyber …" at bounding box center [661, 38] width 940 height 45
click at [251, 44] on span "Pause" at bounding box center [241, 38] width 26 height 14
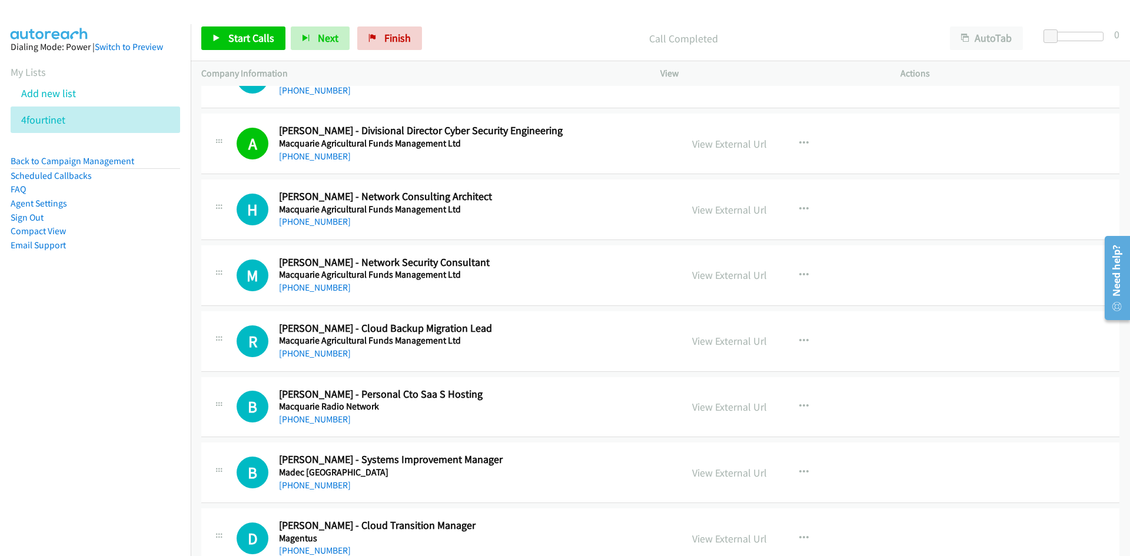
scroll to position [3297, 0]
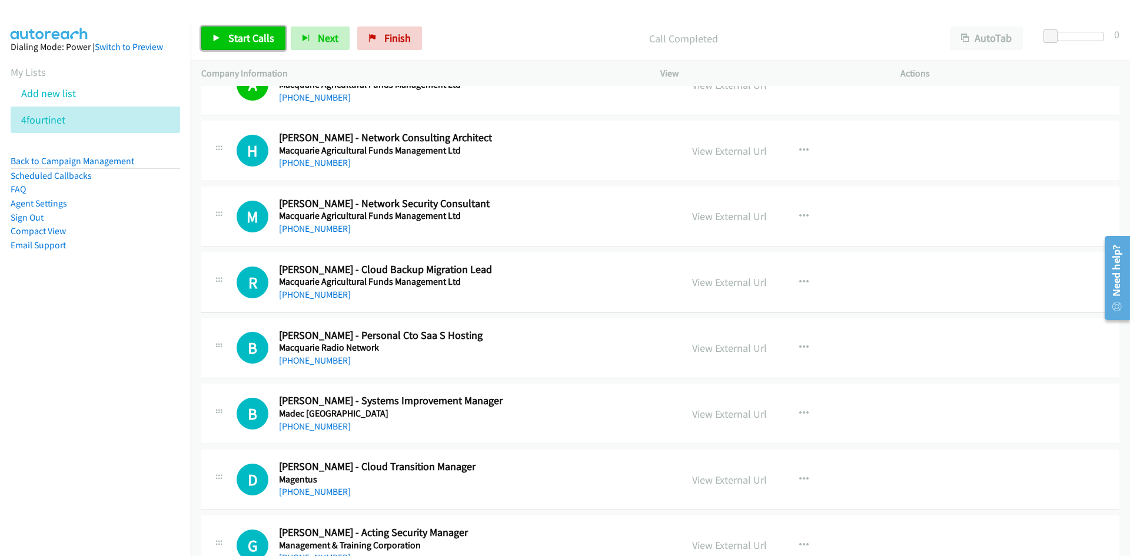
click at [261, 29] on link "Start Calls" at bounding box center [243, 38] width 84 height 24
click at [218, 35] on icon at bounding box center [217, 39] width 8 height 8
click at [269, 50] on link "Start Calls" at bounding box center [243, 38] width 84 height 24
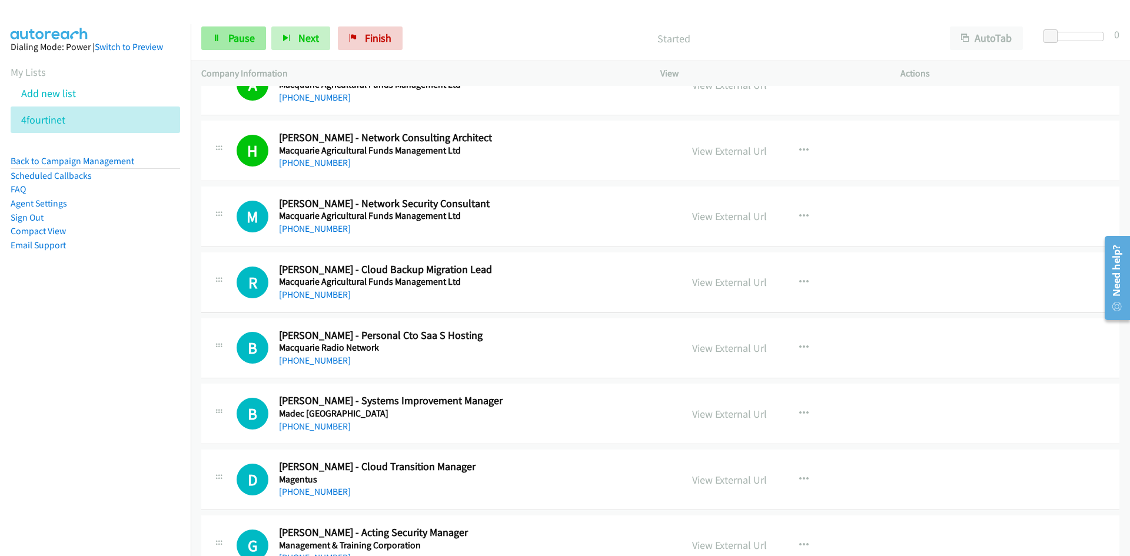
click at [217, 35] on icon at bounding box center [217, 39] width 8 height 8
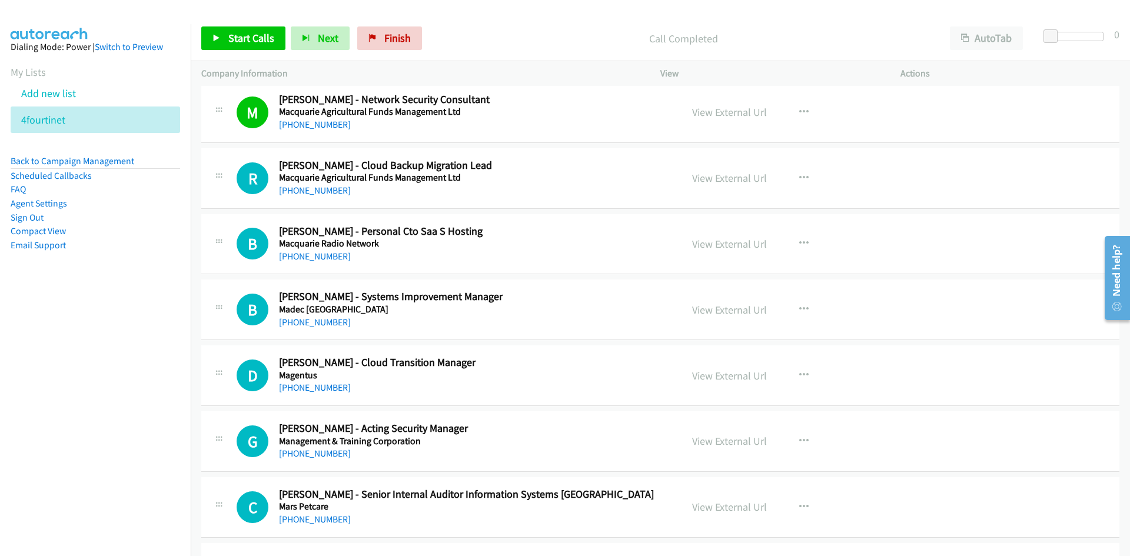
scroll to position [3414, 0]
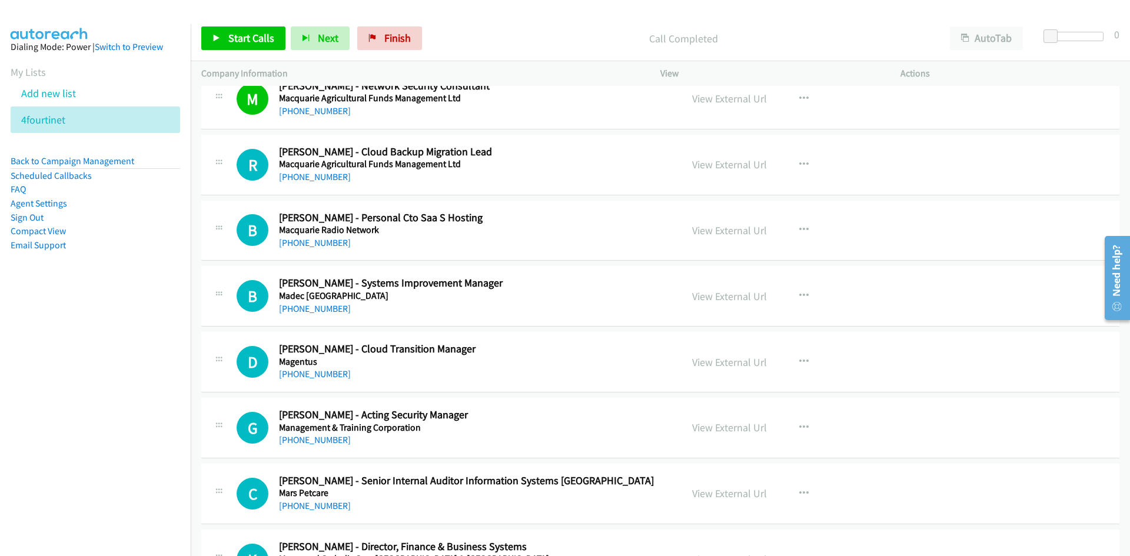
click at [245, 22] on div "Start Calls Pause Next Finish Call Completed AutoTab AutoTab 0" at bounding box center [661, 38] width 940 height 45
click at [248, 33] on span "Start Calls" at bounding box center [251, 38] width 46 height 14
click at [248, 33] on span "Pause" at bounding box center [241, 38] width 26 height 14
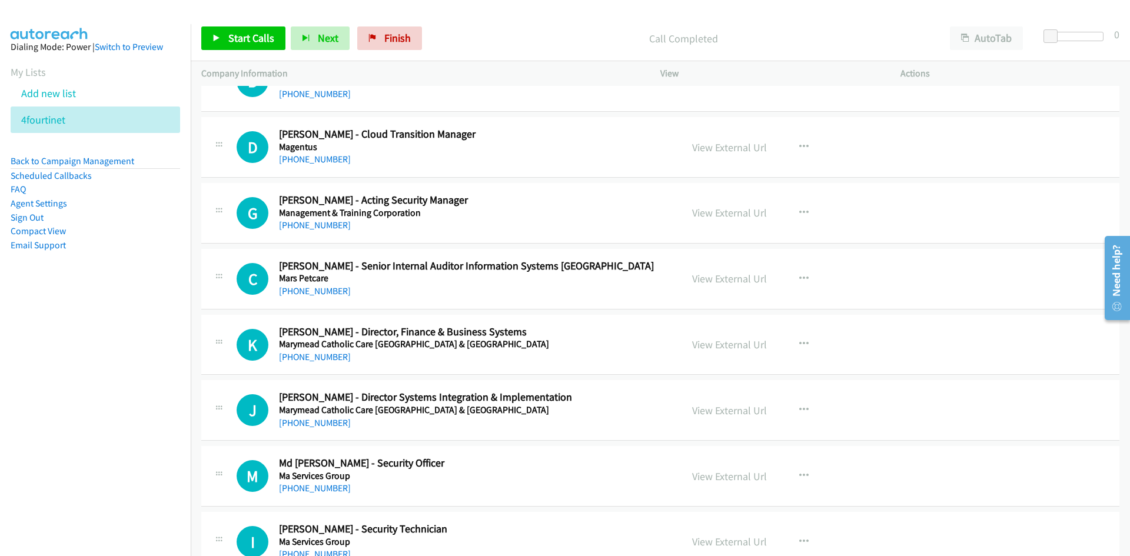
scroll to position [3650, 0]
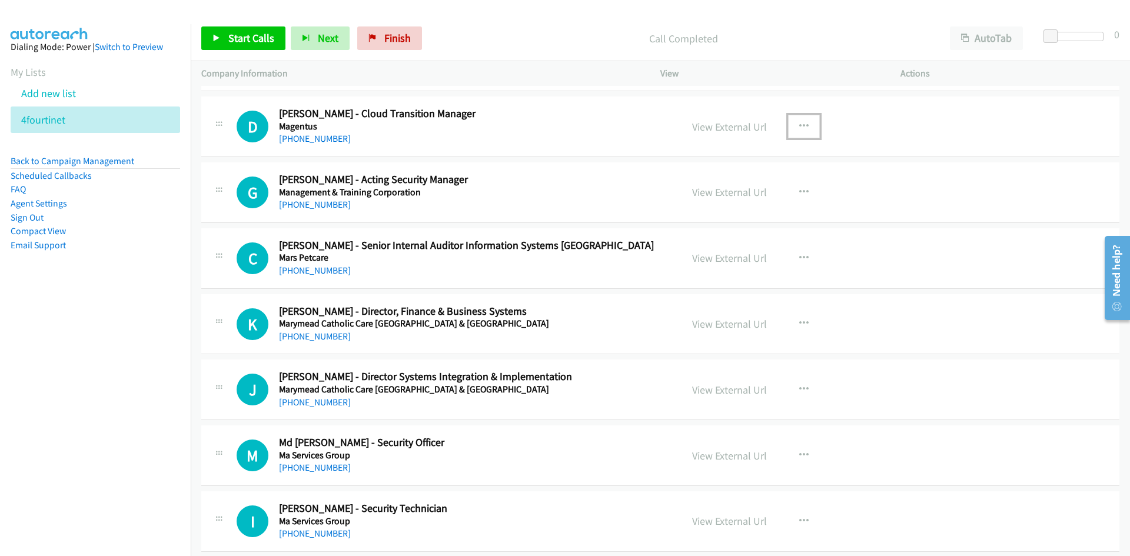
click at [799, 122] on icon "button" at bounding box center [803, 126] width 9 height 9
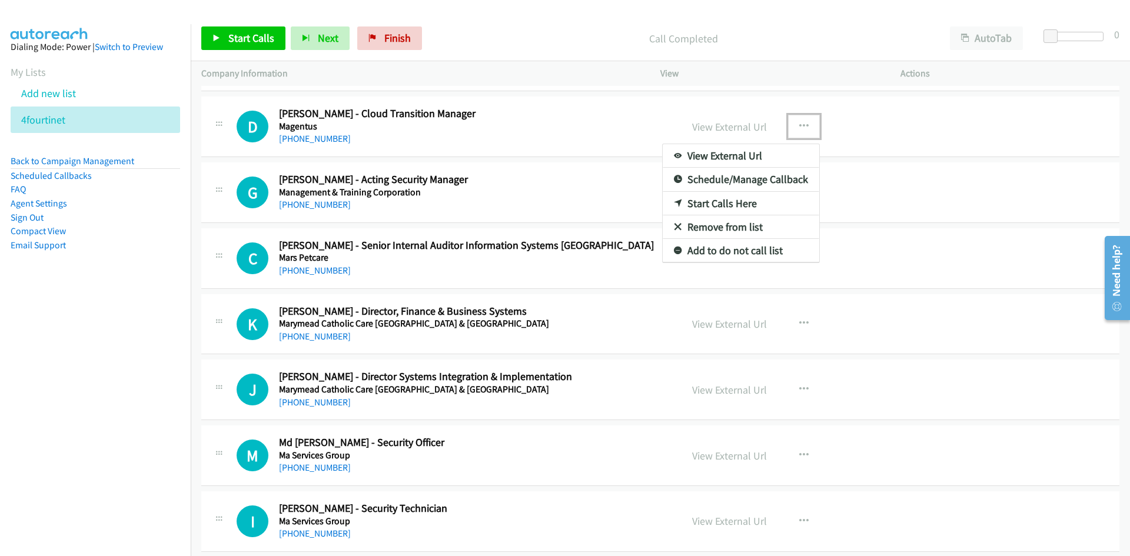
click at [671, 197] on link "Start Calls Here" at bounding box center [741, 204] width 157 height 24
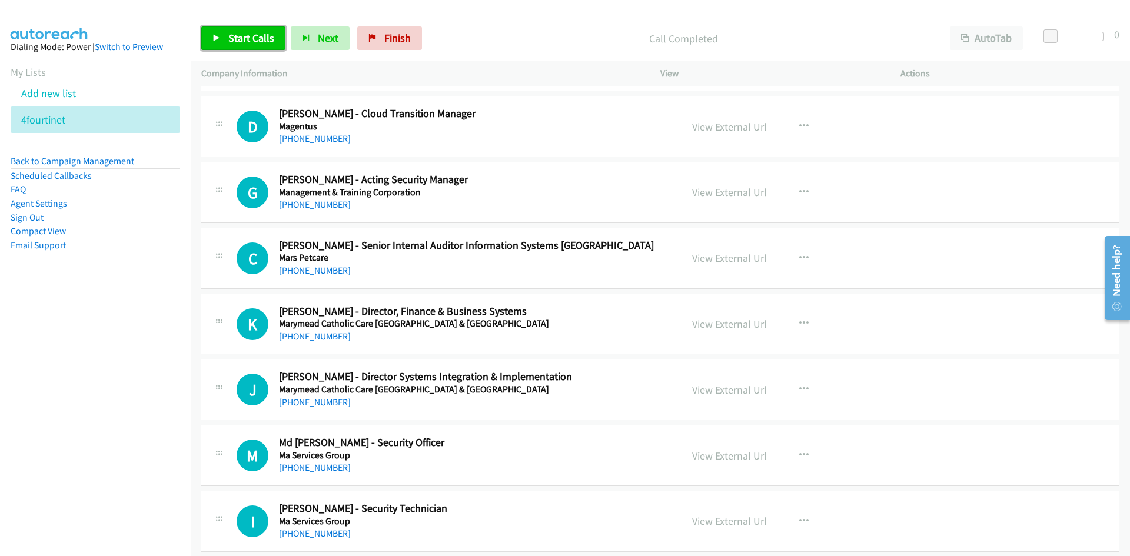
click at [213, 38] on icon at bounding box center [217, 39] width 8 height 8
click at [238, 34] on span "Start Calls" at bounding box center [251, 38] width 46 height 14
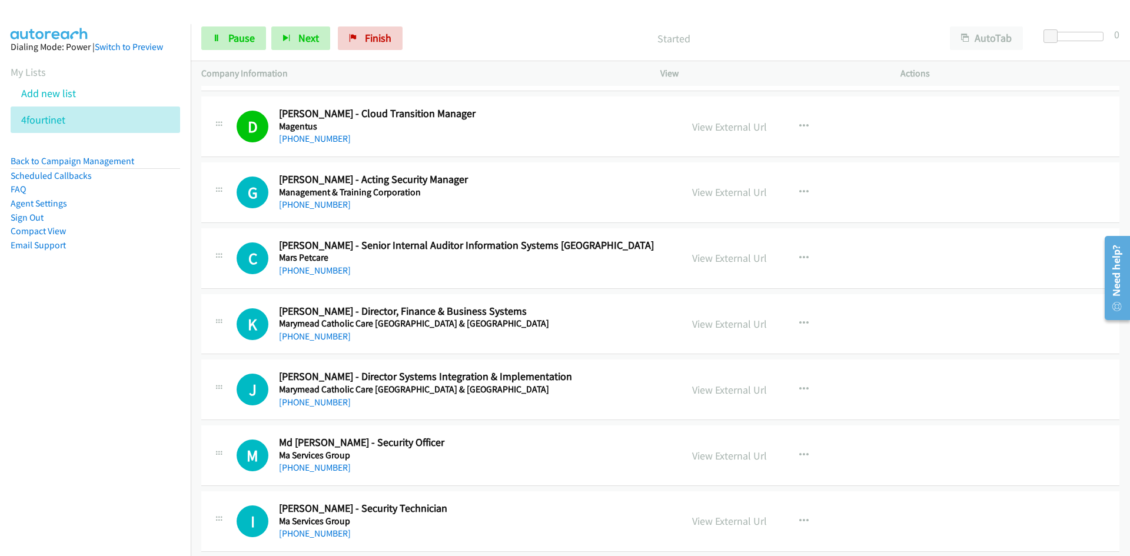
scroll to position [3709, 0]
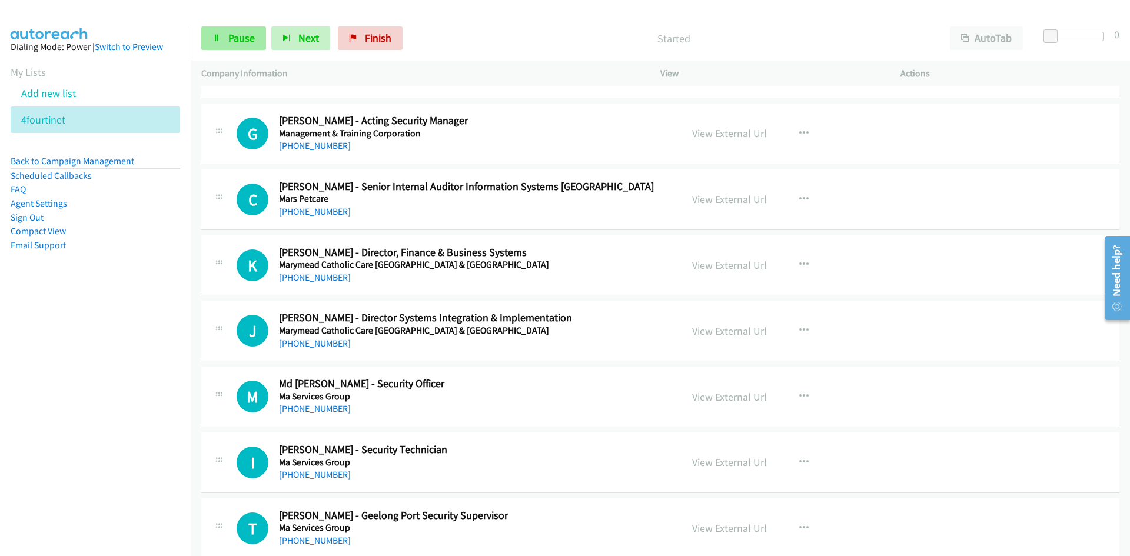
click at [239, 31] on span "Pause" at bounding box center [241, 38] width 26 height 14
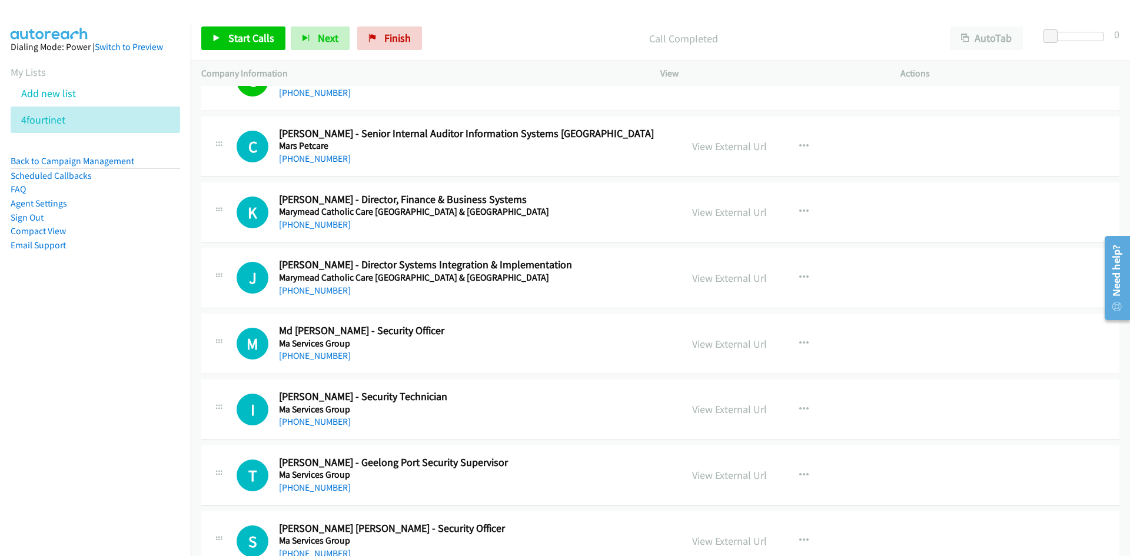
scroll to position [3767, 0]
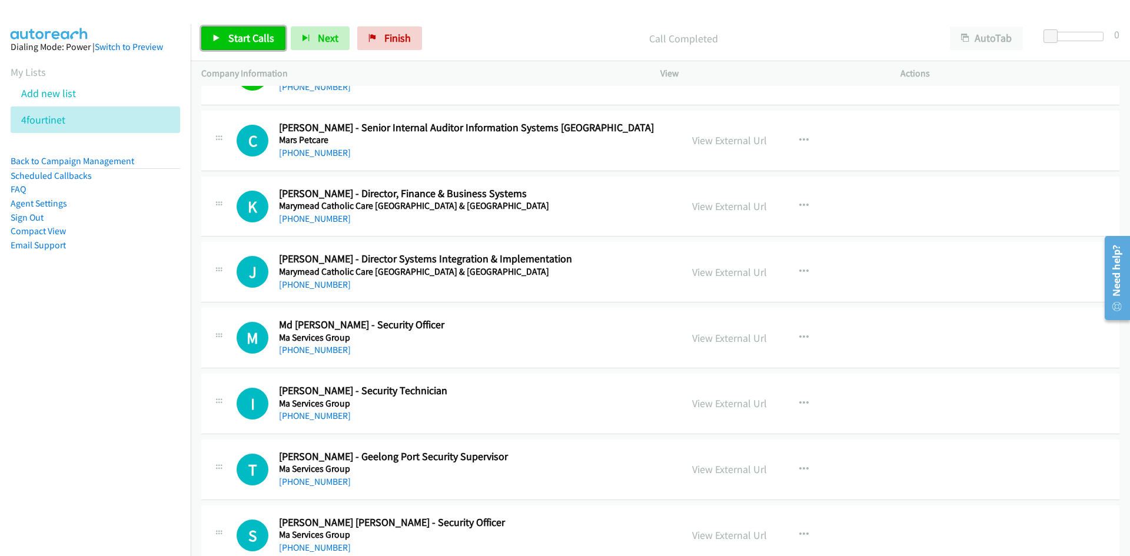
click at [236, 40] on span "Start Calls" at bounding box center [251, 38] width 46 height 14
click at [236, 40] on span "Pause" at bounding box center [241, 38] width 26 height 14
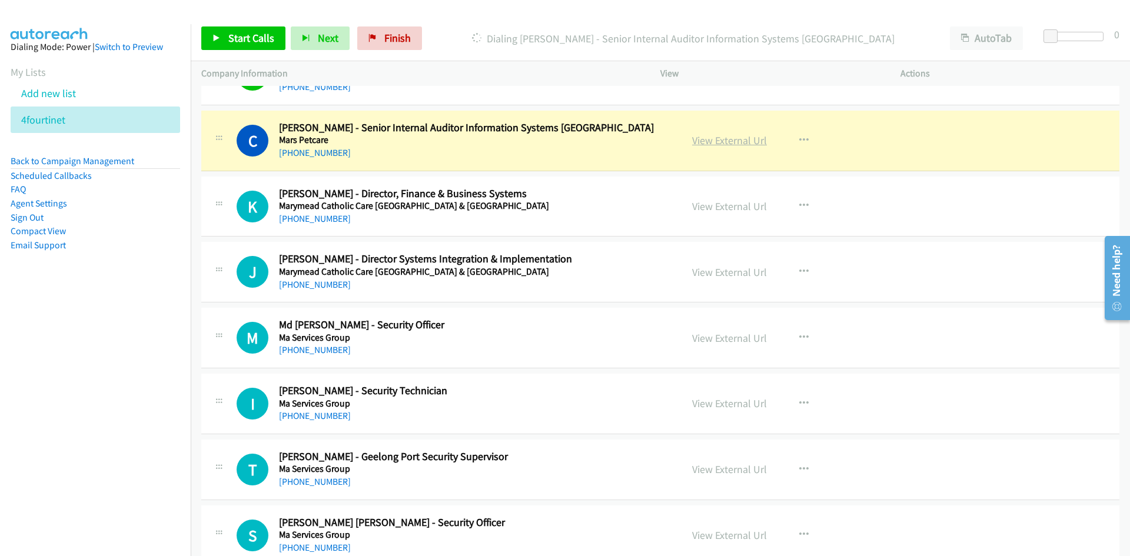
click at [753, 135] on link "View External Url" at bounding box center [729, 141] width 75 height 14
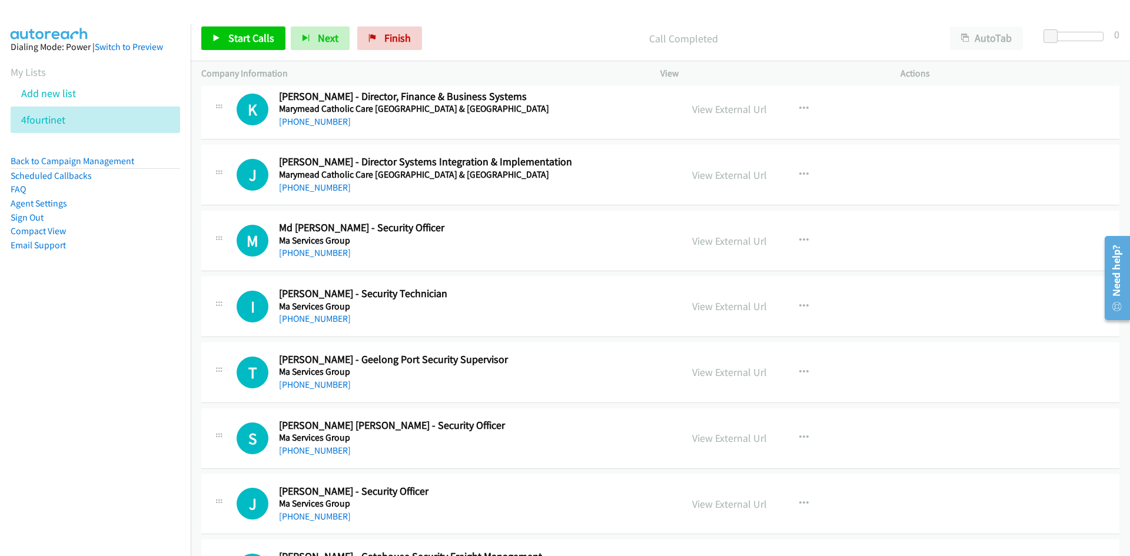
scroll to position [3885, 0]
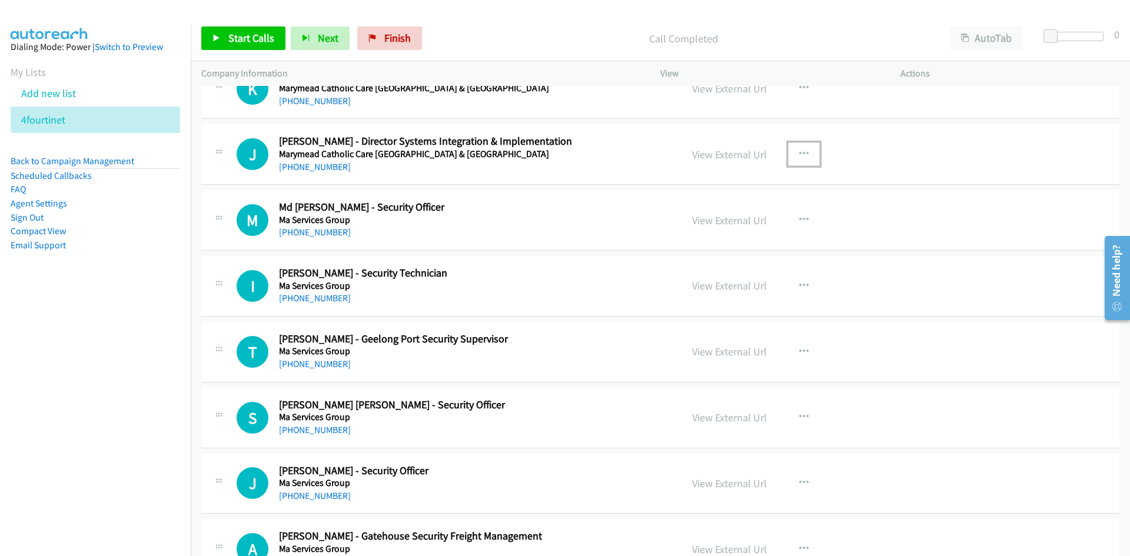
click at [792, 153] on button "button" at bounding box center [804, 154] width 32 height 24
click at [670, 225] on link "Start Calls Here" at bounding box center [741, 232] width 157 height 24
click at [277, 42] on link "Start Calls" at bounding box center [243, 38] width 84 height 24
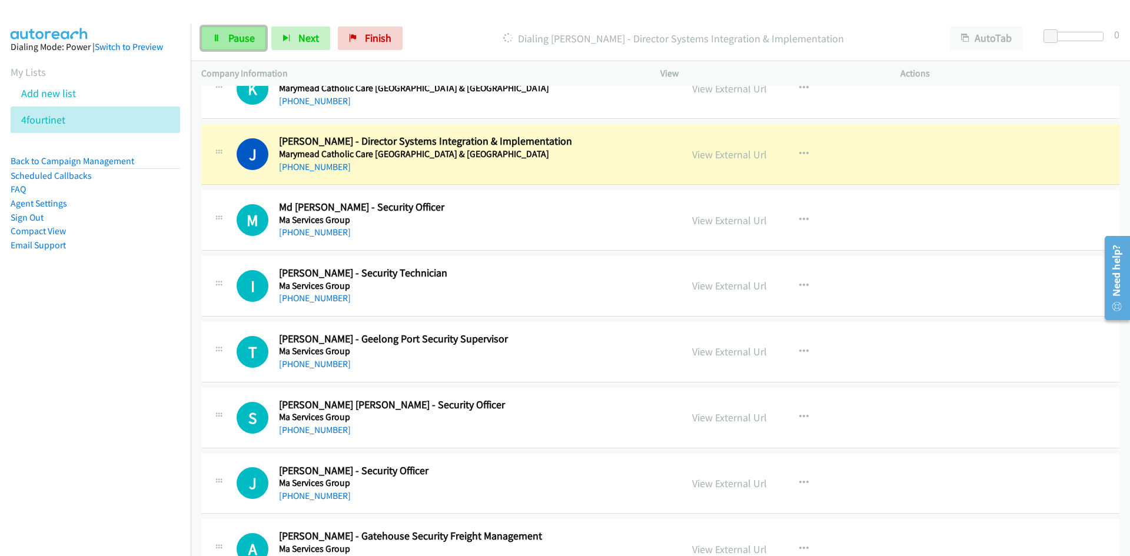
click at [248, 39] on span "Pause" at bounding box center [241, 38] width 26 height 14
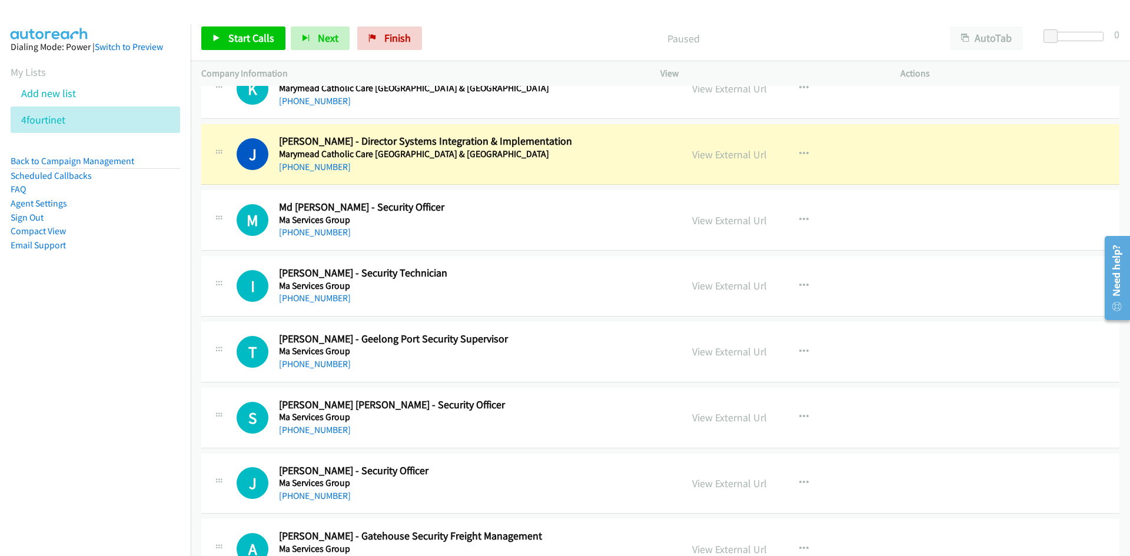
click at [747, 161] on div "View External Url" at bounding box center [729, 155] width 75 height 16
click at [735, 154] on link "View External Url" at bounding box center [729, 155] width 75 height 14
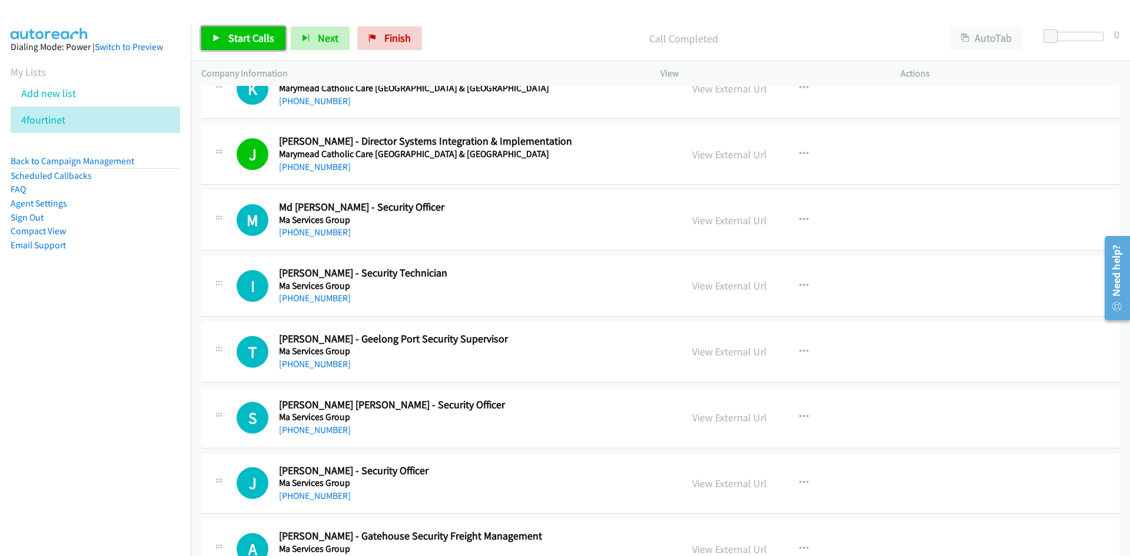
click at [253, 27] on link "Start Calls" at bounding box center [243, 38] width 84 height 24
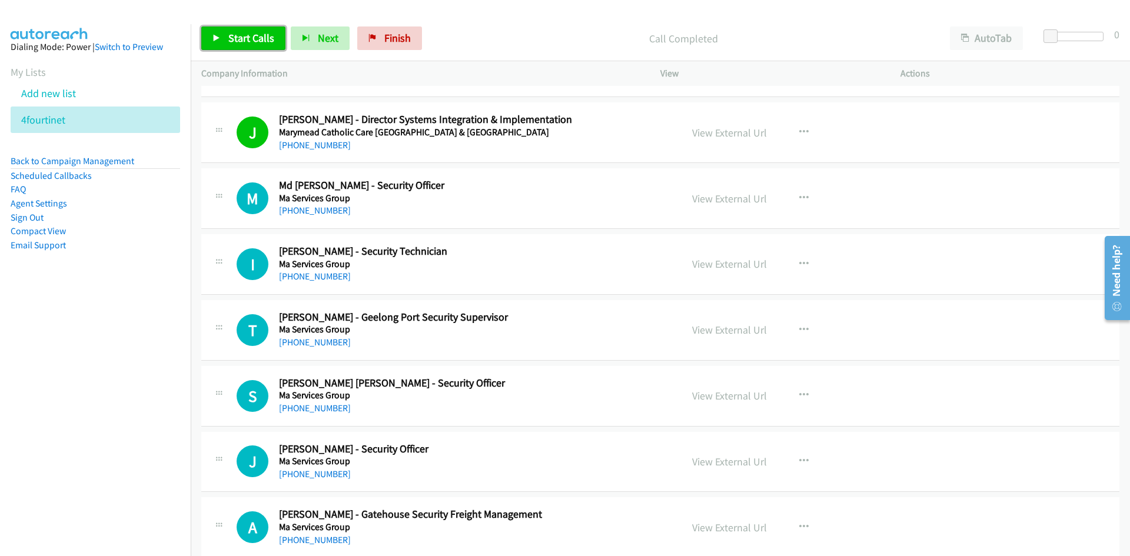
scroll to position [3944, 0]
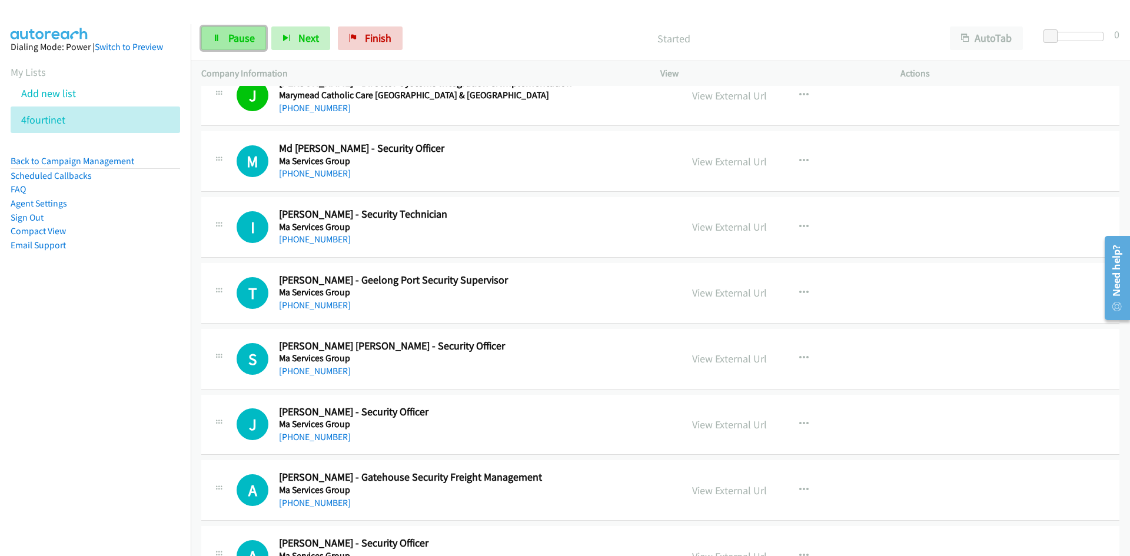
click at [220, 37] on icon at bounding box center [217, 39] width 8 height 8
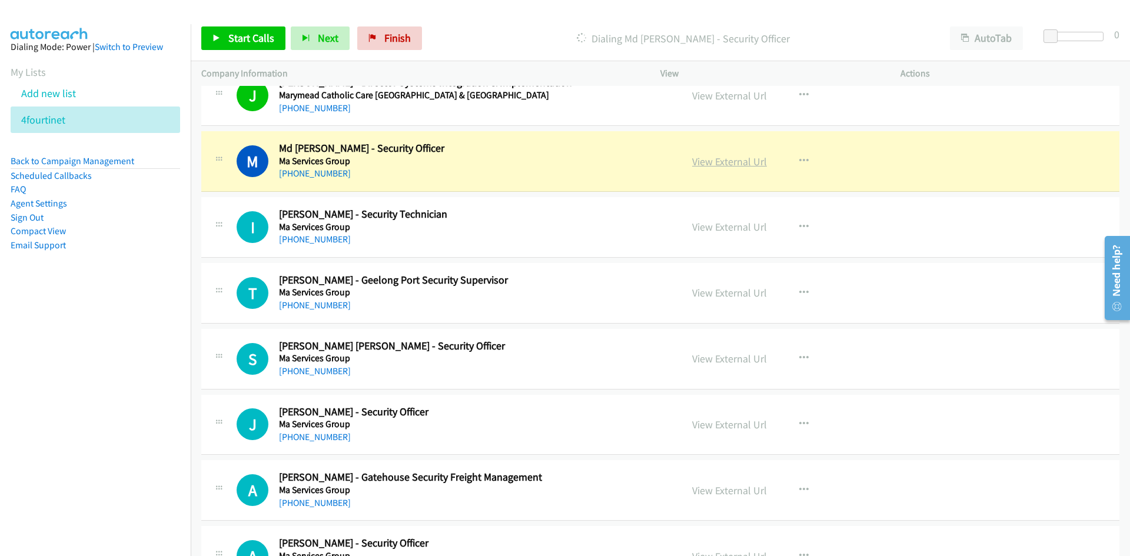
click at [746, 163] on link "View External Url" at bounding box center [729, 162] width 75 height 14
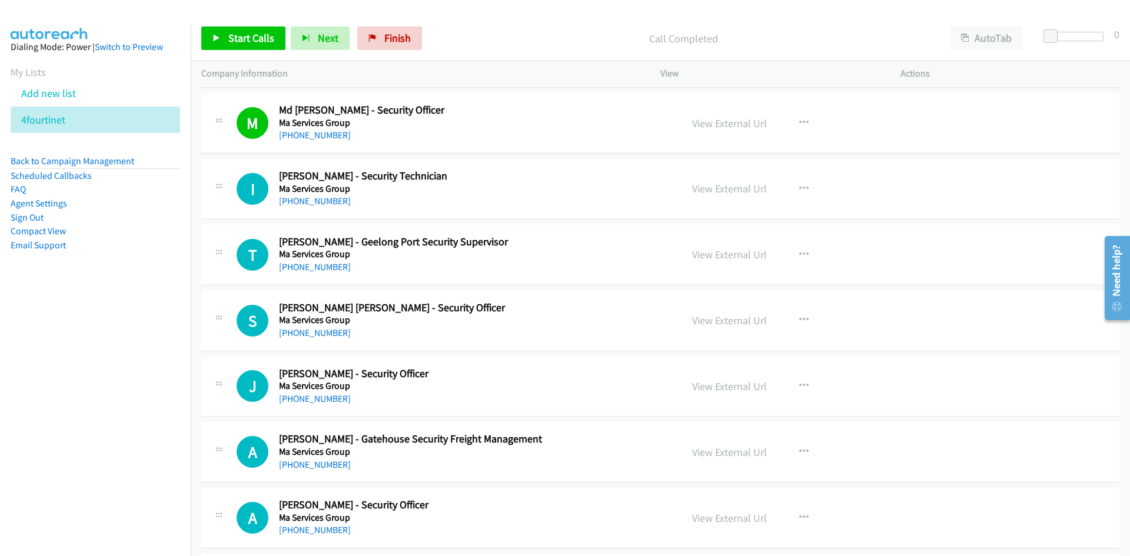
scroll to position [4003, 0]
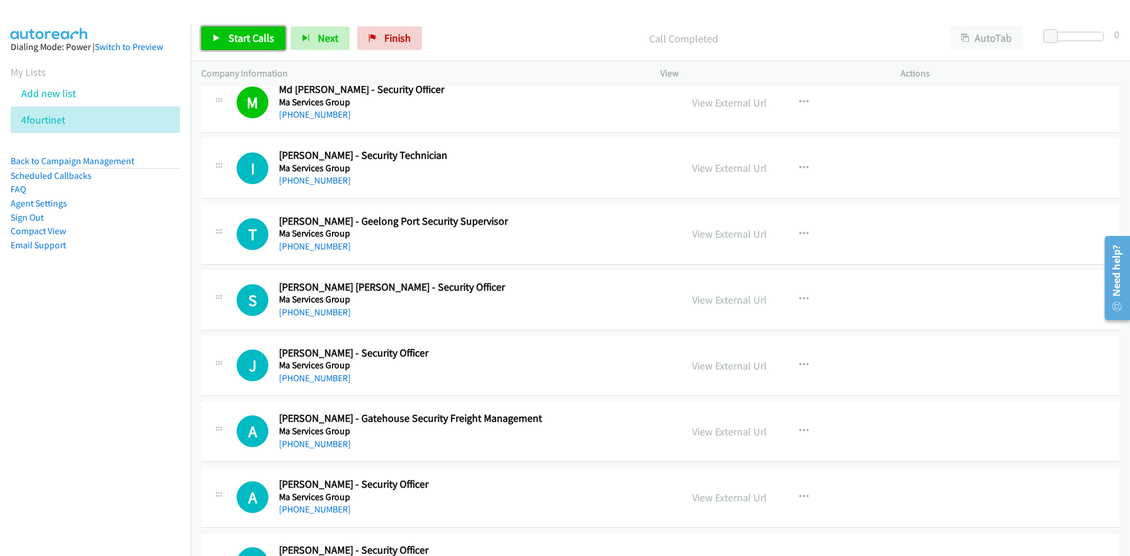
click at [265, 50] on link "Start Calls" at bounding box center [243, 38] width 84 height 24
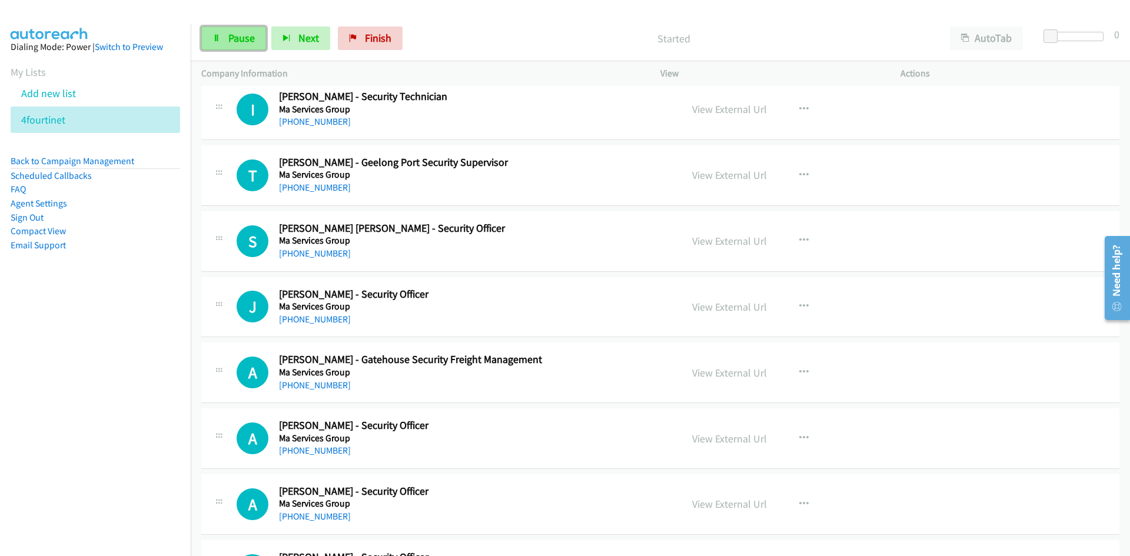
click at [257, 42] on link "Pause" at bounding box center [233, 38] width 65 height 24
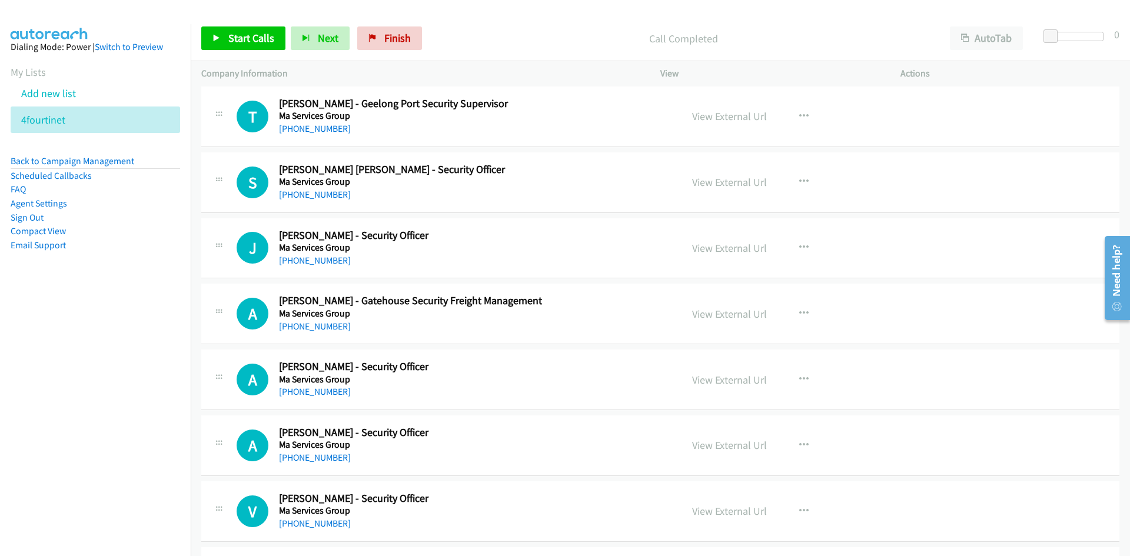
scroll to position [4180, 0]
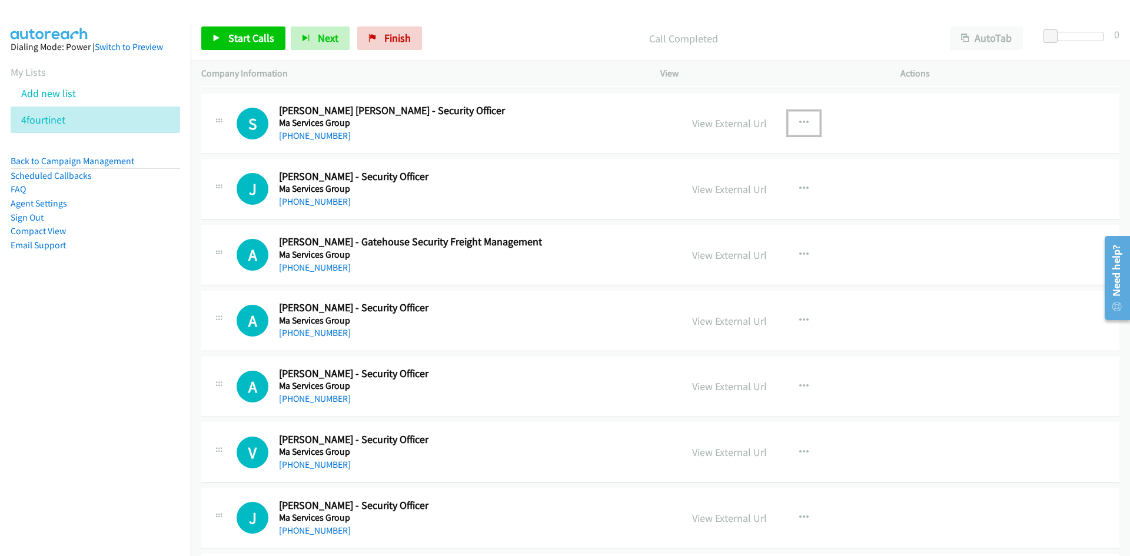
click at [795, 112] on button "button" at bounding box center [804, 123] width 32 height 24
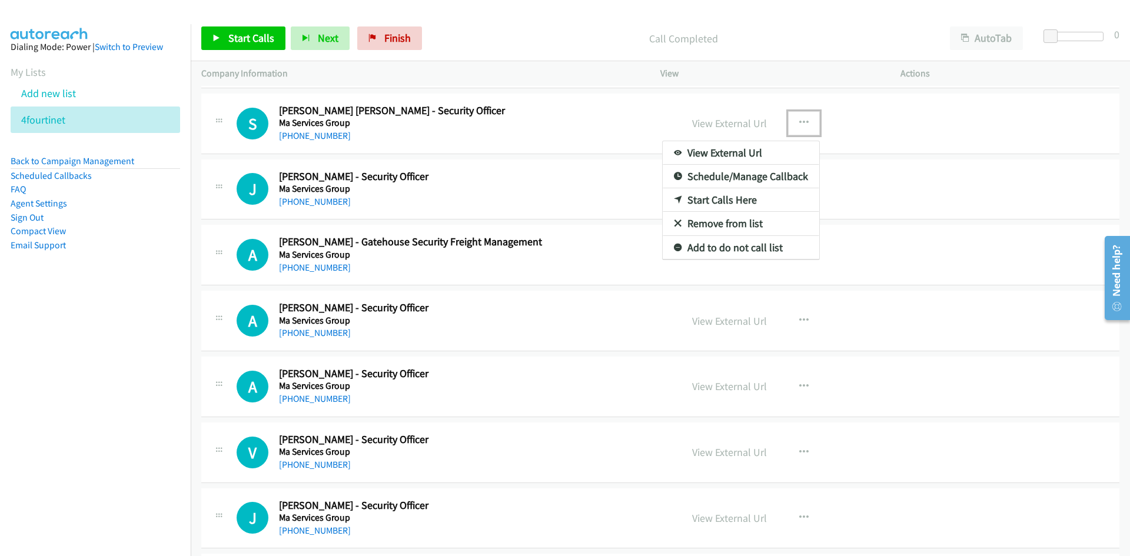
click at [674, 199] on icon at bounding box center [678, 201] width 8 height 8
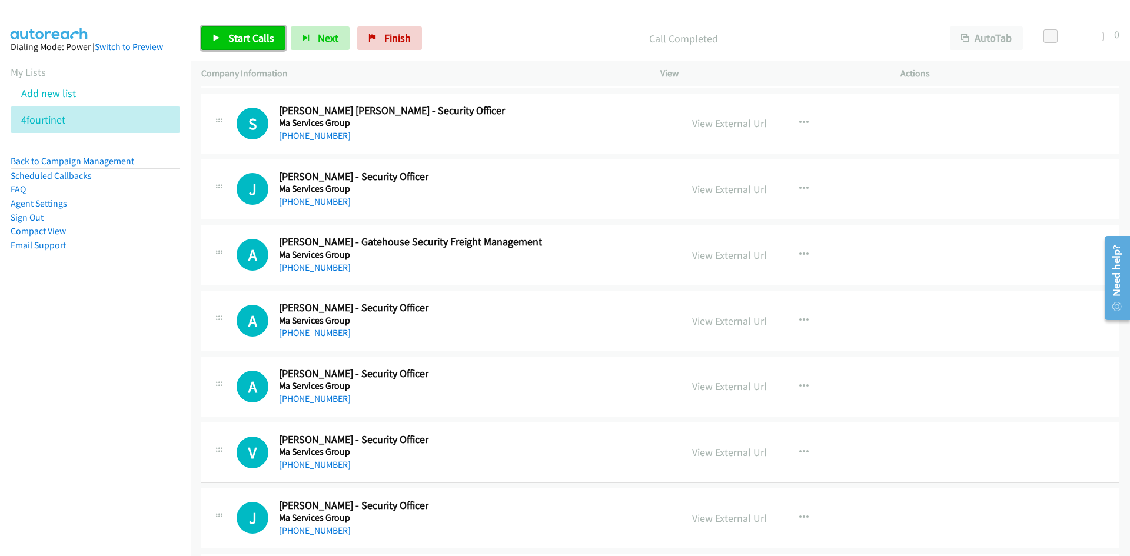
click at [284, 41] on link "Start Calls" at bounding box center [243, 38] width 84 height 24
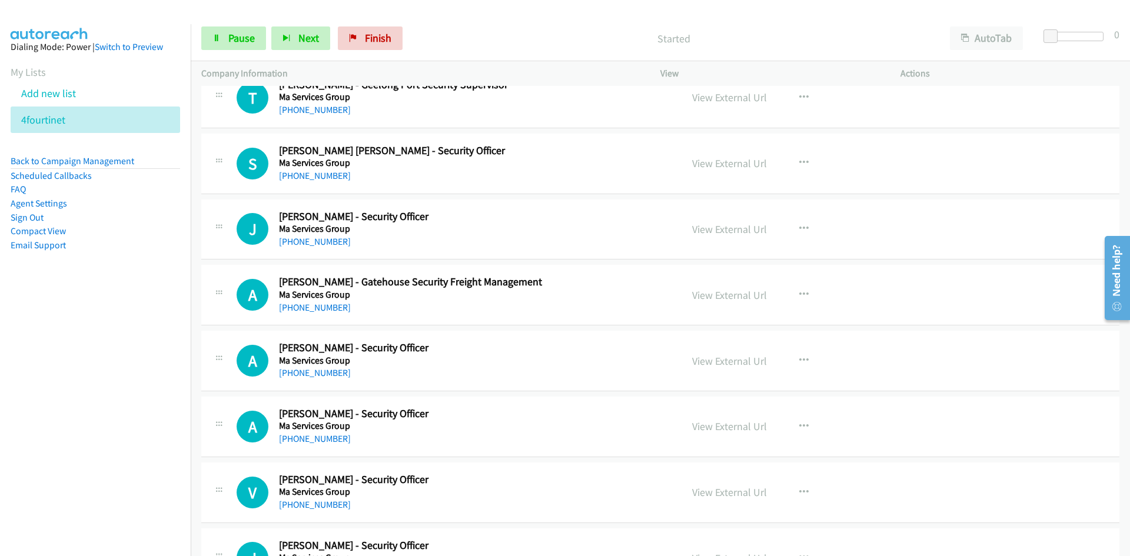
scroll to position [4121, 0]
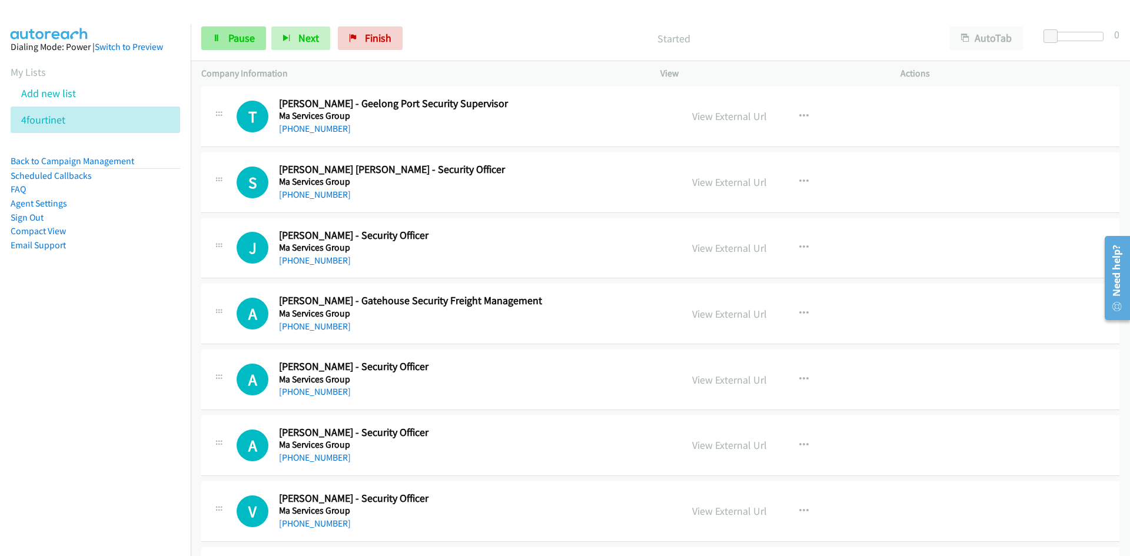
click at [243, 49] on link "Pause" at bounding box center [233, 38] width 65 height 24
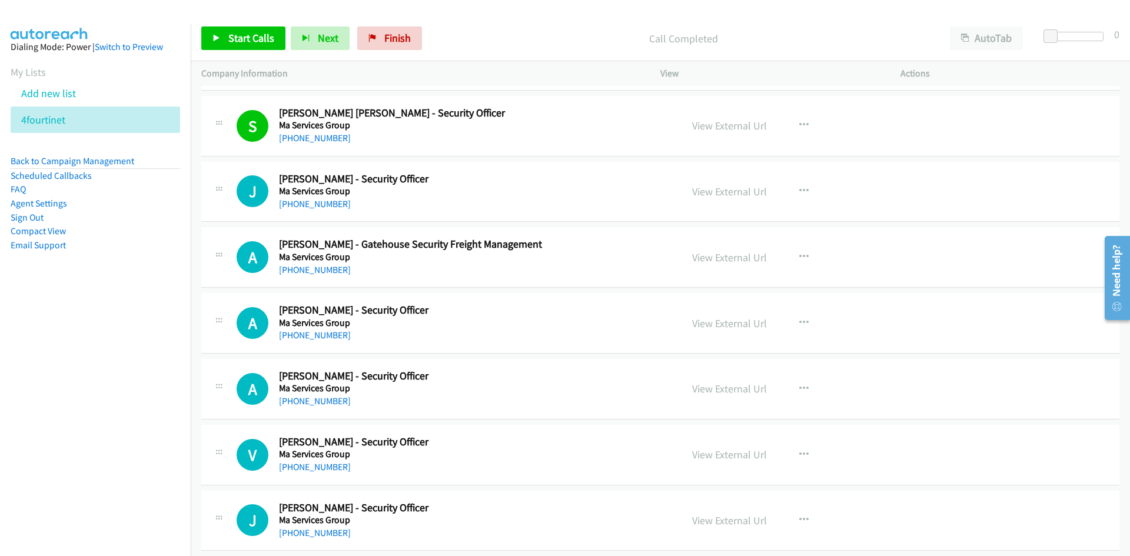
scroll to position [4238, 0]
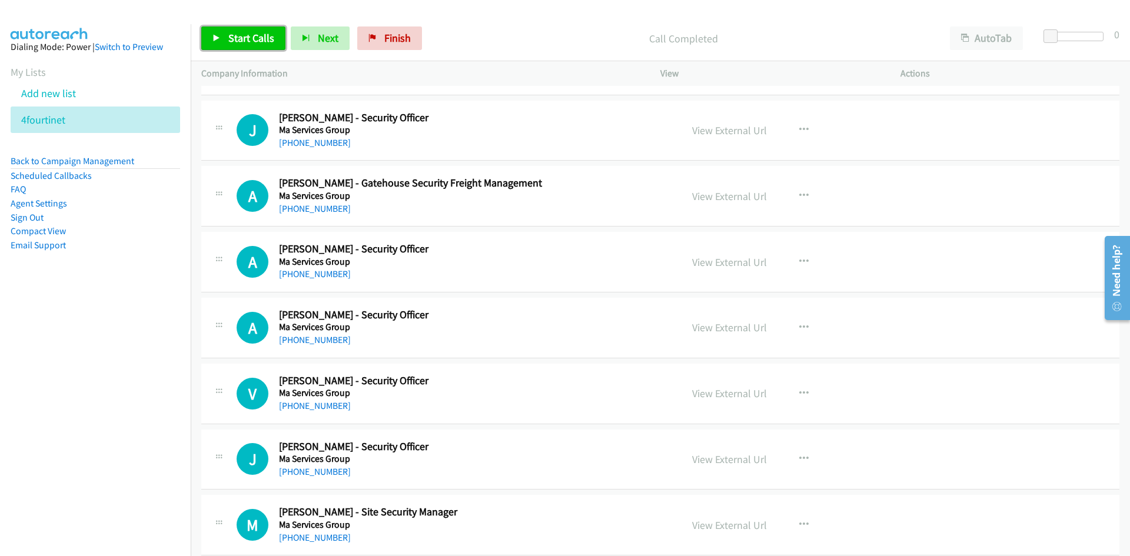
click at [237, 44] on span "Start Calls" at bounding box center [251, 38] width 46 height 14
click at [218, 37] on icon at bounding box center [217, 39] width 8 height 8
click at [752, 132] on link "View External Url" at bounding box center [729, 131] width 75 height 14
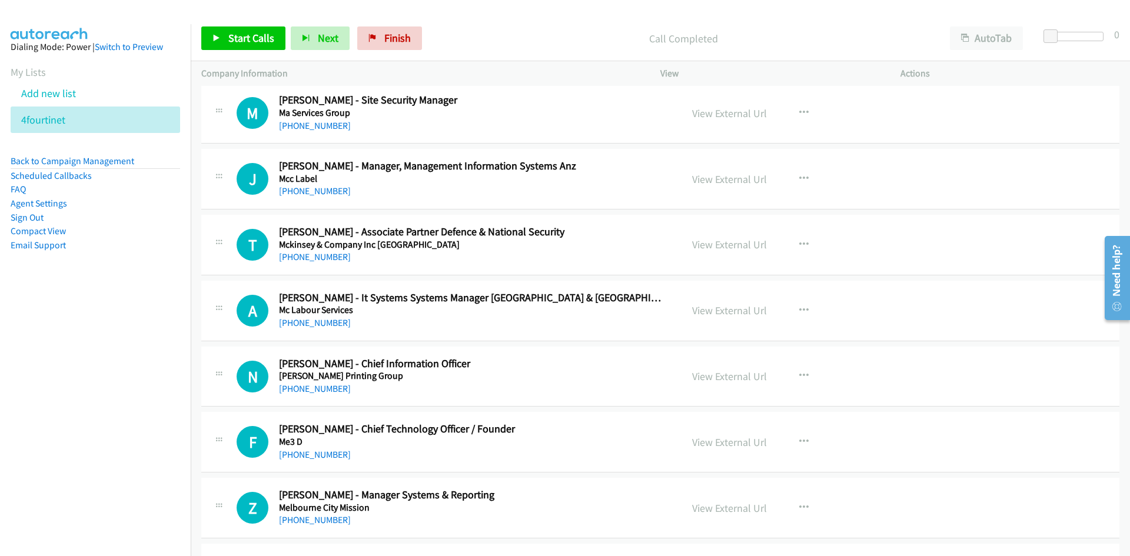
scroll to position [4709, 0]
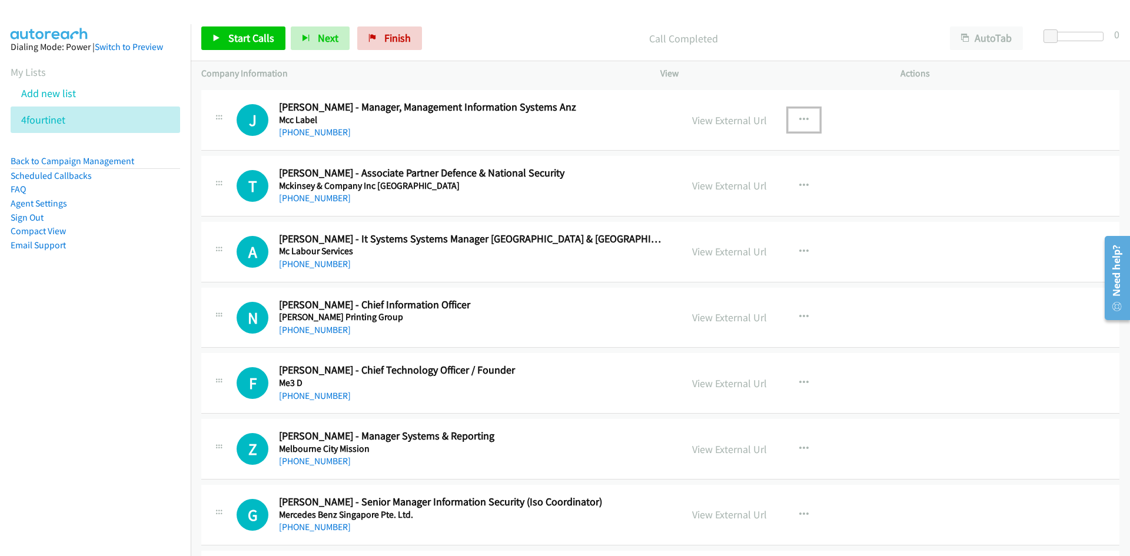
click at [792, 112] on button "button" at bounding box center [804, 120] width 32 height 24
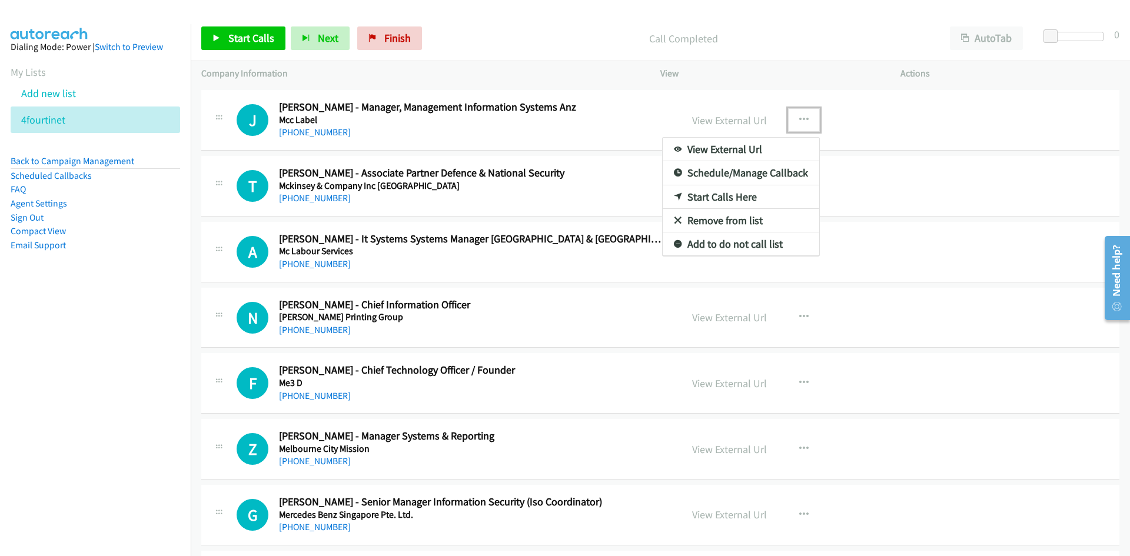
click at [665, 198] on link "Start Calls Here" at bounding box center [741, 197] width 157 height 24
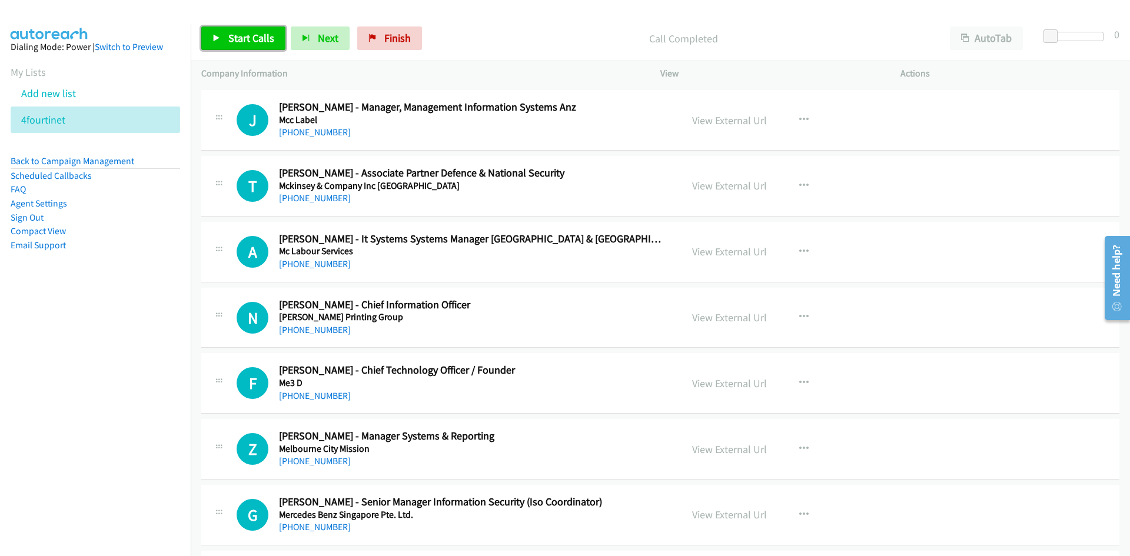
click at [261, 46] on link "Start Calls" at bounding box center [243, 38] width 84 height 24
click at [221, 34] on link "Pause" at bounding box center [233, 38] width 65 height 24
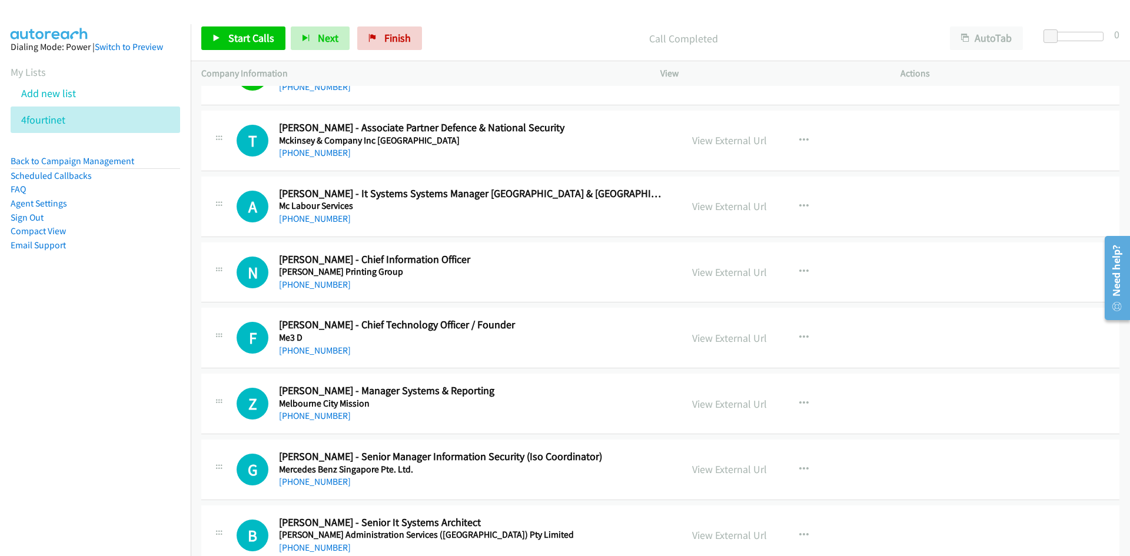
scroll to position [4768, 0]
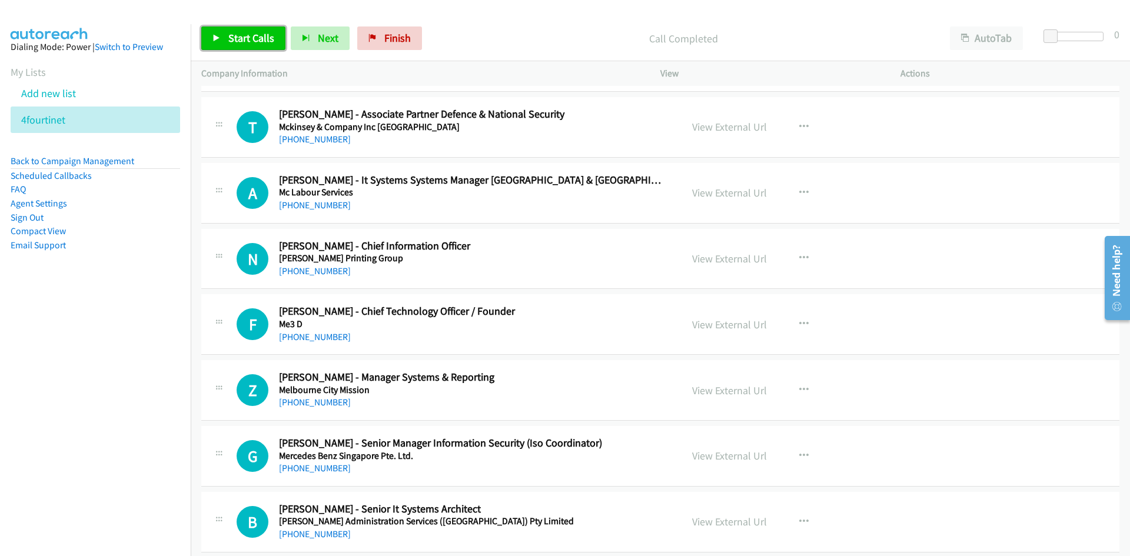
click at [244, 35] on span "Start Calls" at bounding box center [251, 38] width 46 height 14
click at [215, 33] on link "Pause" at bounding box center [233, 38] width 65 height 24
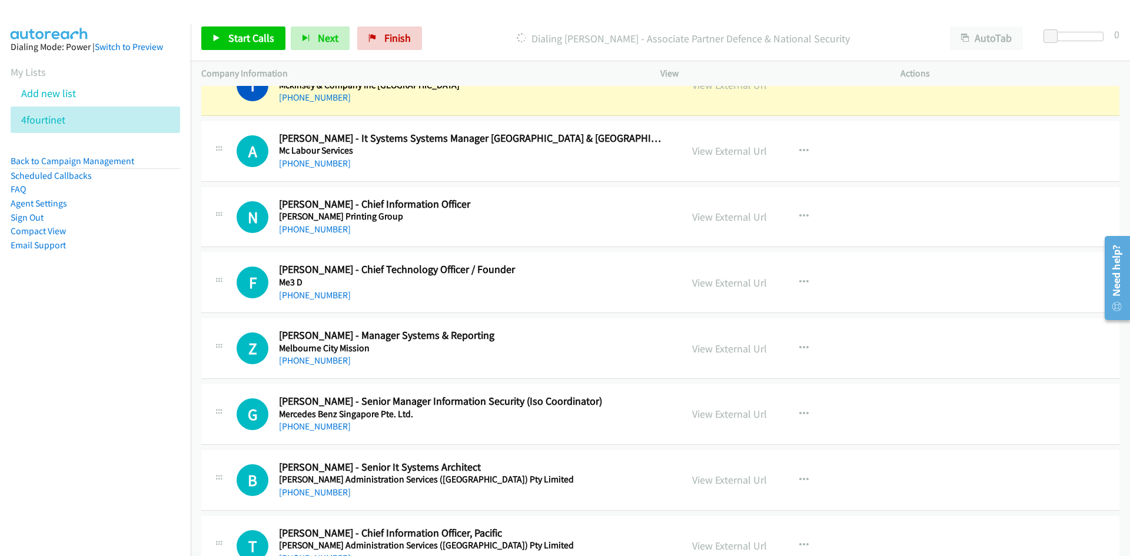
scroll to position [4827, 0]
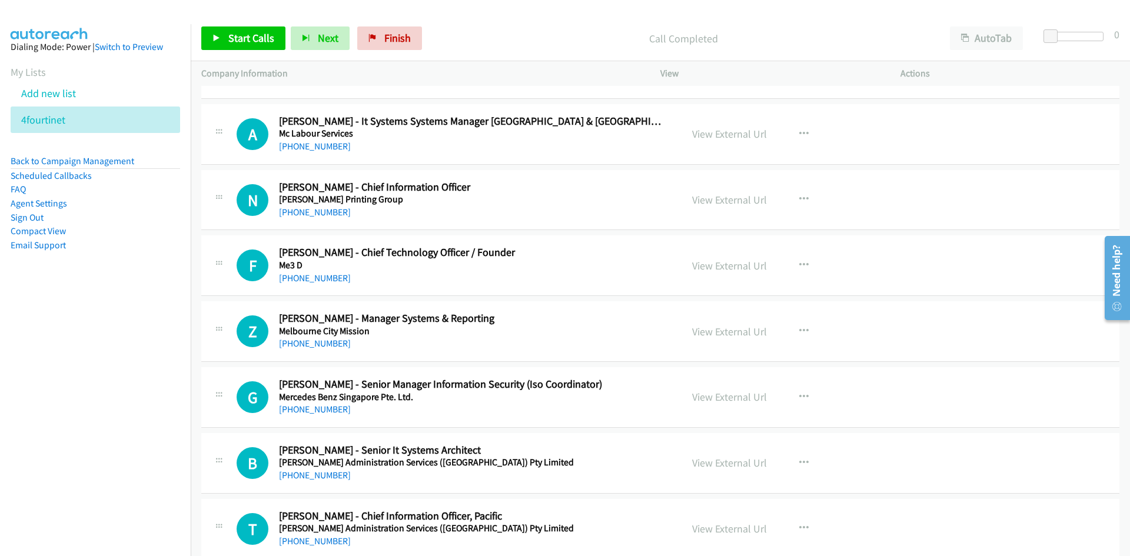
click at [273, 51] on div "Start Calls Pause Next Finish Call Completed AutoTab AutoTab 0" at bounding box center [661, 38] width 940 height 45
click at [273, 50] on link "Start Calls" at bounding box center [243, 38] width 84 height 24
click at [215, 38] on icon at bounding box center [217, 39] width 8 height 8
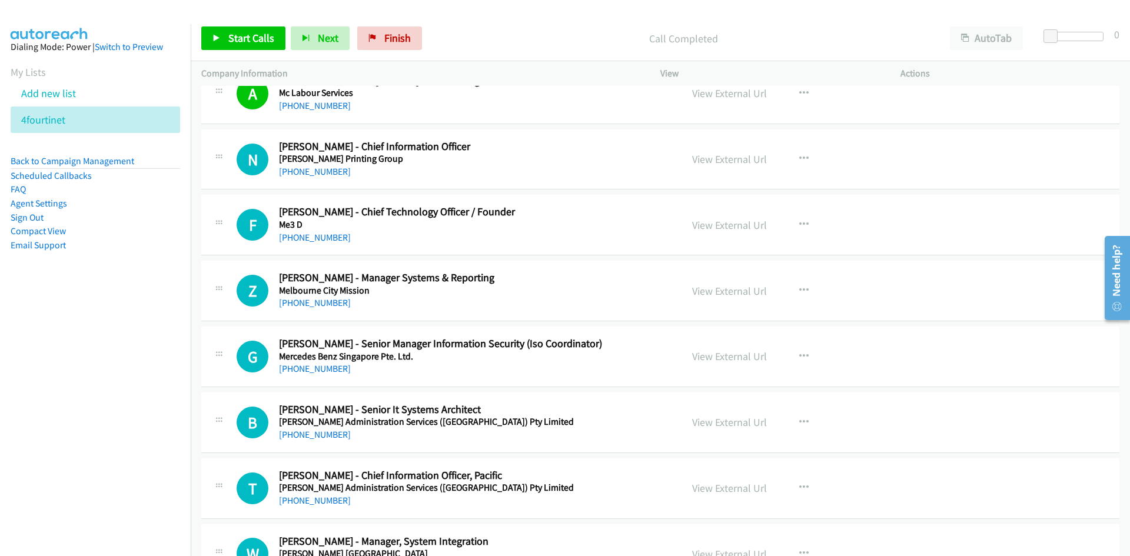
scroll to position [4886, 0]
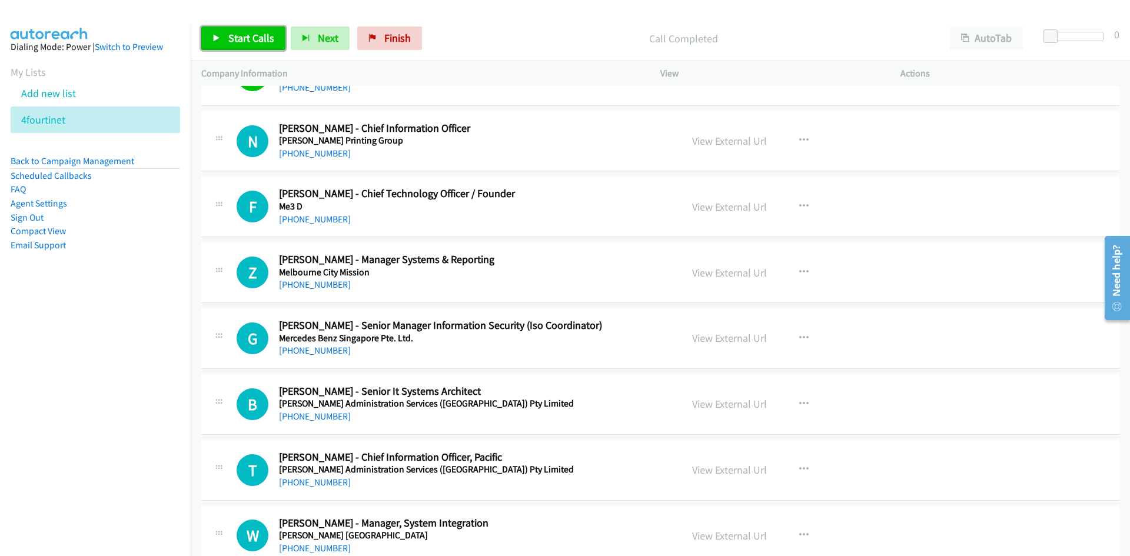
click at [234, 50] on link "Start Calls" at bounding box center [243, 38] width 84 height 24
click at [227, 40] on link "Pause" at bounding box center [233, 38] width 65 height 24
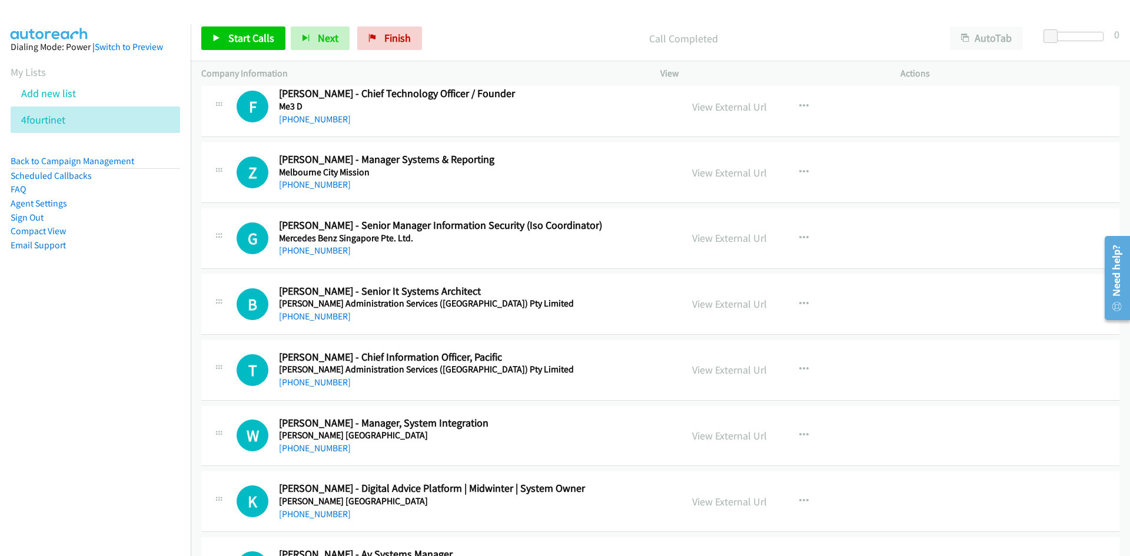
scroll to position [5004, 0]
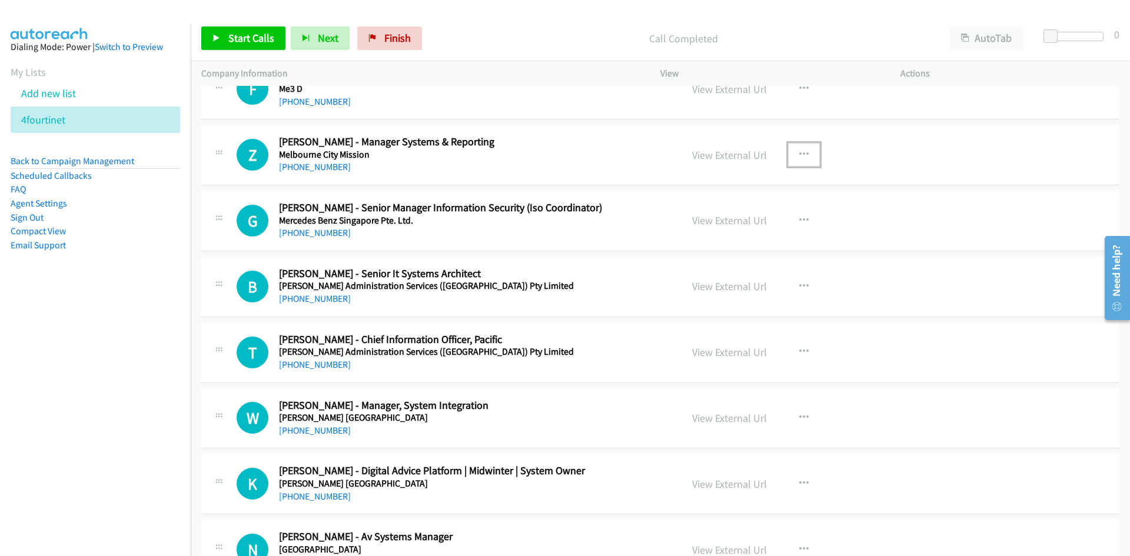
click at [801, 162] on button "button" at bounding box center [804, 155] width 32 height 24
click at [667, 235] on link "Start Calls Here" at bounding box center [741, 232] width 157 height 24
click at [212, 26] on link "Start Calls" at bounding box center [243, 38] width 84 height 24
click at [230, 39] on span "Pause" at bounding box center [241, 38] width 26 height 14
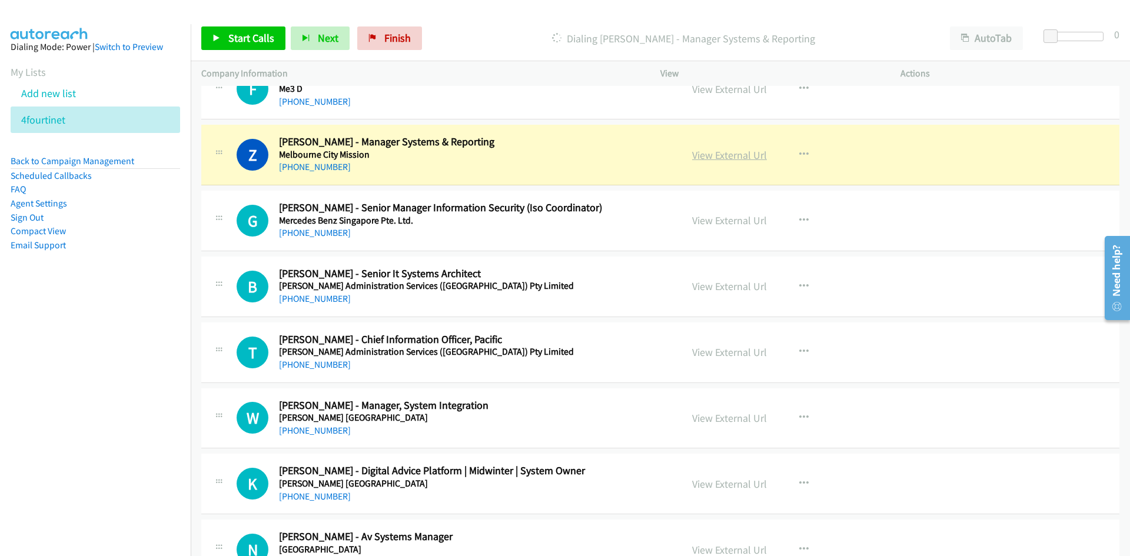
click at [735, 160] on link "View External Url" at bounding box center [729, 155] width 75 height 14
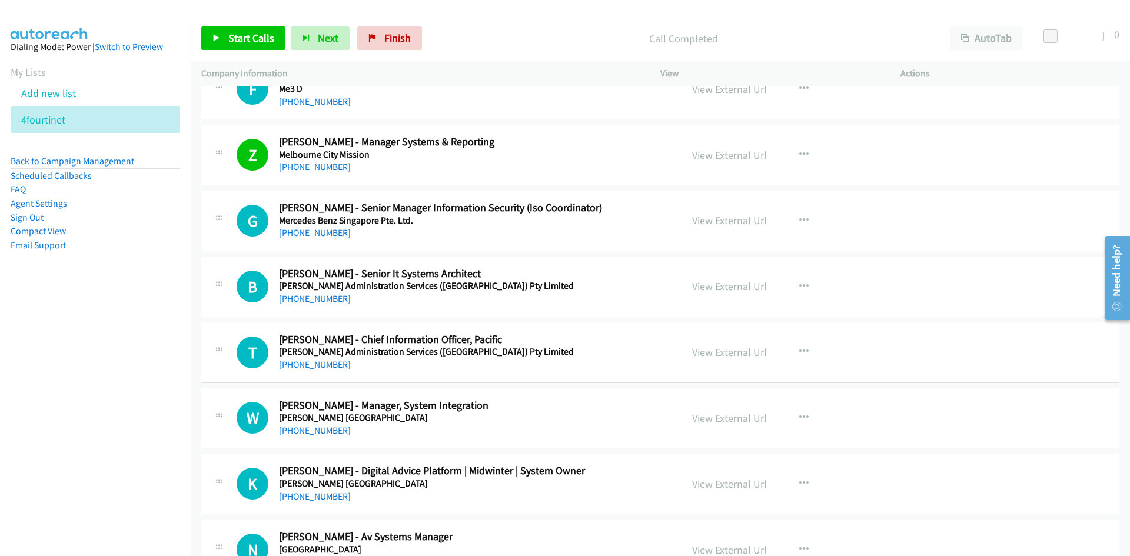
scroll to position [5062, 0]
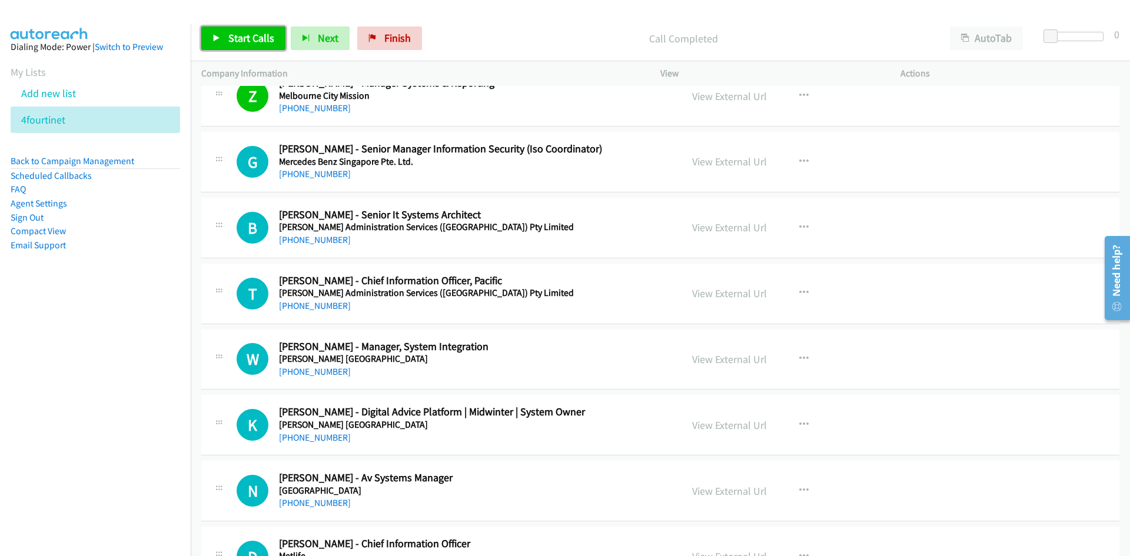
click at [227, 36] on link "Start Calls" at bounding box center [243, 38] width 84 height 24
click at [227, 36] on link "Pause" at bounding box center [233, 38] width 65 height 24
click at [255, 31] on link "Start Calls" at bounding box center [243, 38] width 84 height 24
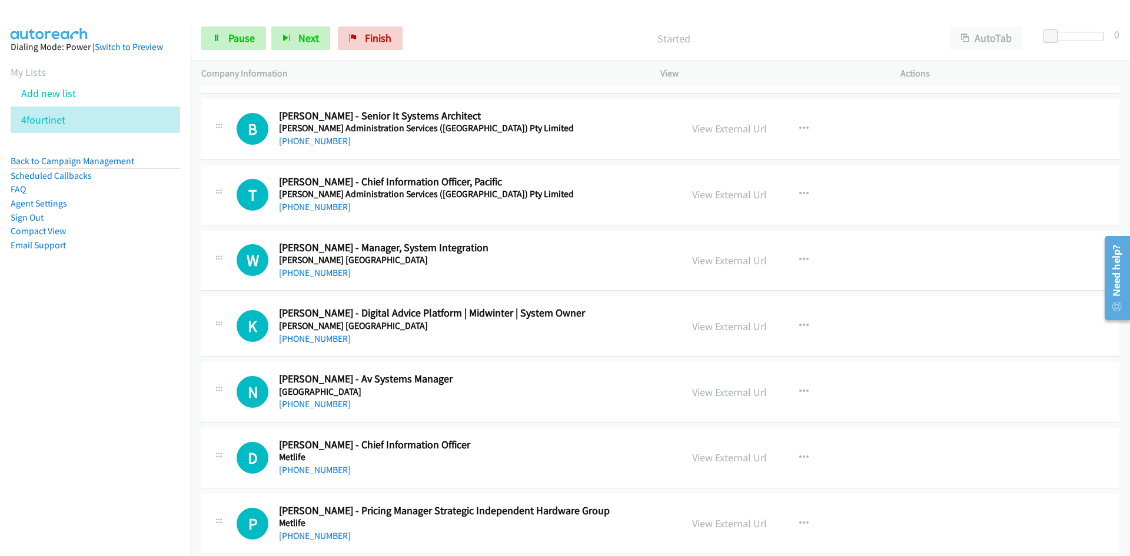
scroll to position [5180, 0]
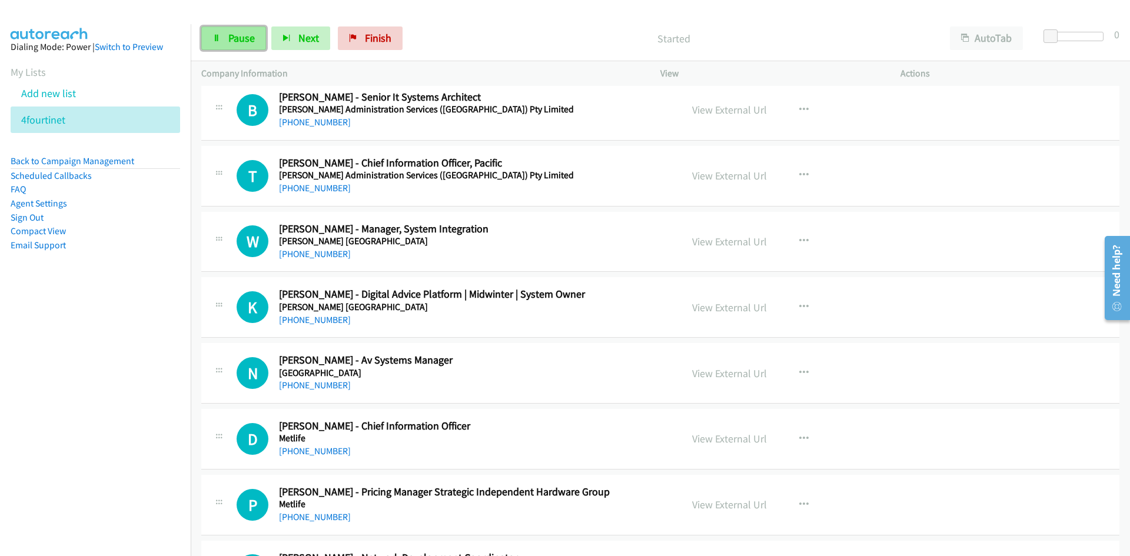
click at [218, 39] on icon at bounding box center [217, 39] width 8 height 8
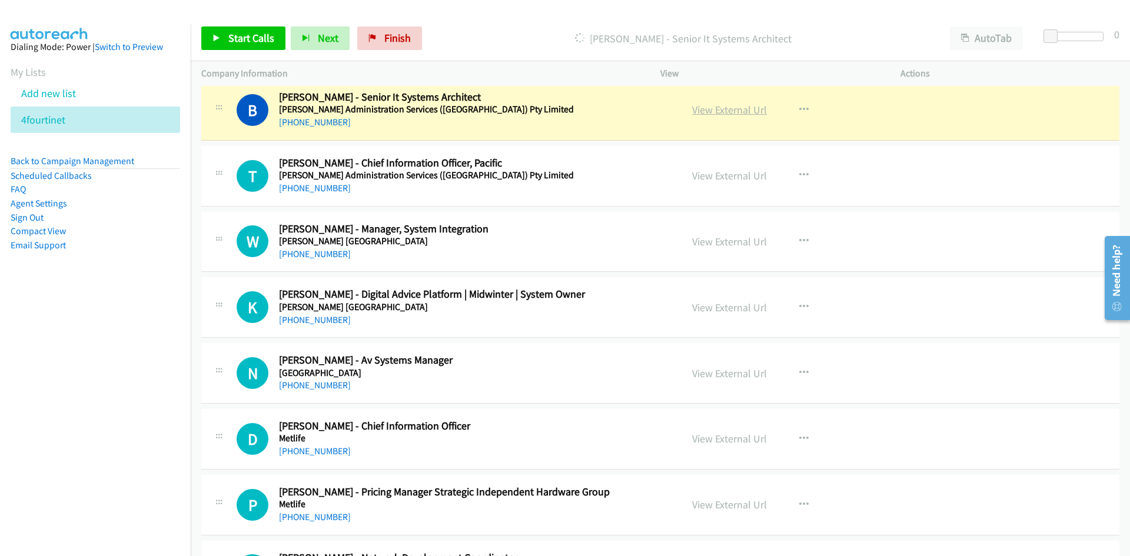
click at [716, 104] on link "View External Url" at bounding box center [729, 110] width 75 height 14
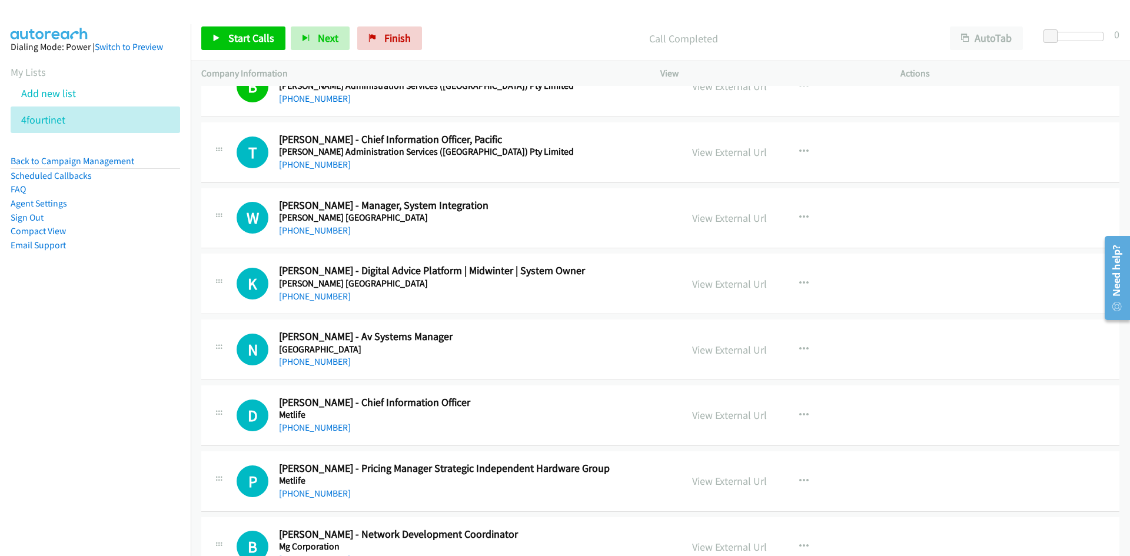
scroll to position [5239, 0]
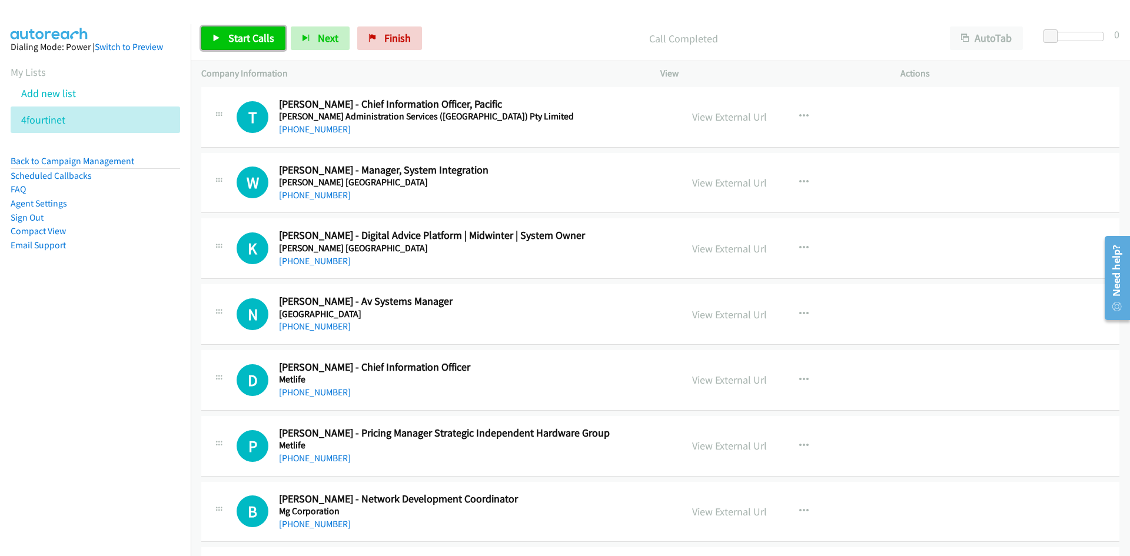
click at [255, 38] on span "Start Calls" at bounding box center [251, 38] width 46 height 14
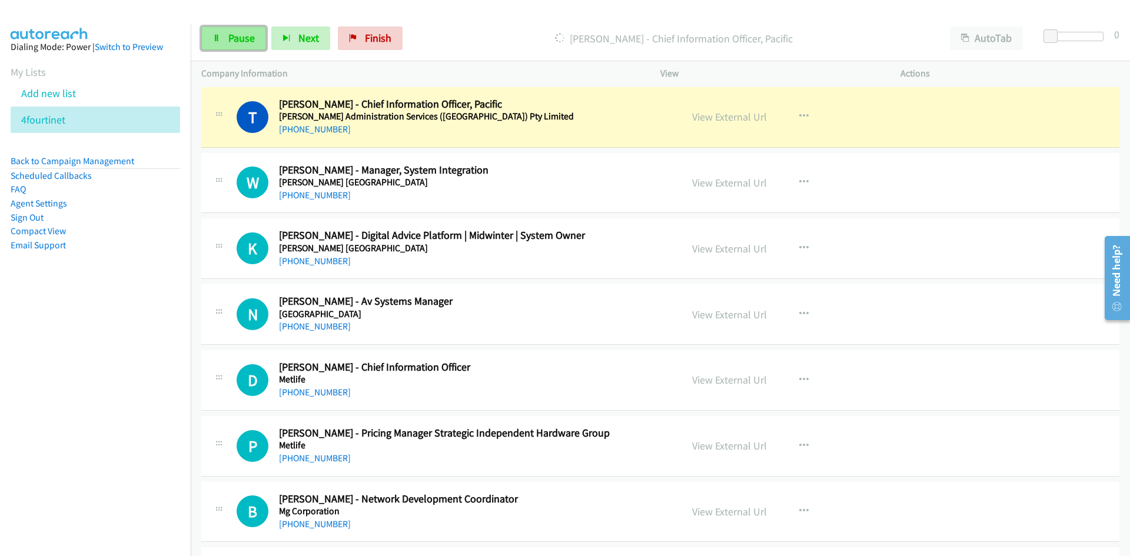
click at [227, 36] on link "Pause" at bounding box center [233, 38] width 65 height 24
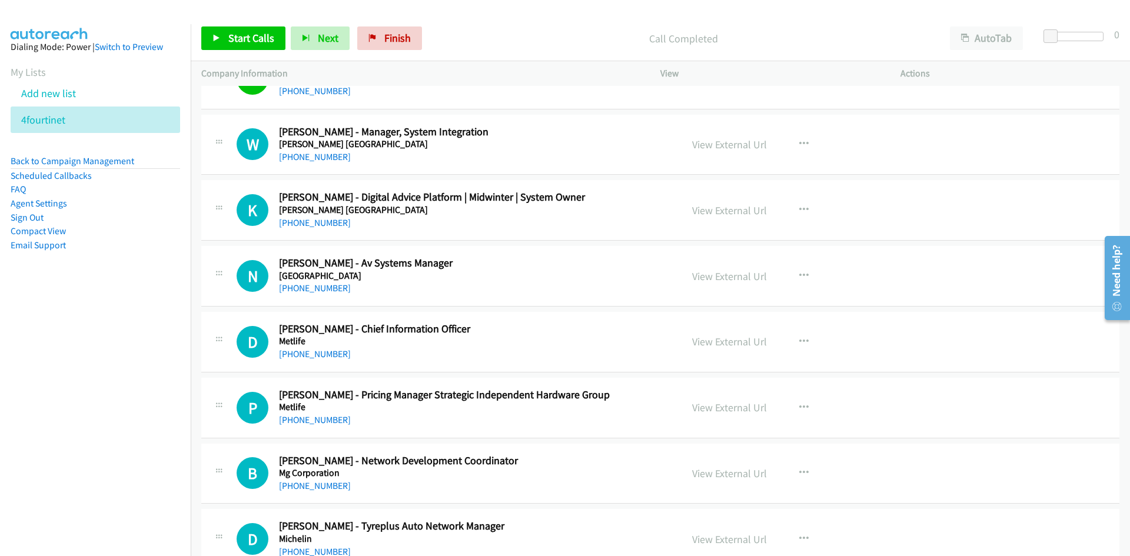
scroll to position [5298, 0]
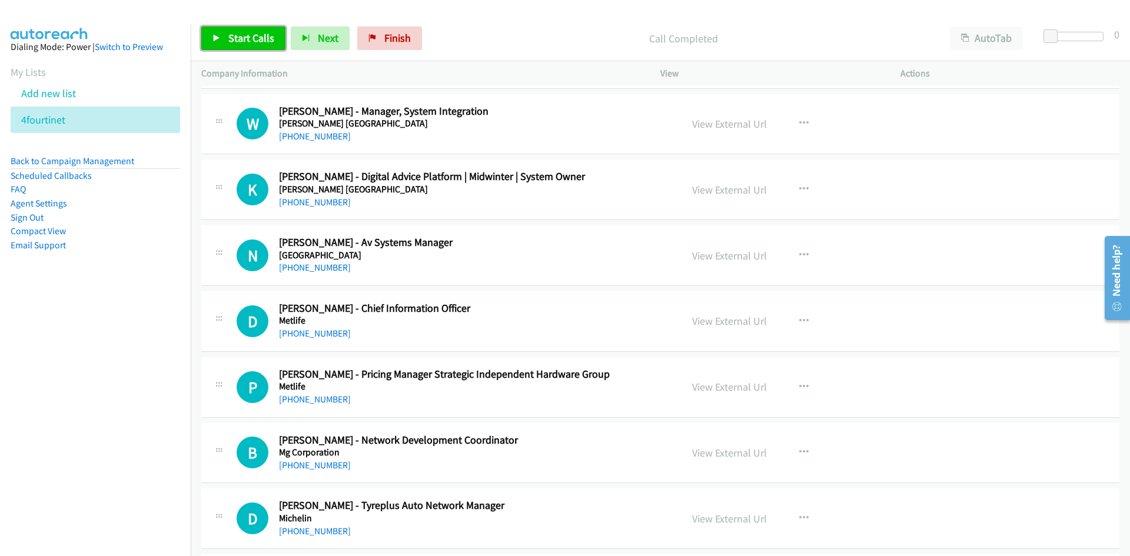
click at [271, 32] on span "Start Calls" at bounding box center [251, 38] width 46 height 14
click at [227, 37] on link "Pause" at bounding box center [233, 38] width 65 height 24
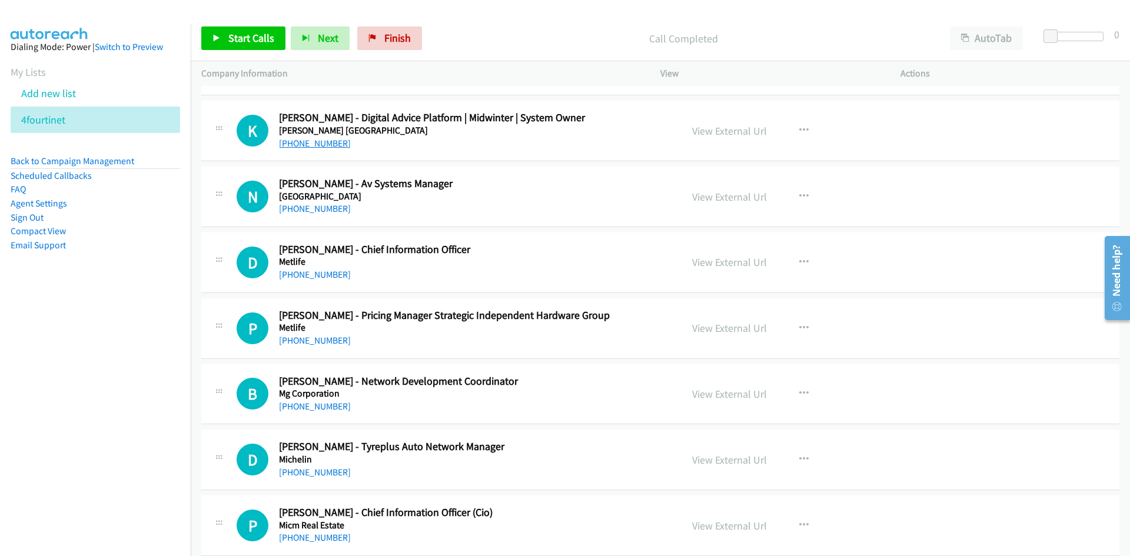
scroll to position [5416, 0]
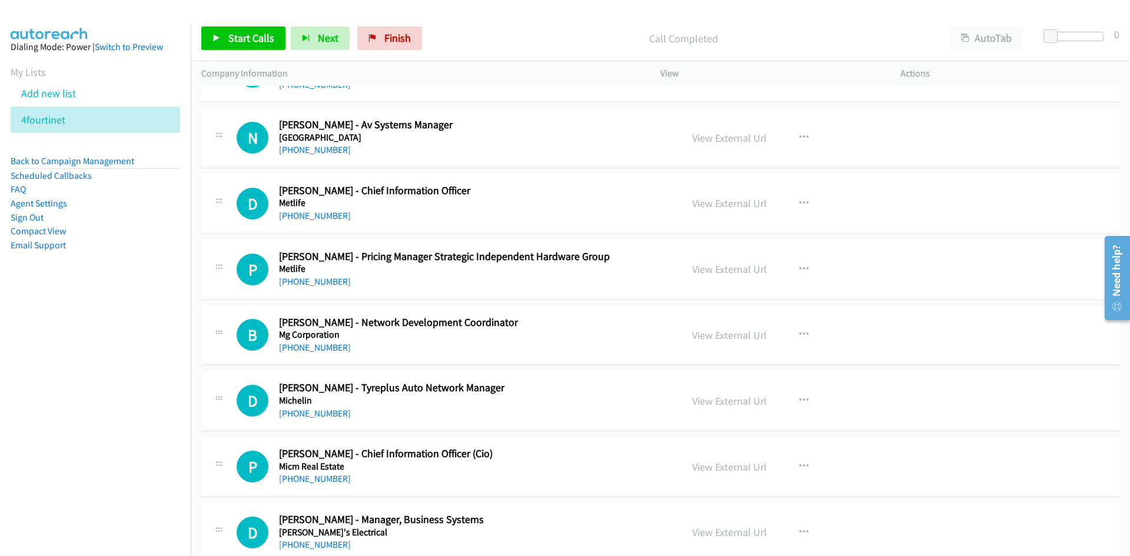
click at [824, 139] on div "View External Url View External Url Schedule/Manage Callback Start Calls Here R…" at bounding box center [807, 137] width 251 height 39
click at [809, 133] on button "button" at bounding box center [804, 138] width 32 height 24
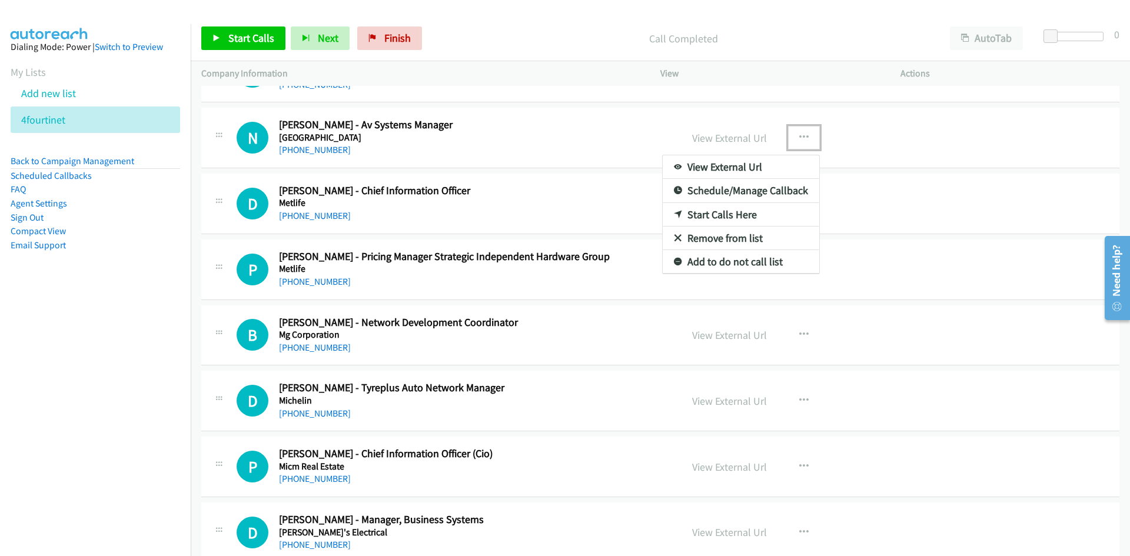
click at [674, 211] on icon at bounding box center [678, 215] width 8 height 8
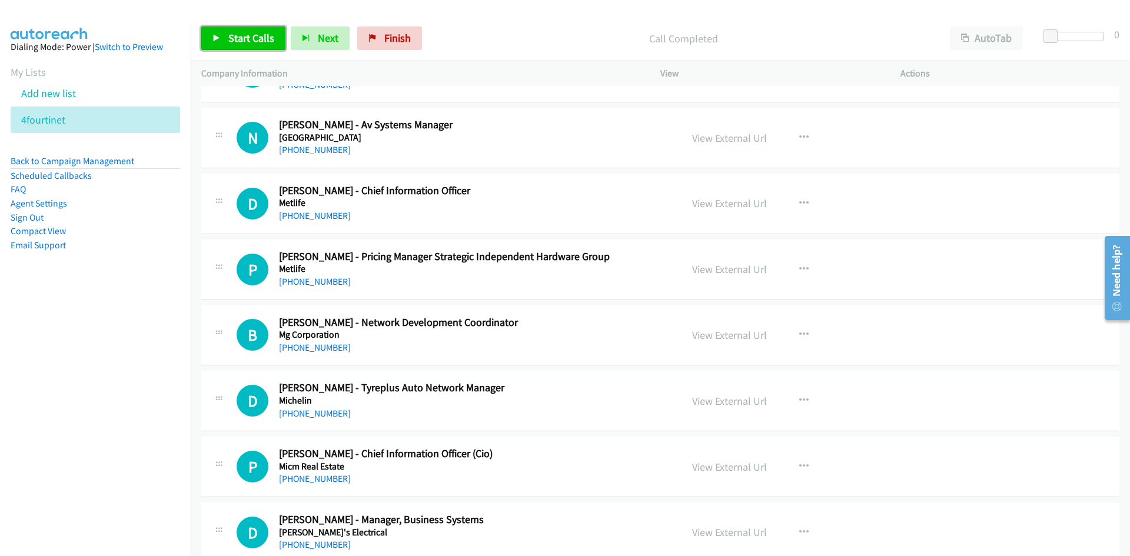
click at [234, 32] on span "Start Calls" at bounding box center [251, 38] width 46 height 14
click at [252, 44] on span "Pause" at bounding box center [241, 38] width 26 height 14
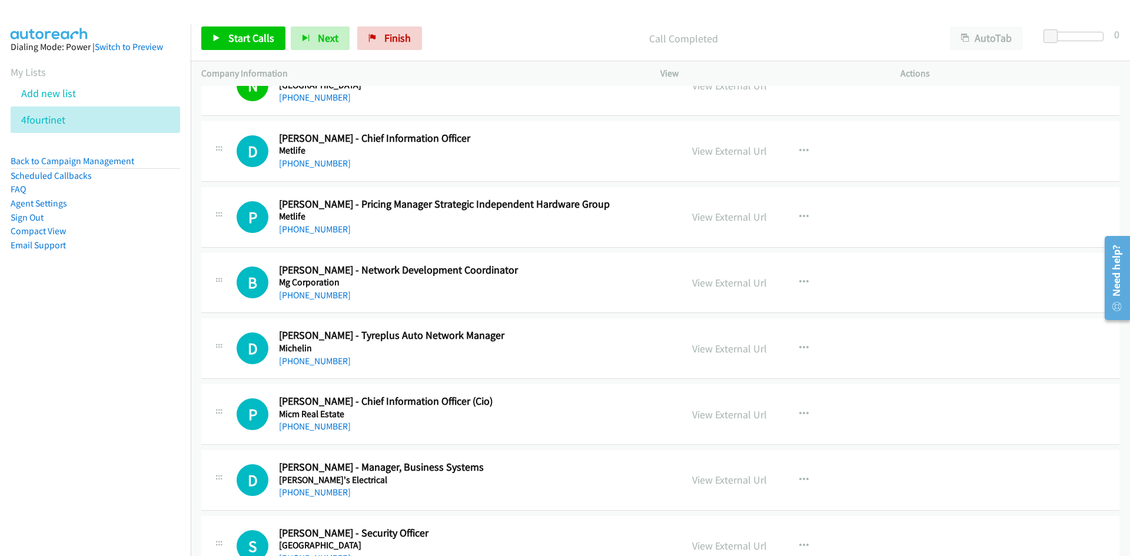
scroll to position [5475, 0]
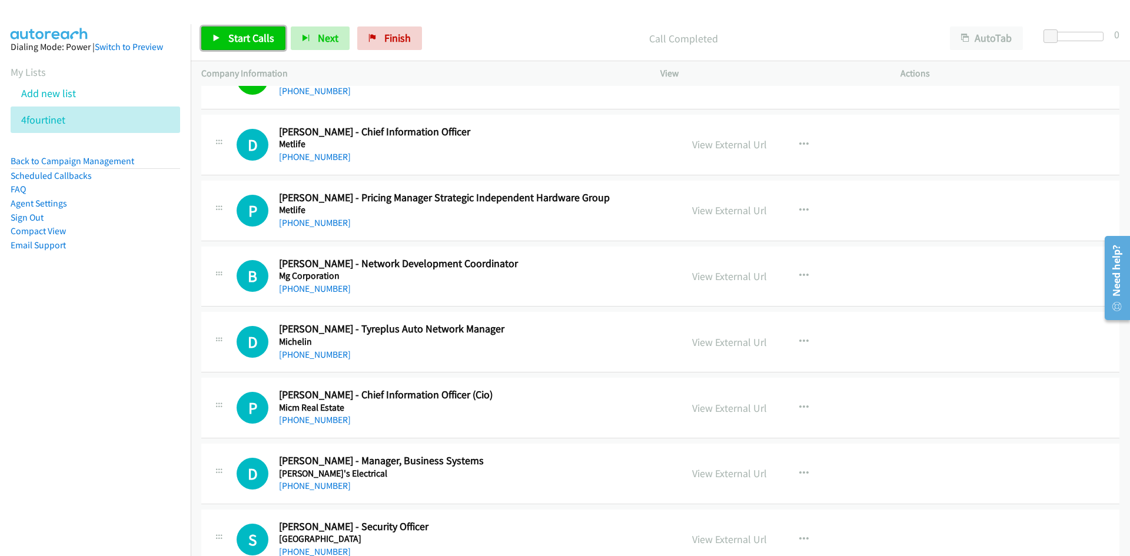
click at [253, 26] on link "Start Calls" at bounding box center [243, 38] width 84 height 24
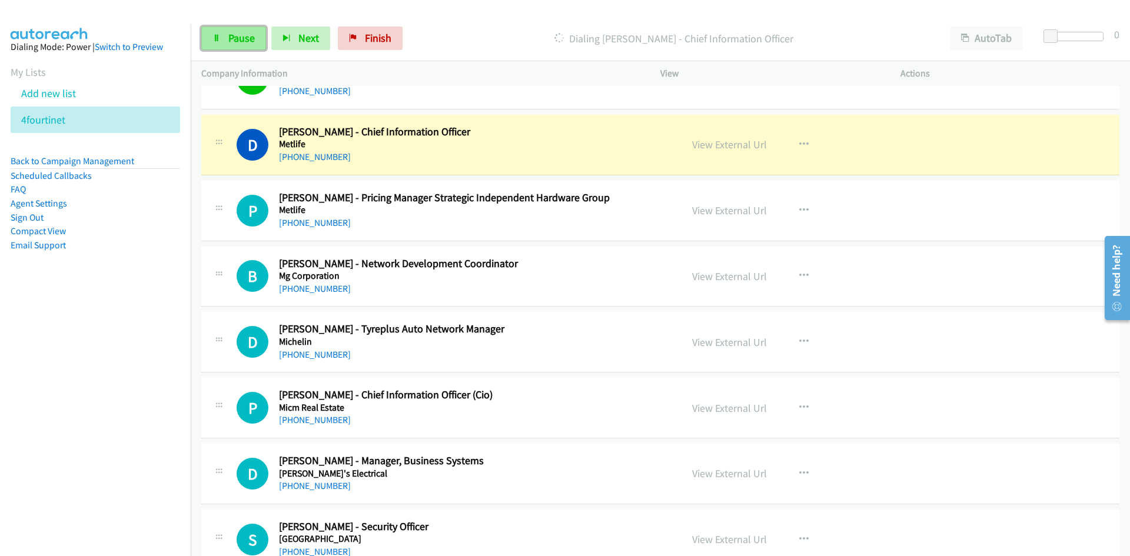
click at [231, 49] on link "Pause" at bounding box center [233, 38] width 65 height 24
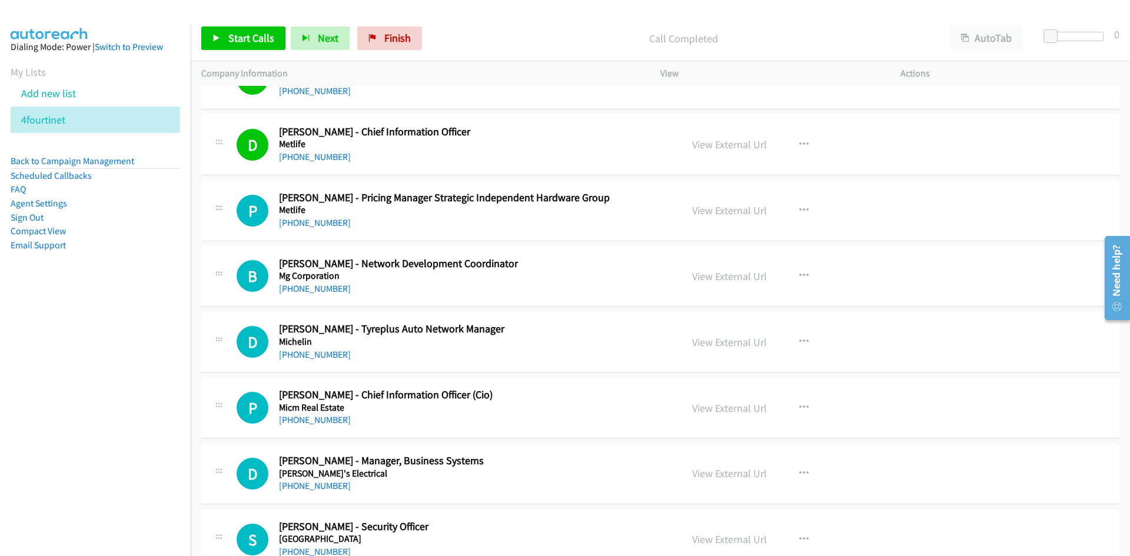
click at [253, 26] on div "Start Calls Pause Next Finish Call Completed AutoTab AutoTab 0" at bounding box center [661, 38] width 940 height 45
click at [241, 34] on span "Start Calls" at bounding box center [251, 38] width 46 height 14
click at [241, 34] on span "Pause" at bounding box center [241, 38] width 26 height 14
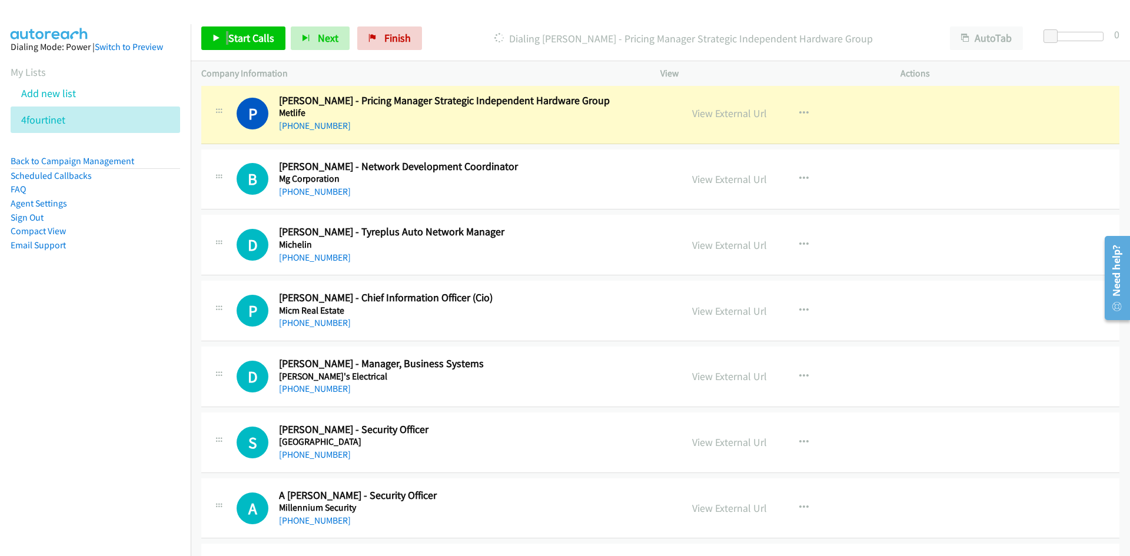
scroll to position [5592, 0]
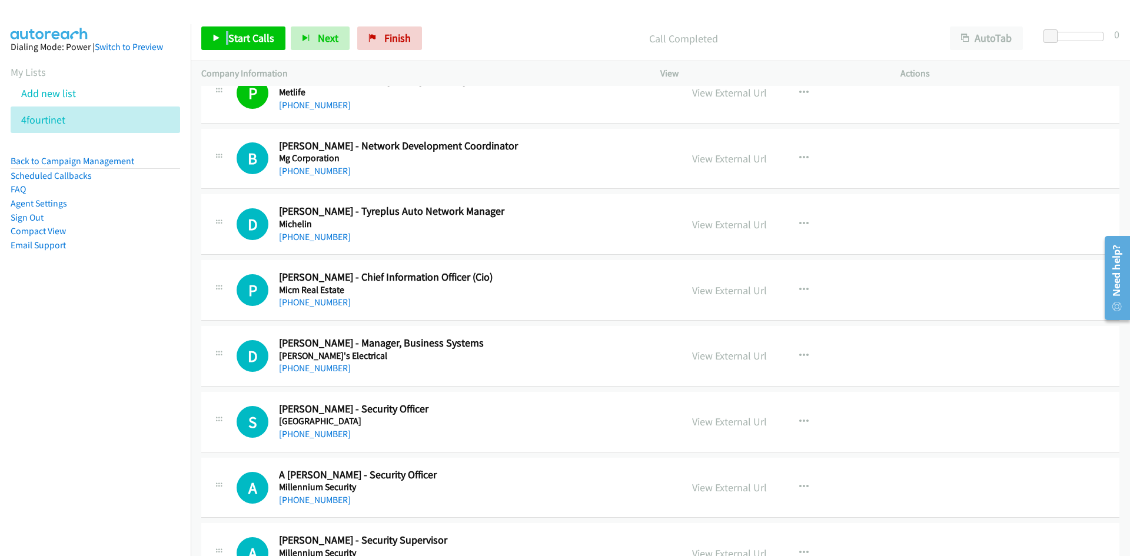
click at [255, 22] on div "Start Calls Pause Next Finish Call Completed AutoTab AutoTab 0" at bounding box center [661, 38] width 940 height 45
click at [254, 30] on link "Start Calls" at bounding box center [243, 38] width 84 height 24
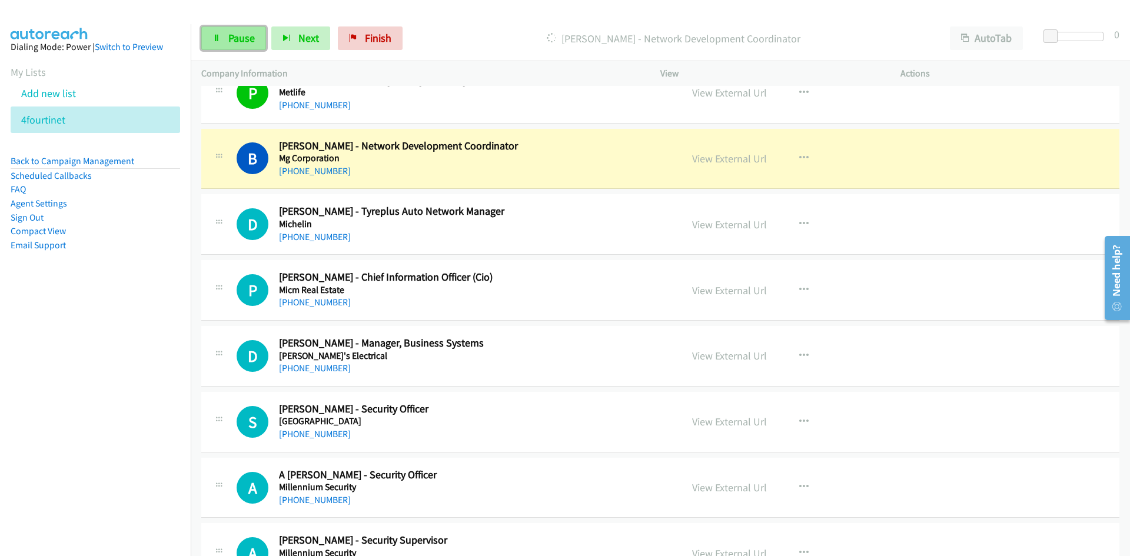
click at [208, 36] on link "Pause" at bounding box center [233, 38] width 65 height 24
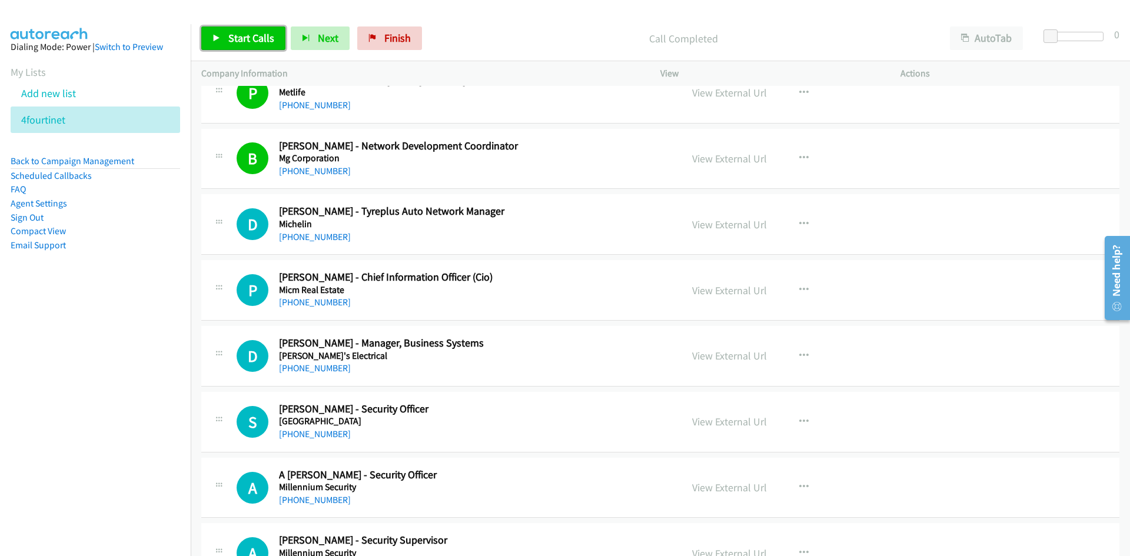
click at [263, 45] on link "Start Calls" at bounding box center [243, 38] width 84 height 24
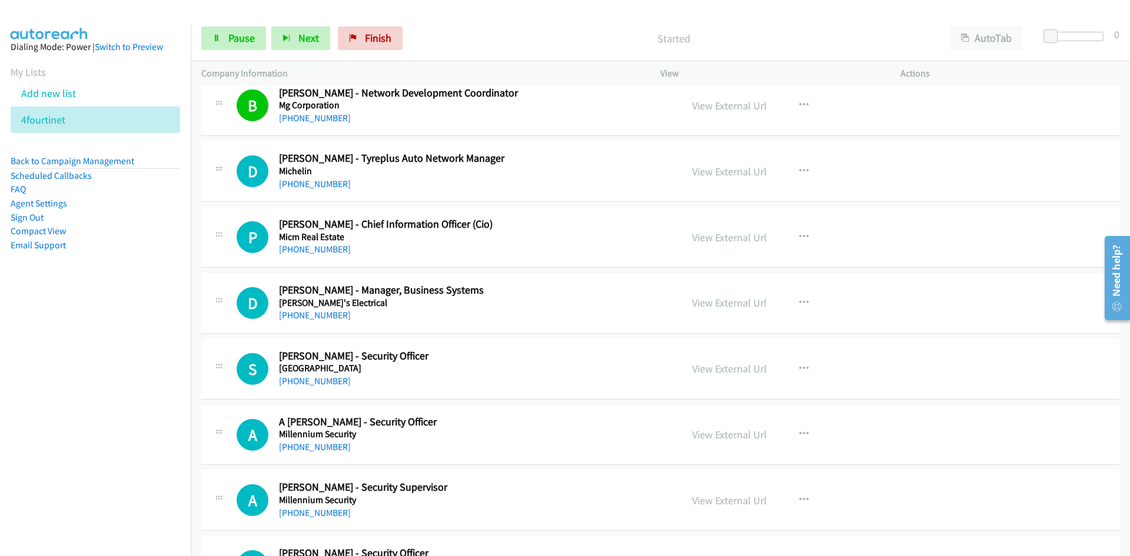
scroll to position [5710, 0]
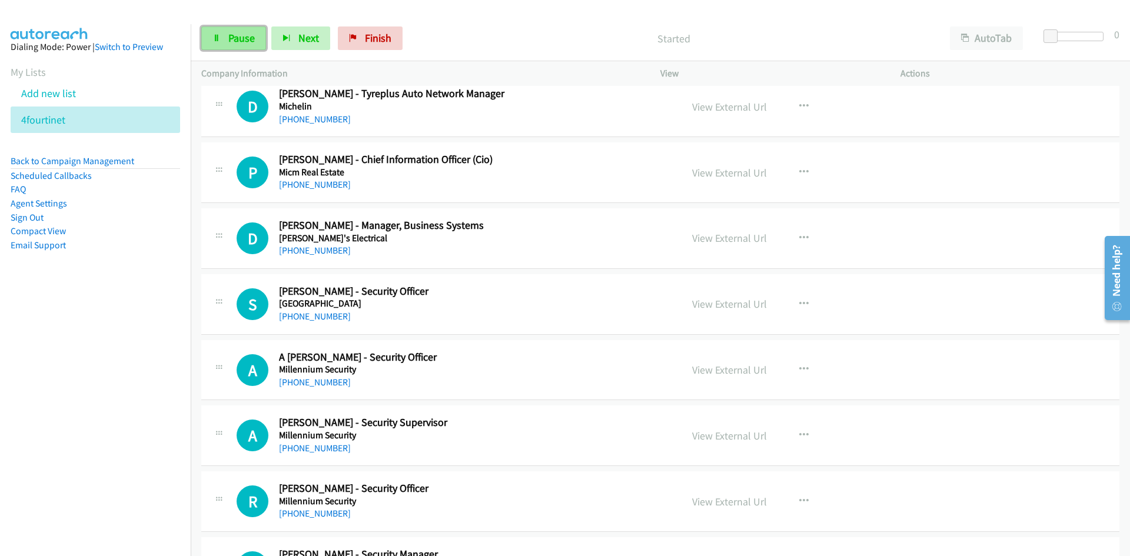
click at [232, 35] on span "Pause" at bounding box center [241, 38] width 26 height 14
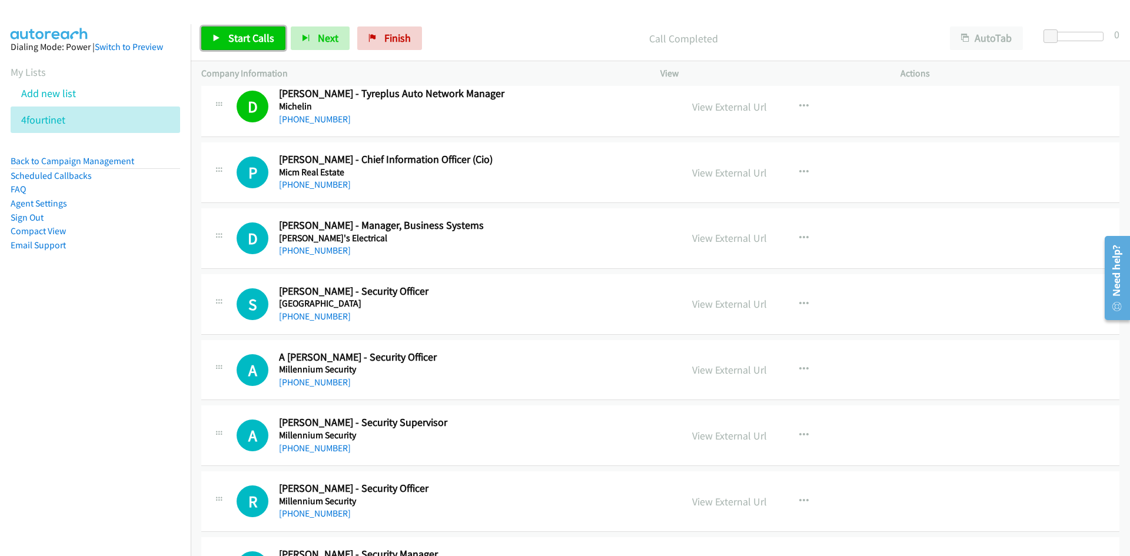
click at [208, 49] on link "Start Calls" at bounding box center [243, 38] width 84 height 24
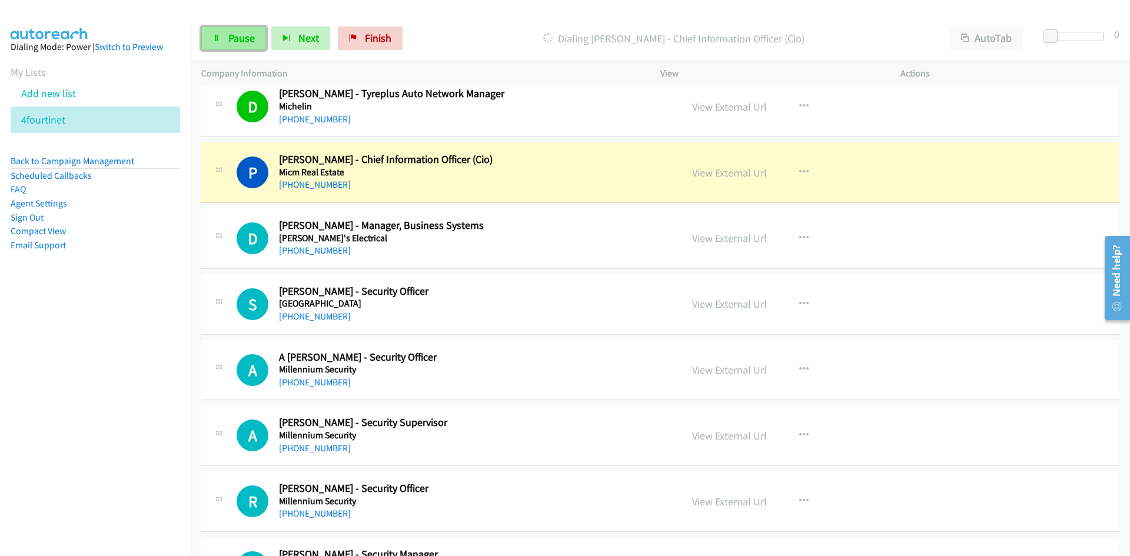
click at [208, 49] on link "Pause" at bounding box center [233, 38] width 65 height 24
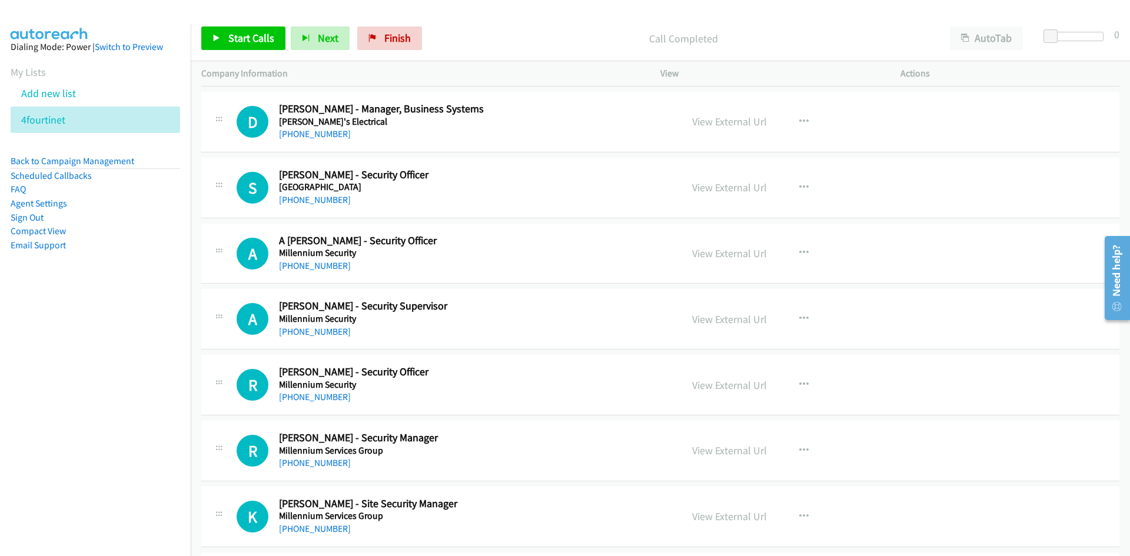
scroll to position [5828, 0]
click at [251, 41] on span "Start Calls" at bounding box center [251, 38] width 46 height 14
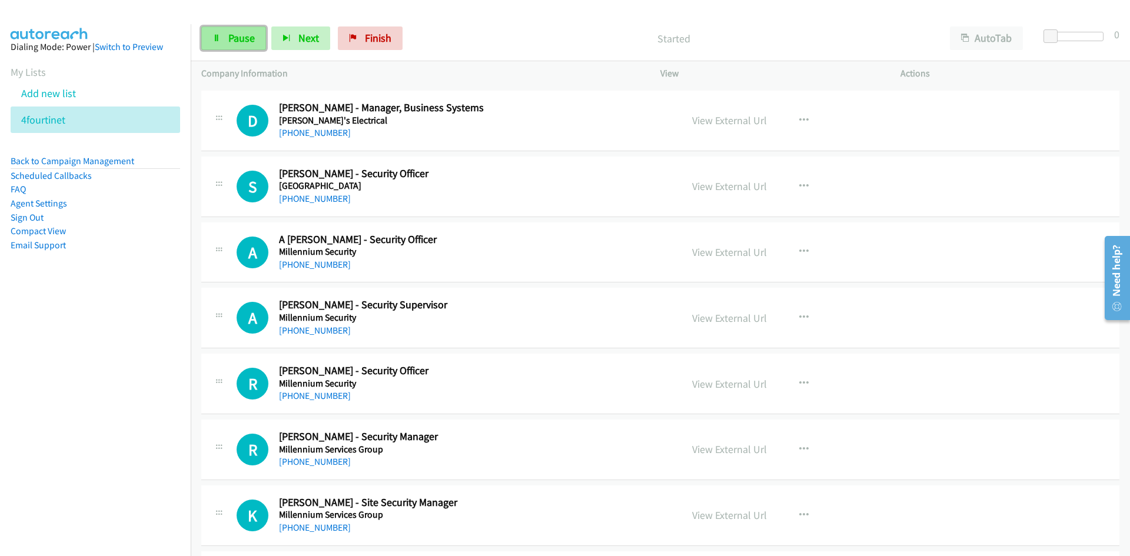
click at [216, 35] on icon at bounding box center [217, 39] width 8 height 8
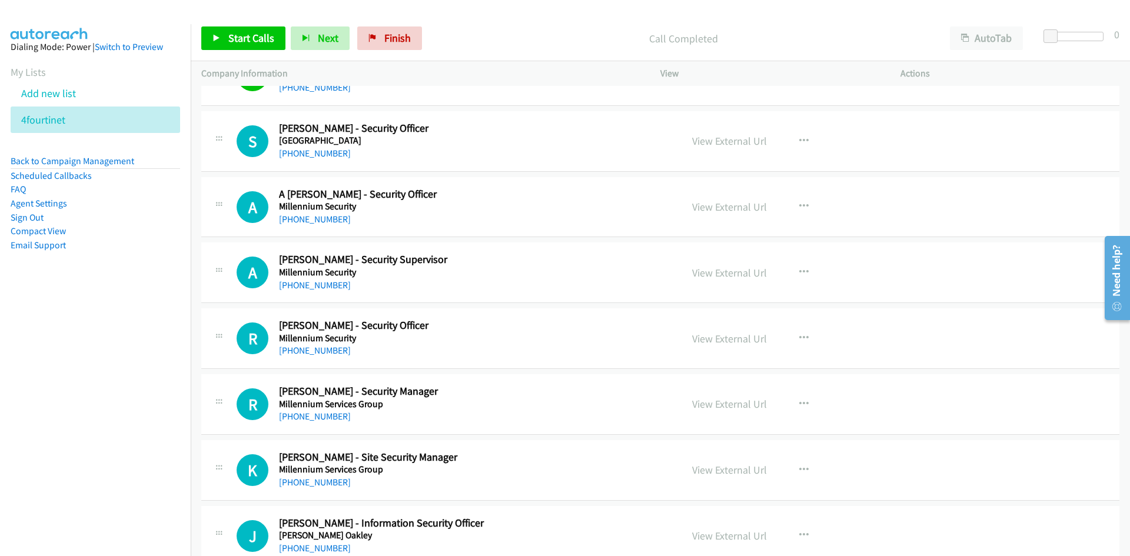
scroll to position [5887, 0]
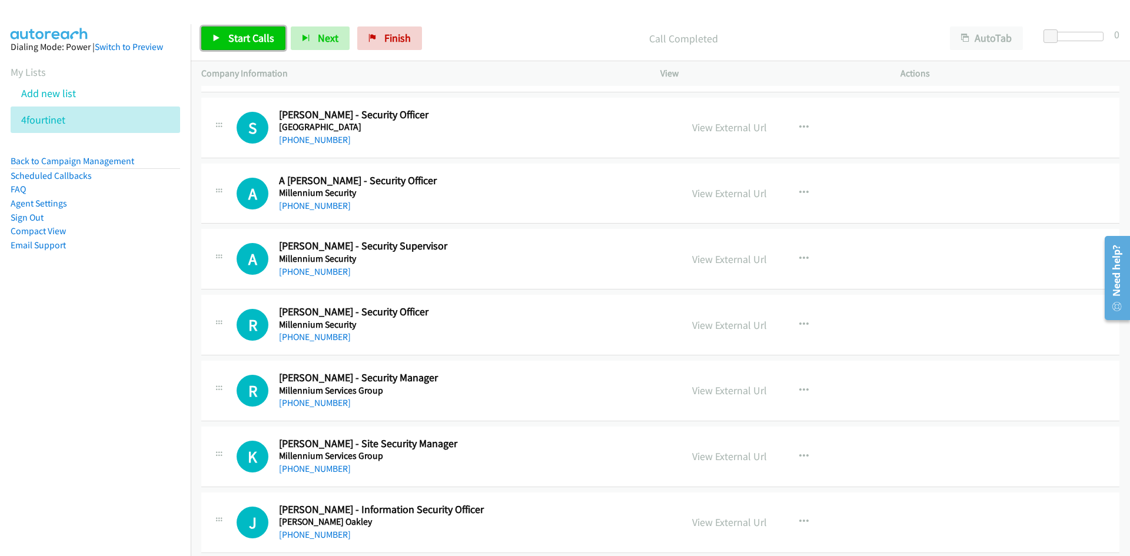
click at [266, 37] on span "Start Calls" at bounding box center [251, 38] width 46 height 14
click at [215, 31] on link "Pause" at bounding box center [233, 38] width 65 height 24
click at [233, 40] on span "Start Calls" at bounding box center [251, 38] width 46 height 14
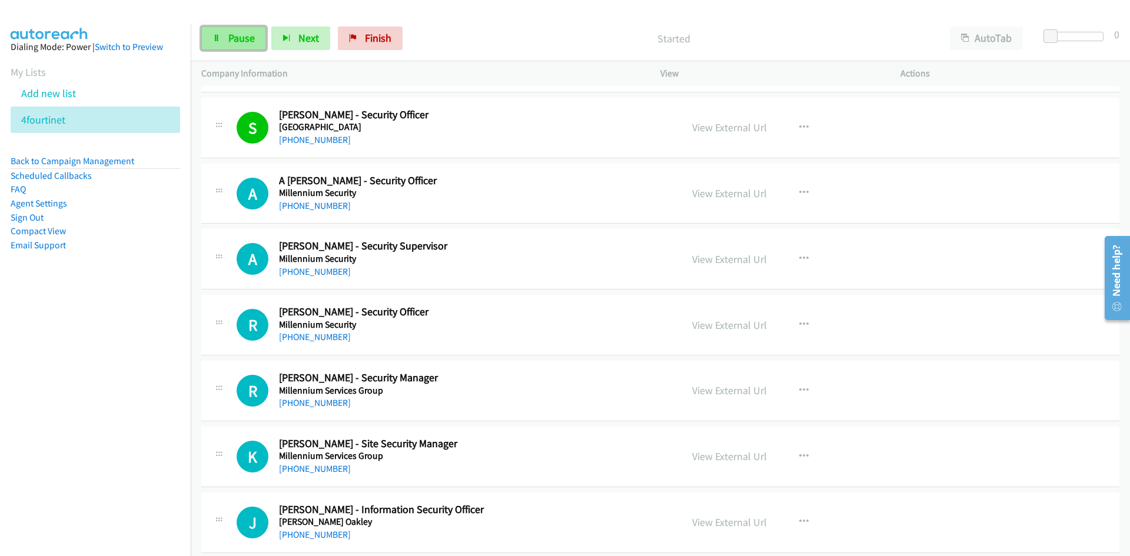
click at [233, 40] on span "Pause" at bounding box center [241, 38] width 26 height 14
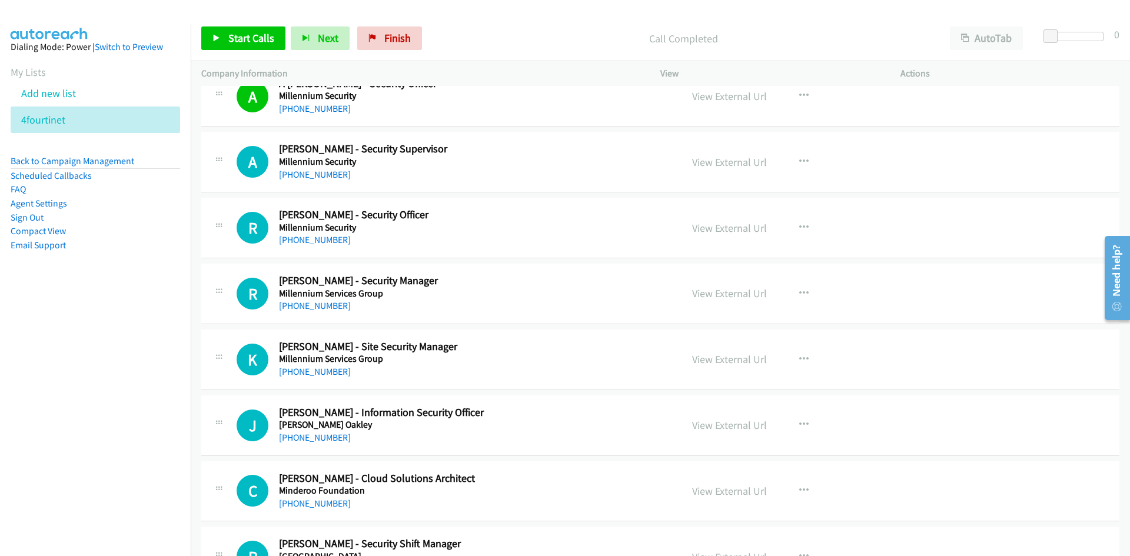
scroll to position [6004, 0]
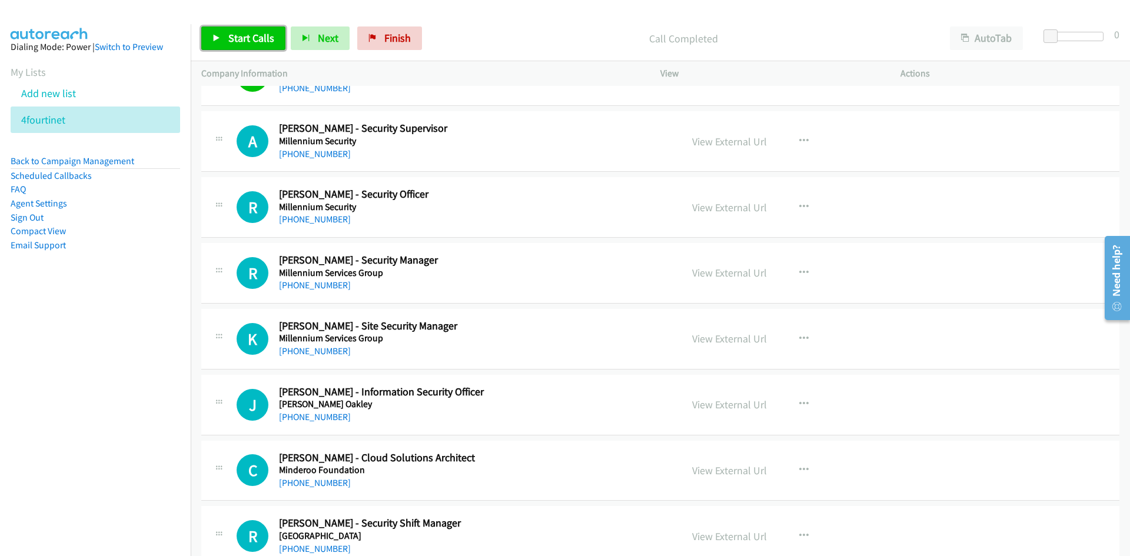
click at [260, 45] on link "Start Calls" at bounding box center [243, 38] width 84 height 24
click at [260, 45] on link "Pause" at bounding box center [233, 38] width 65 height 24
click at [267, 42] on span "Start Calls" at bounding box center [251, 38] width 46 height 14
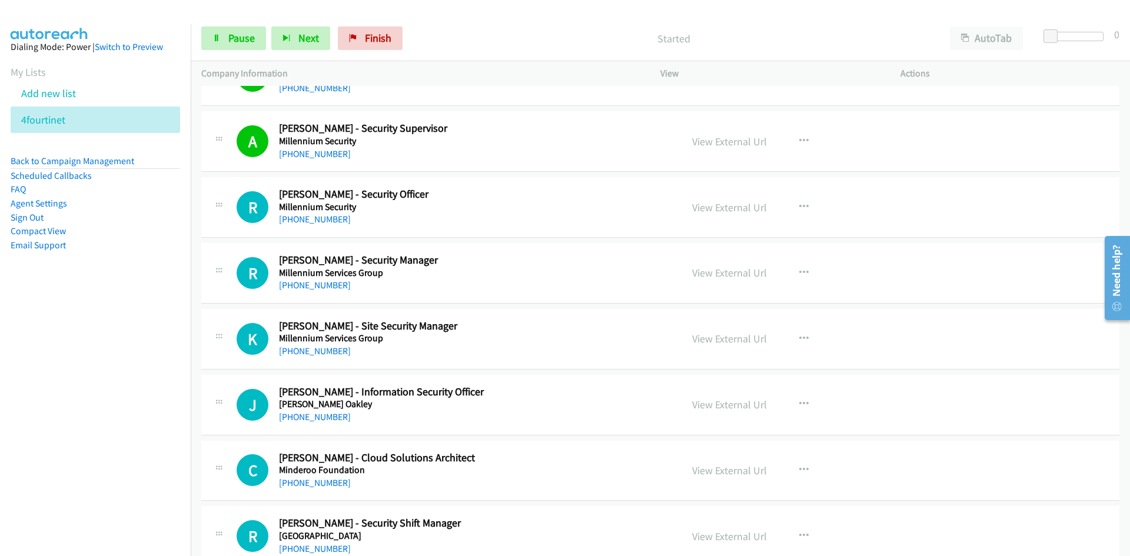
scroll to position [6063, 0]
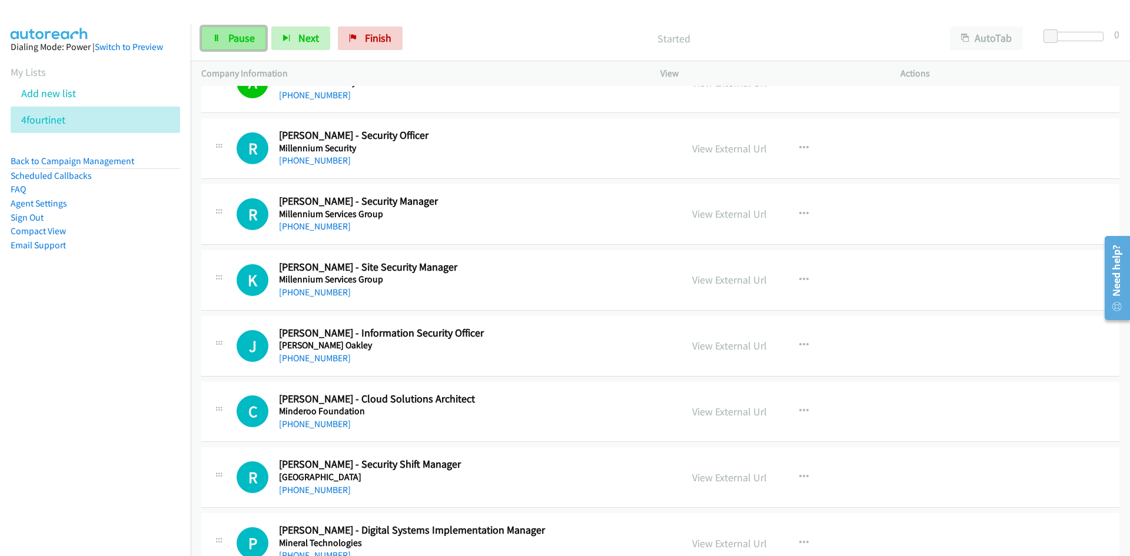
click at [260, 43] on link "Pause" at bounding box center [233, 38] width 65 height 24
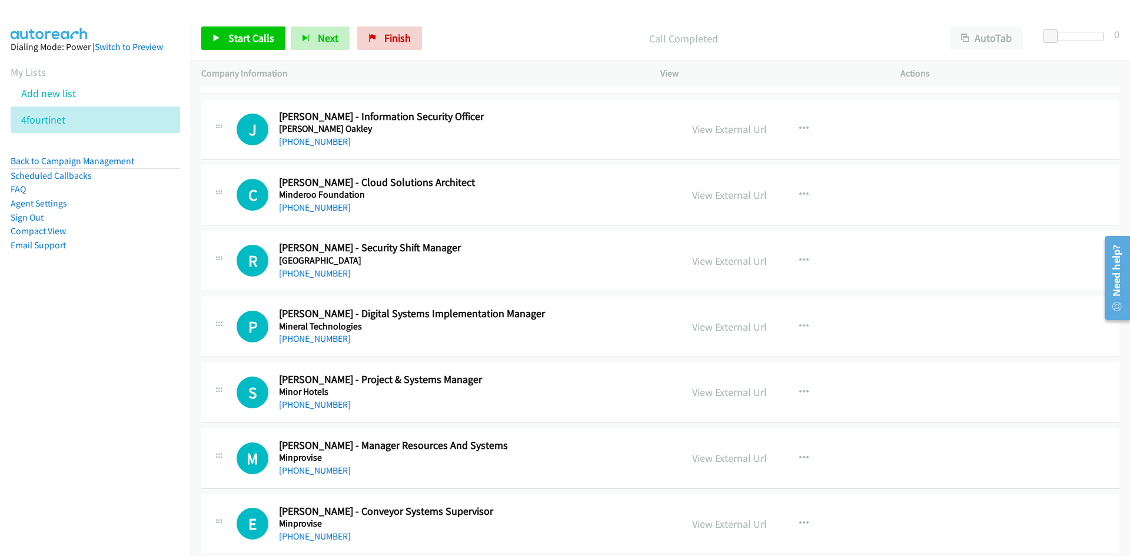
scroll to position [6299, 0]
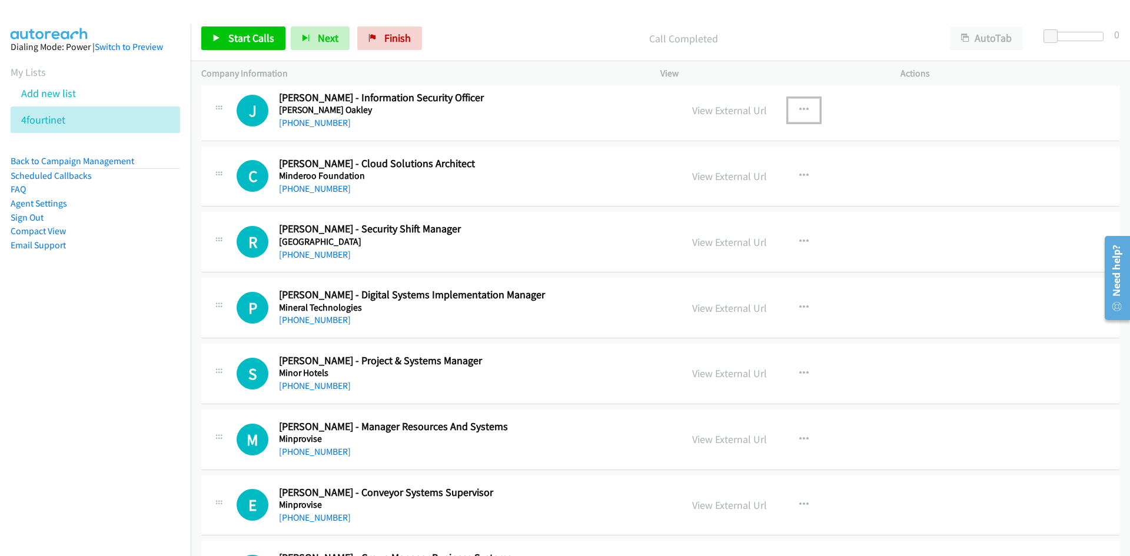
click at [805, 102] on button "button" at bounding box center [804, 110] width 32 height 24
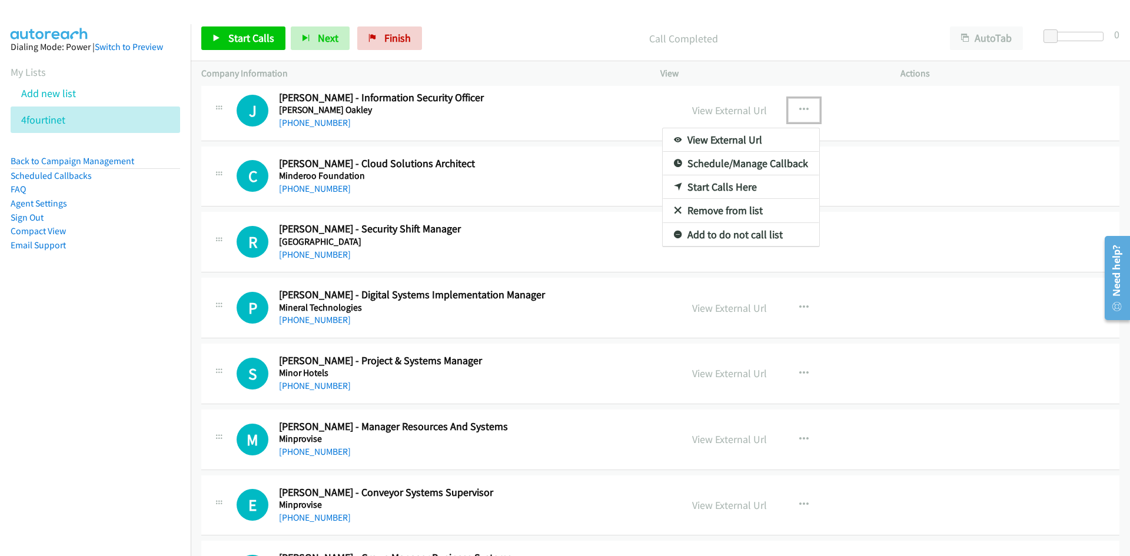
click at [682, 184] on link "Start Calls Here" at bounding box center [741, 187] width 157 height 24
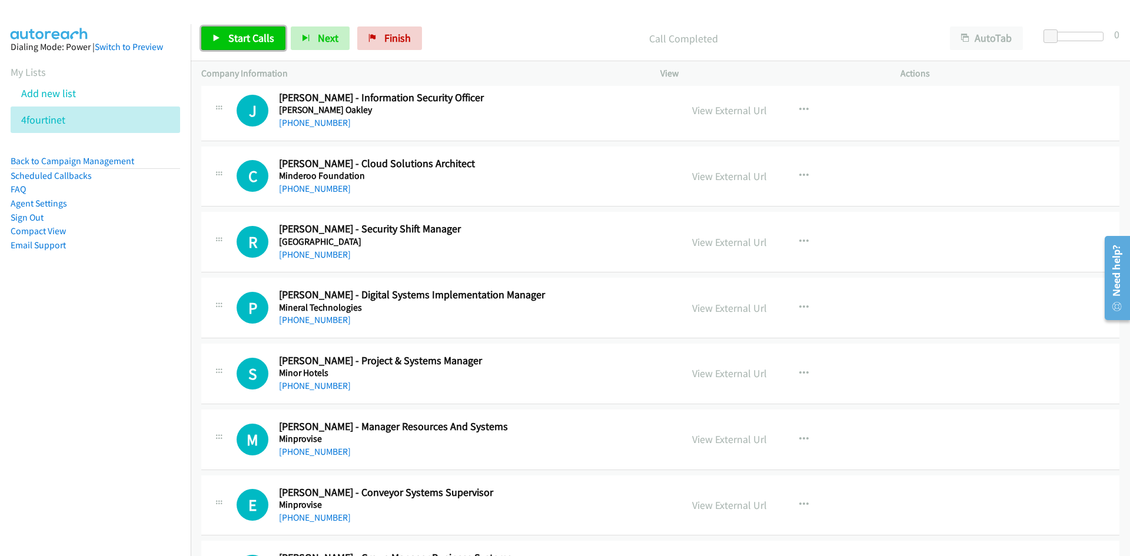
click at [253, 44] on span "Start Calls" at bounding box center [251, 38] width 46 height 14
click at [253, 44] on span "Pause" at bounding box center [241, 38] width 26 height 14
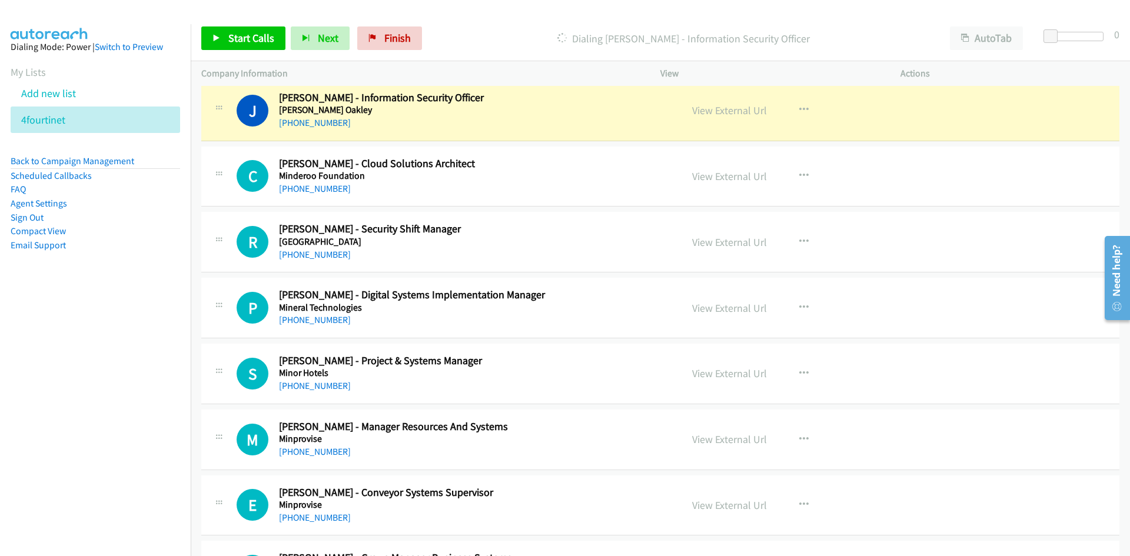
scroll to position [6358, 0]
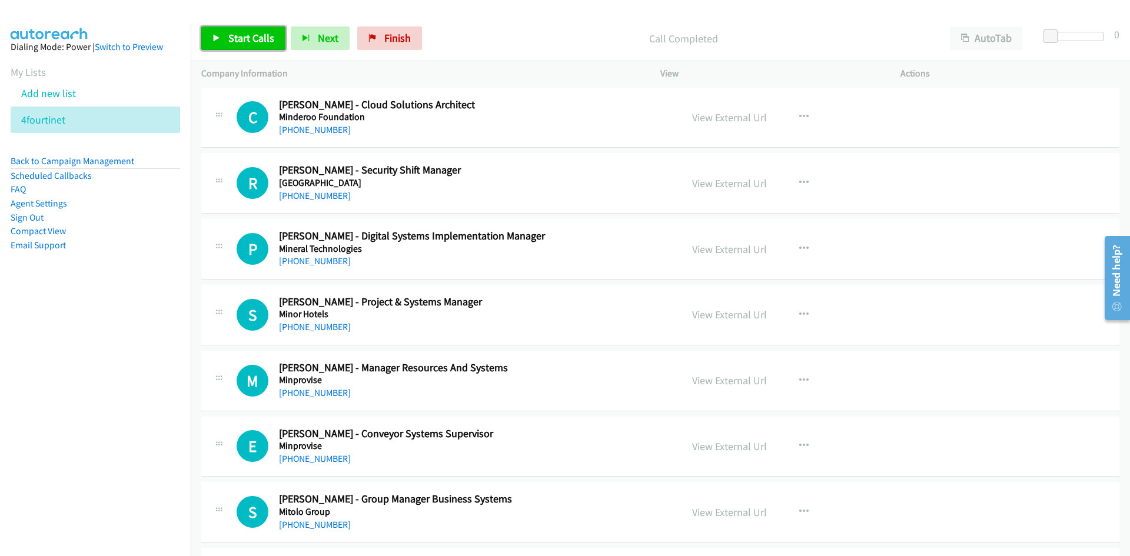
click at [252, 36] on span "Start Calls" at bounding box center [251, 38] width 46 height 14
click at [253, 36] on span "Pause" at bounding box center [241, 38] width 26 height 14
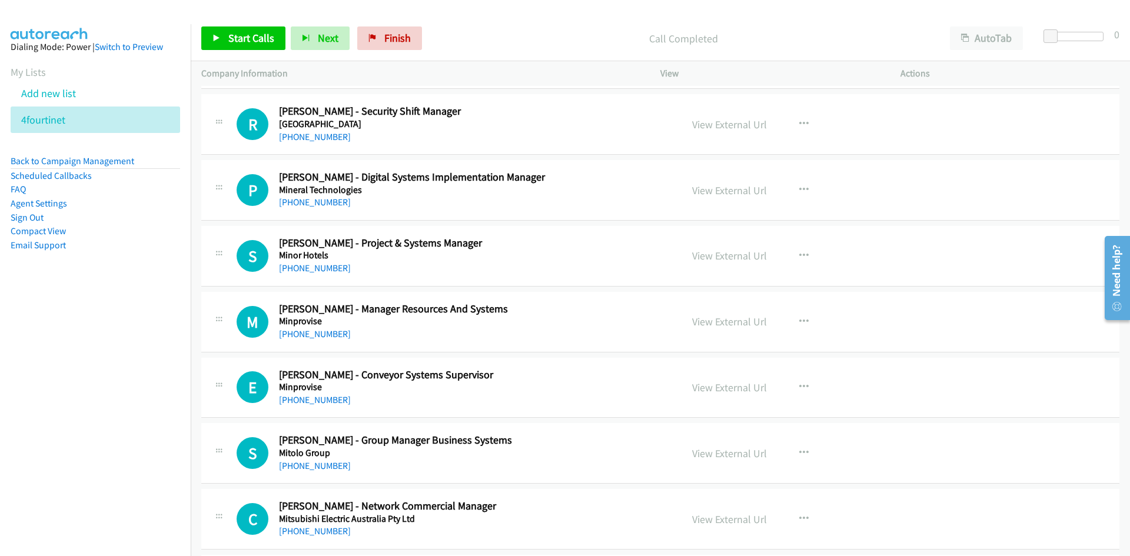
scroll to position [6475, 0]
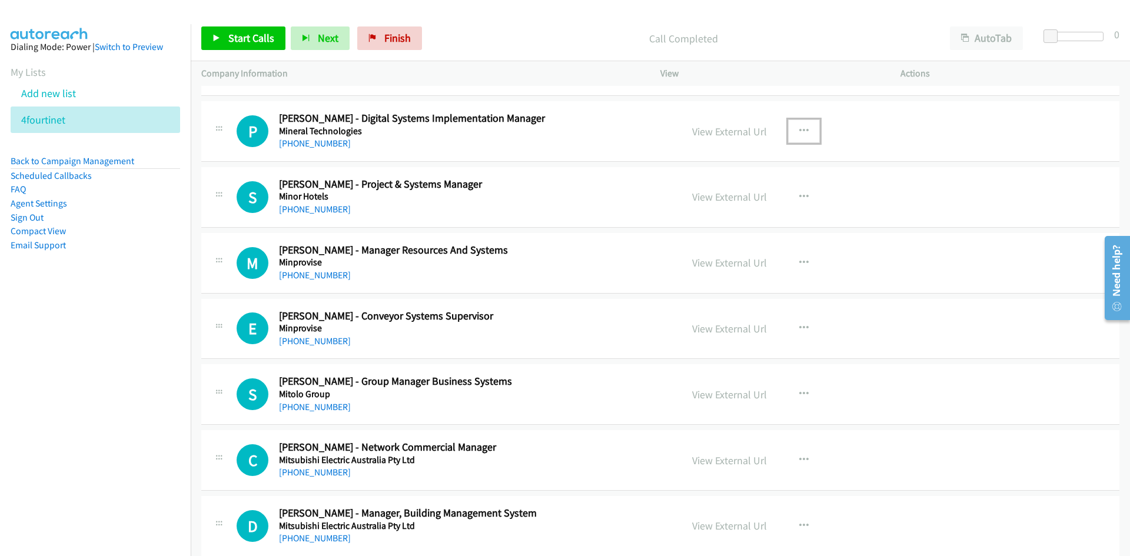
click at [805, 126] on button "button" at bounding box center [804, 131] width 32 height 24
click at [669, 213] on link "Start Calls Here" at bounding box center [741, 209] width 157 height 24
click at [271, 34] on span "Start Calls" at bounding box center [251, 38] width 46 height 14
click at [243, 48] on link "Pause" at bounding box center [233, 38] width 65 height 24
click at [247, 39] on span "Start Calls" at bounding box center [251, 38] width 46 height 14
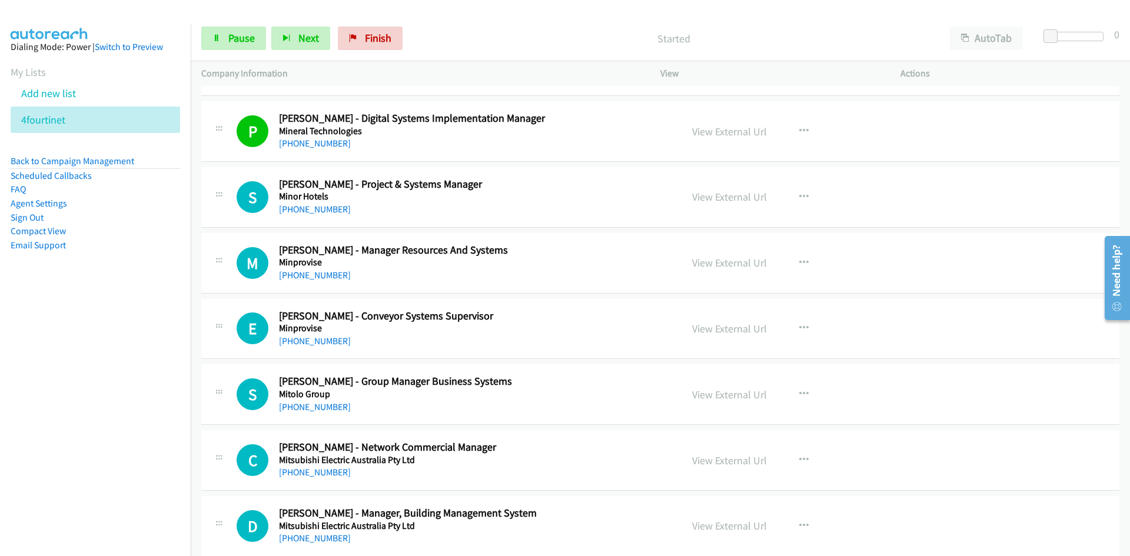
scroll to position [6534, 0]
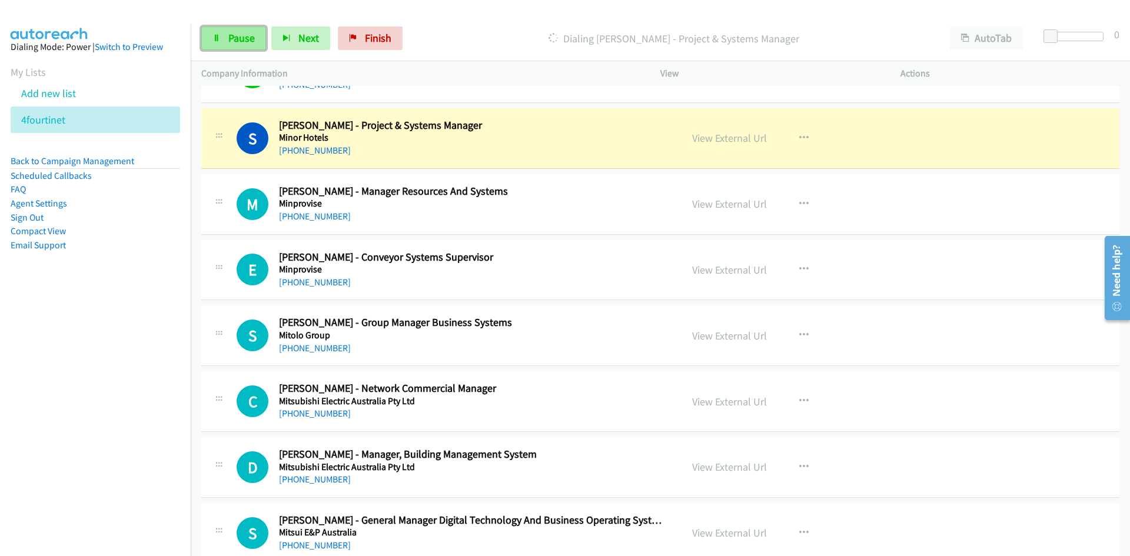
click at [213, 44] on link "Pause" at bounding box center [233, 38] width 65 height 24
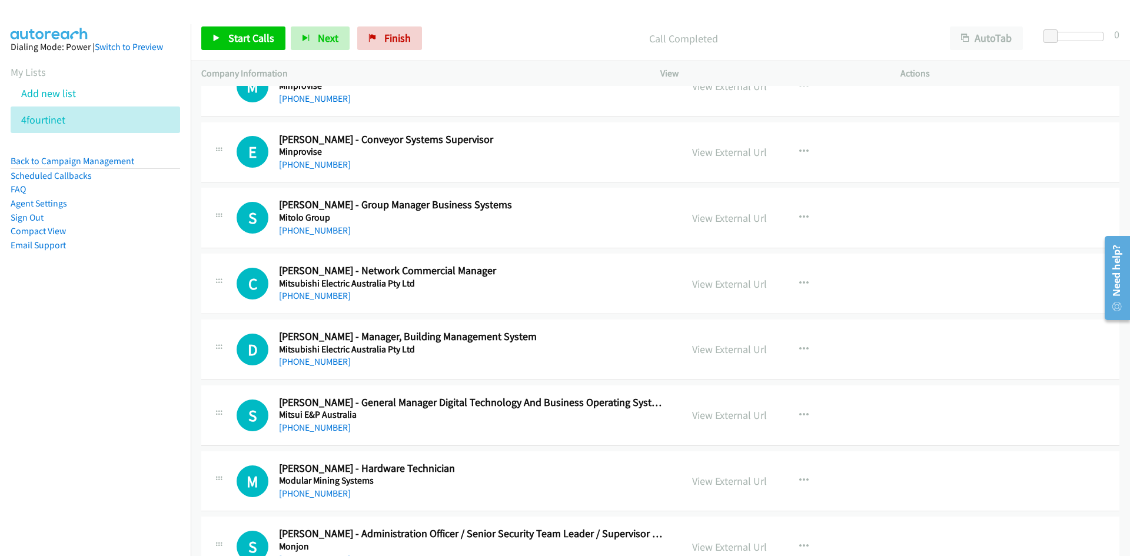
scroll to position [6593, 0]
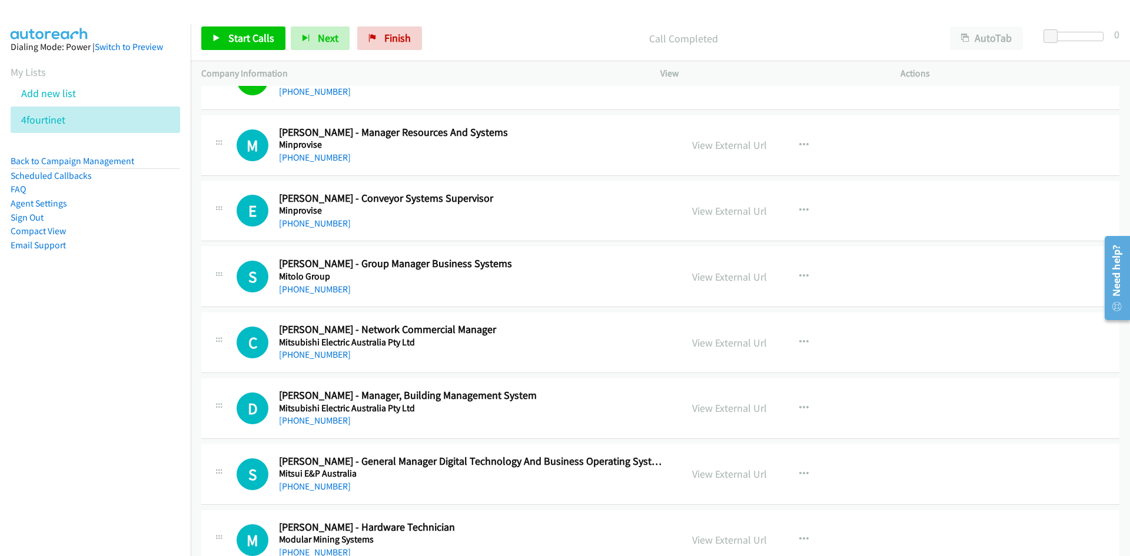
click at [257, 55] on div "Start Calls Pause Next Finish Call Completed AutoTab AutoTab 0" at bounding box center [661, 38] width 940 height 45
click at [253, 49] on link "Start Calls" at bounding box center [243, 38] width 84 height 24
click at [215, 37] on icon at bounding box center [217, 39] width 8 height 8
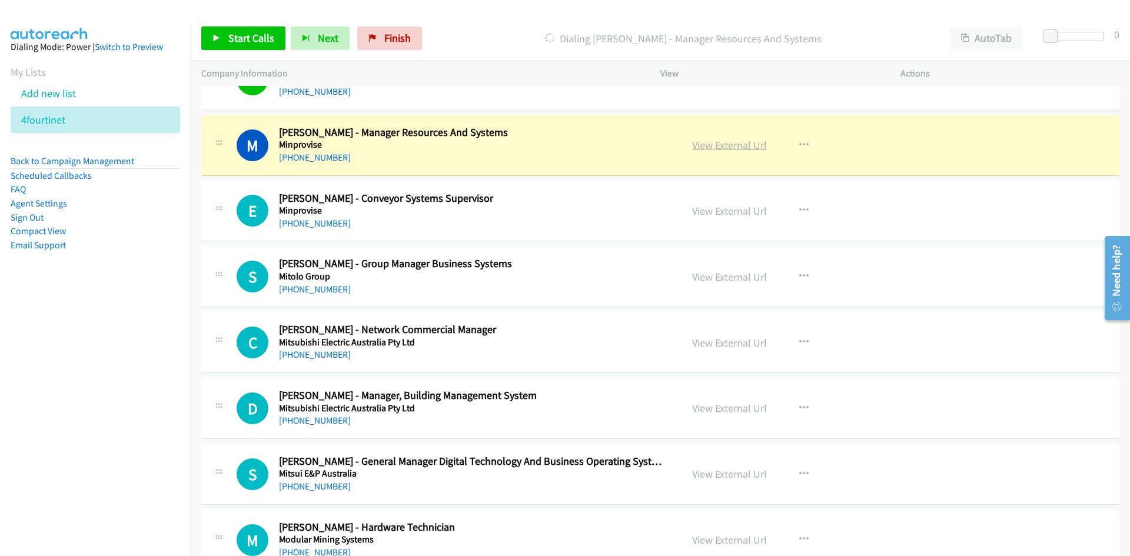
click at [741, 148] on link "View External Url" at bounding box center [729, 145] width 75 height 14
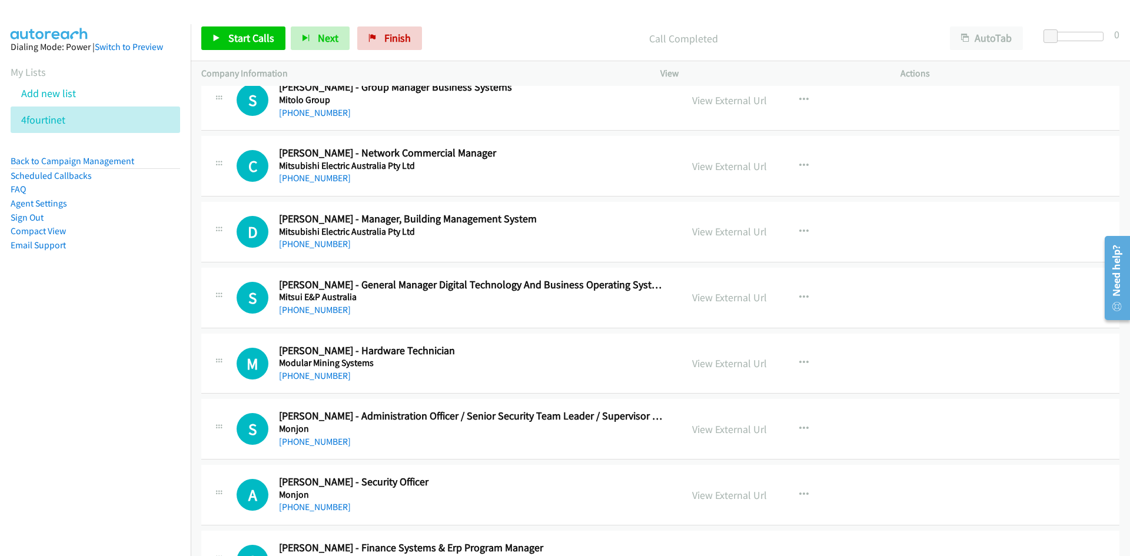
scroll to position [6828, 0]
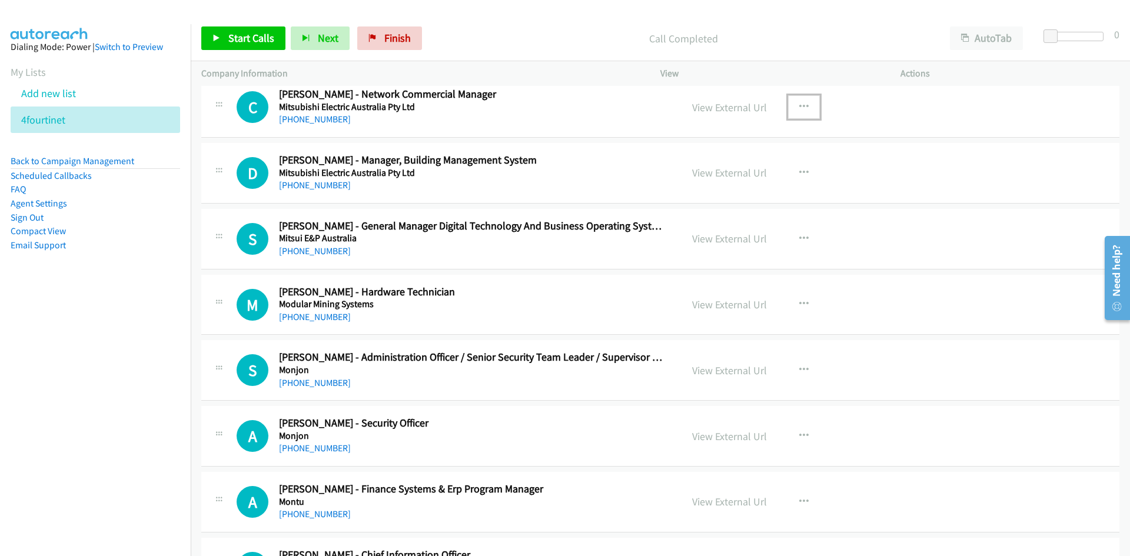
click at [791, 108] on button "button" at bounding box center [804, 107] width 32 height 24
click at [674, 182] on icon at bounding box center [678, 185] width 8 height 8
click at [260, 31] on link "Start Calls" at bounding box center [243, 38] width 84 height 24
click at [258, 30] on link "Pause" at bounding box center [233, 38] width 65 height 24
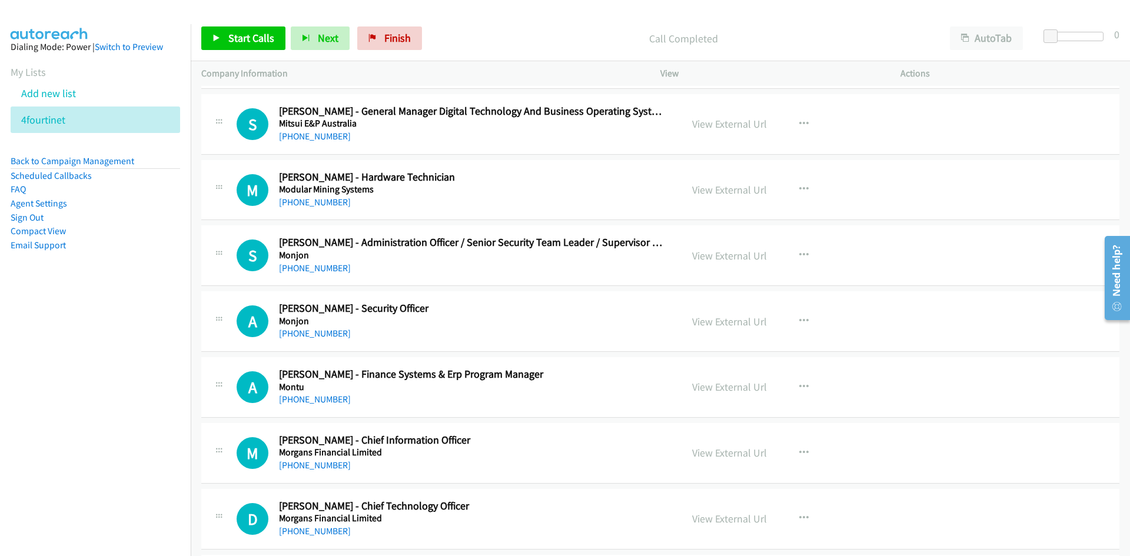
scroll to position [6946, 0]
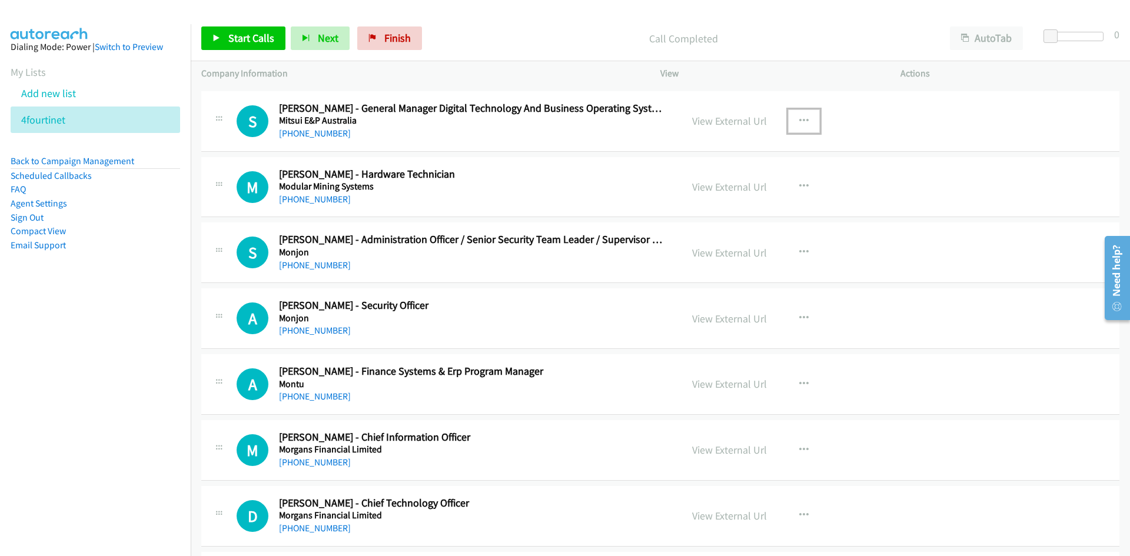
click at [801, 111] on button "button" at bounding box center [804, 121] width 32 height 24
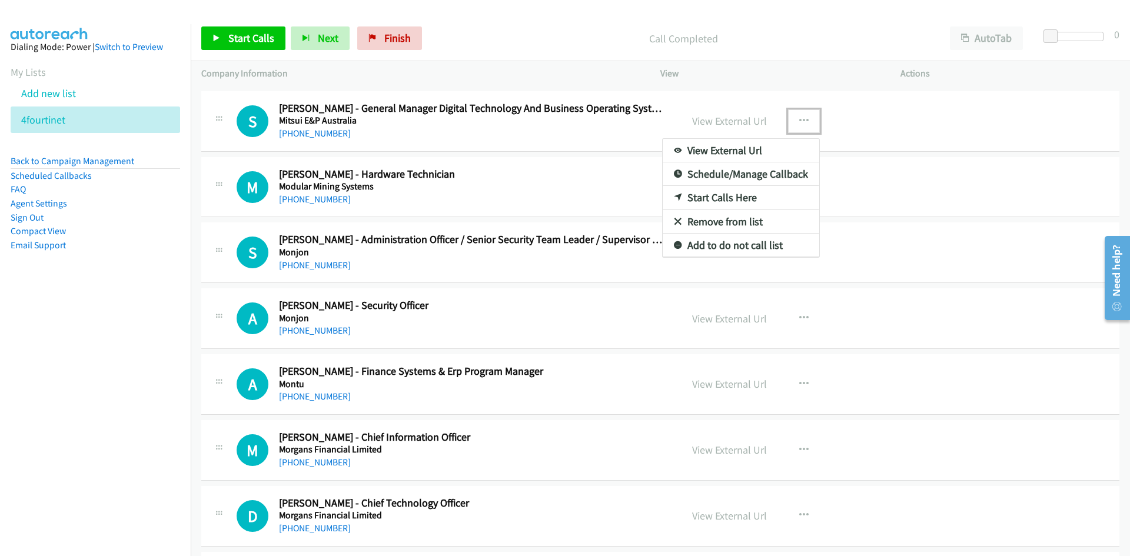
click at [673, 192] on link "Start Calls Here" at bounding box center [741, 198] width 157 height 24
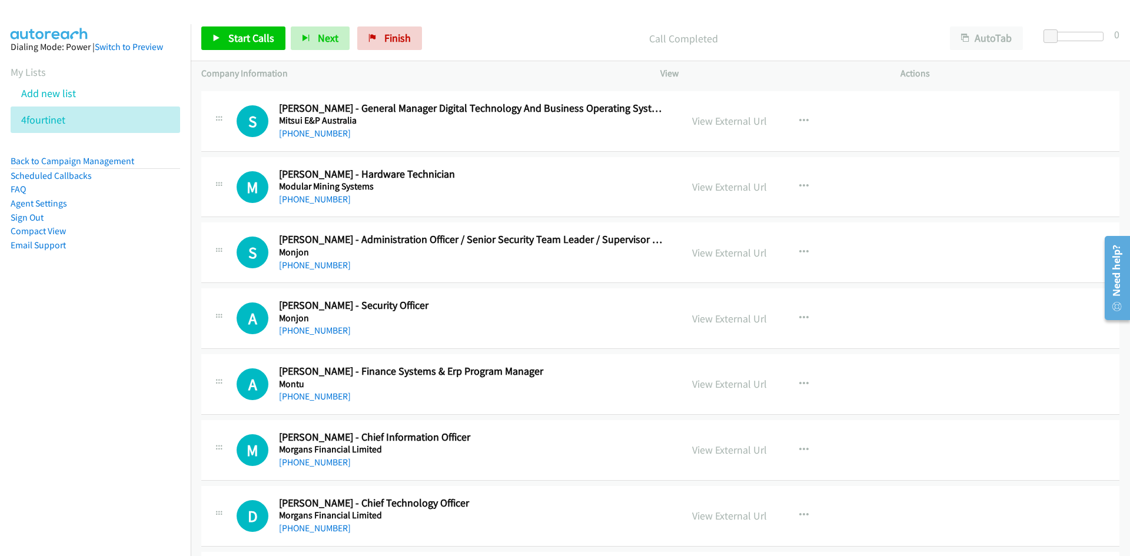
click at [286, 36] on div "Start Calls Pause Next Finish" at bounding box center [314, 38] width 226 height 24
click at [255, 44] on span "Start Calls" at bounding box center [251, 38] width 46 height 14
click at [255, 44] on link "Pause" at bounding box center [233, 38] width 65 height 24
